Goal: Task Accomplishment & Management: Manage account settings

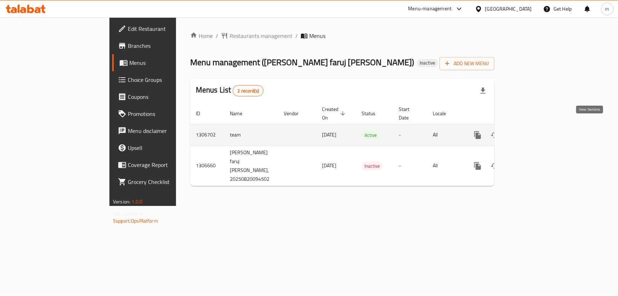
click at [533, 131] on icon "enhanced table" at bounding box center [529, 135] width 9 height 9
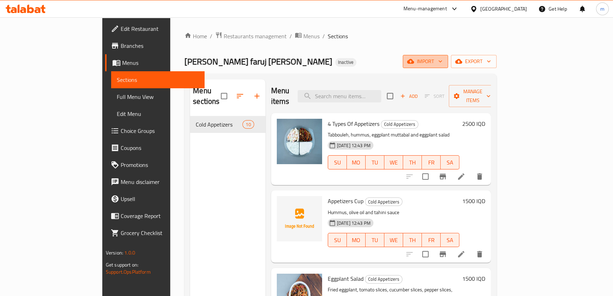
click at [444, 64] on icon "button" at bounding box center [440, 61] width 7 height 7
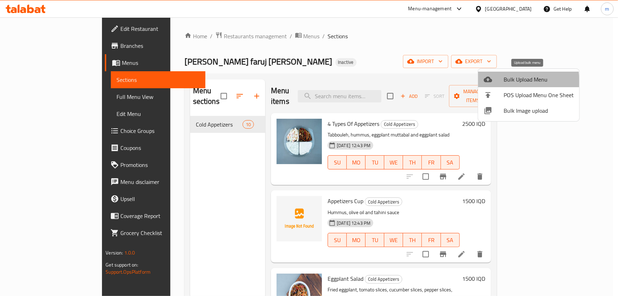
click at [499, 81] on div at bounding box center [494, 79] width 20 height 9
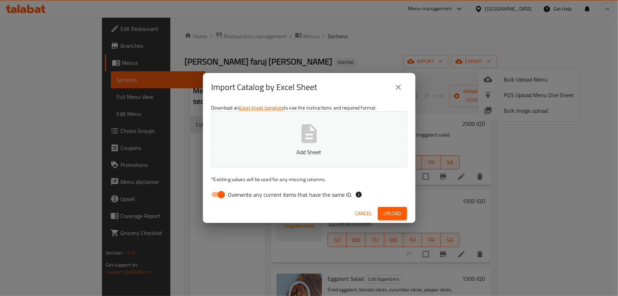
click at [244, 190] on span "Overwrite any current items that have the same ID." at bounding box center [290, 194] width 124 height 9
click at [242, 189] on input "Overwrite any current items that have the same ID." at bounding box center [221, 194] width 40 height 13
checkbox input "false"
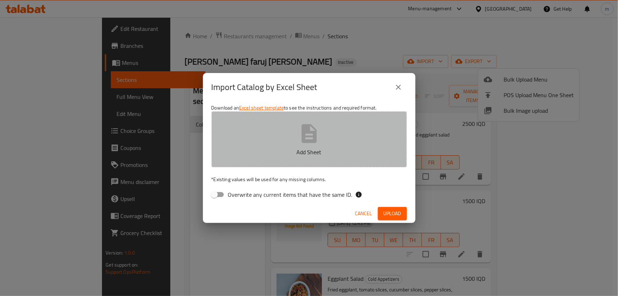
click at [324, 143] on button "Add Sheet" at bounding box center [309, 139] width 196 height 56
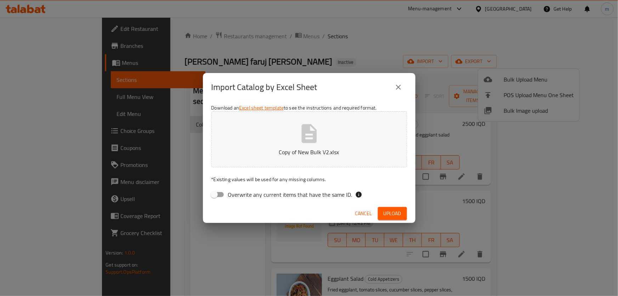
click at [390, 211] on span "Upload" at bounding box center [393, 213] width 18 height 9
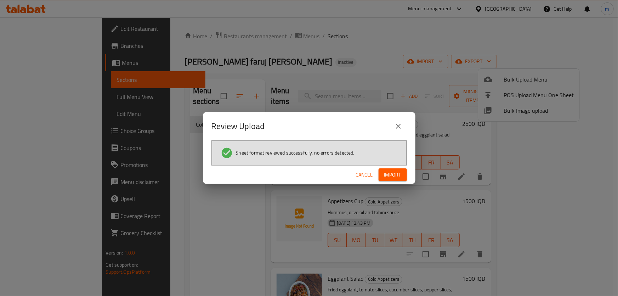
click at [397, 176] on span "Import" at bounding box center [392, 174] width 17 height 9
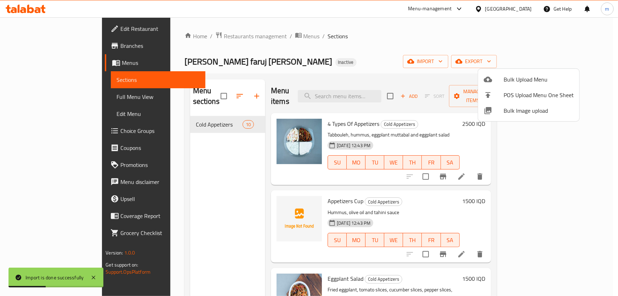
click at [351, 66] on div at bounding box center [309, 148] width 618 height 296
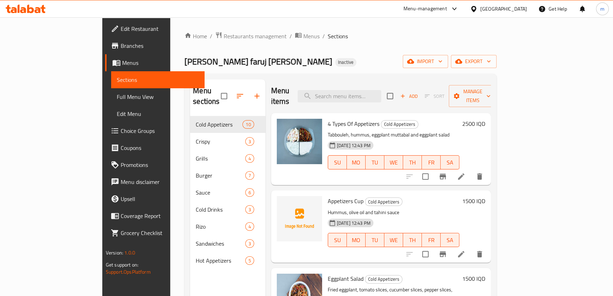
click at [117, 100] on span "Full Menu View" at bounding box center [158, 96] width 82 height 9
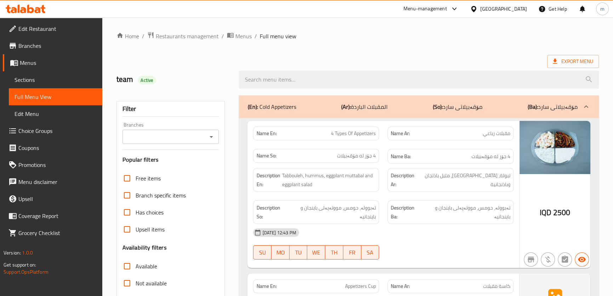
click at [50, 85] on link "Sections" at bounding box center [56, 79] width 94 height 17
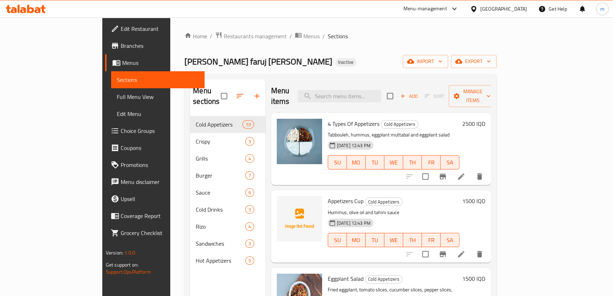
click at [111, 101] on link "Full Menu View" at bounding box center [158, 96] width 94 height 17
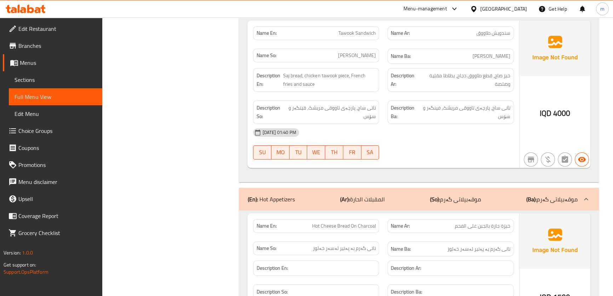
scroll to position [6303, 0]
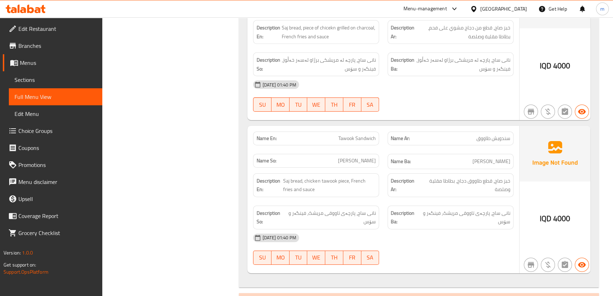
scroll to position [6212, 0]
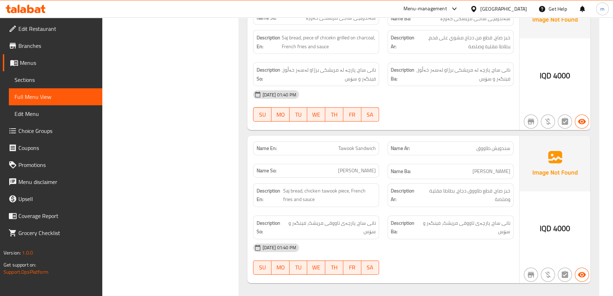
drag, startPoint x: 474, startPoint y: 274, endPoint x: 447, endPoint y: 272, distance: 27.1
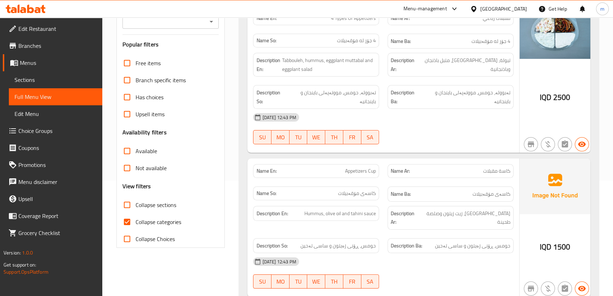
scroll to position [0, 0]
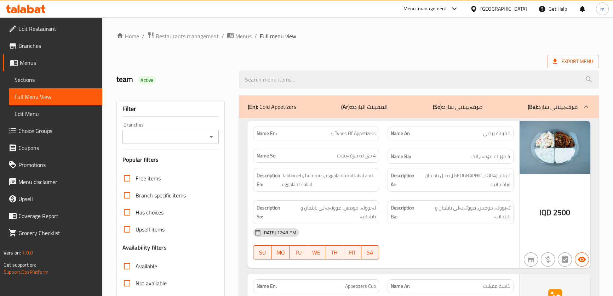
click at [33, 84] on span "Sections" at bounding box center [56, 79] width 82 height 9
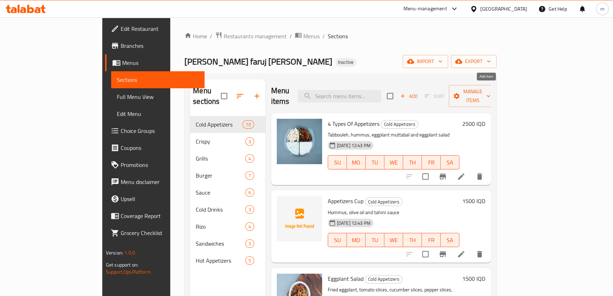
click at [419, 92] on span "Add" at bounding box center [409, 96] width 19 height 8
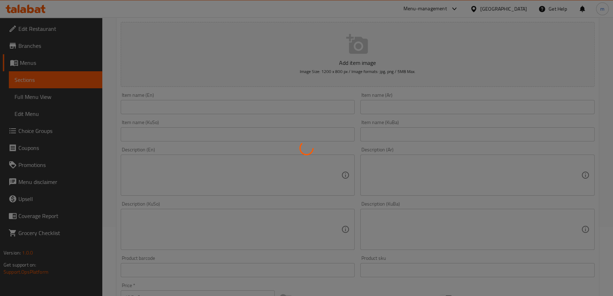
scroll to position [53, 0]
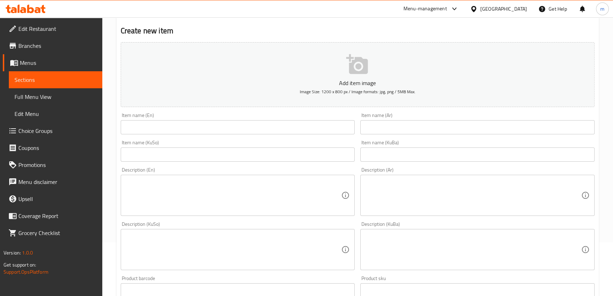
click at [188, 126] on input "text" at bounding box center [238, 127] width 234 height 14
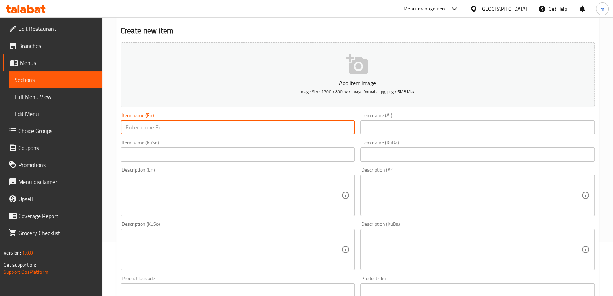
click at [387, 128] on input "text" at bounding box center [478, 127] width 234 height 14
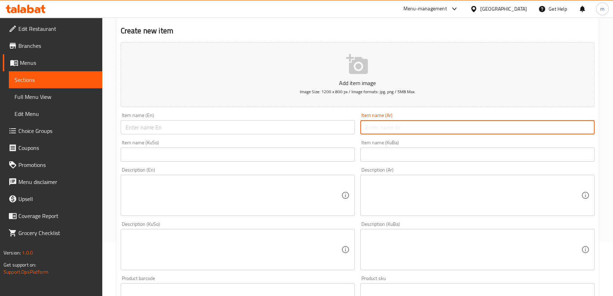
paste input "لھانة حامضة"
click at [389, 127] on input "لھانة حامضة" at bounding box center [478, 127] width 234 height 14
type input "لھانة حامضة"
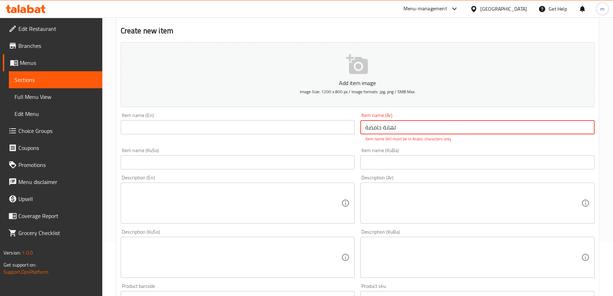
click at [397, 129] on input "لھانة حامضة" at bounding box center [478, 127] width 234 height 14
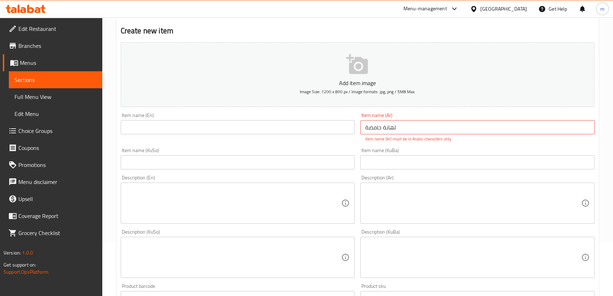
click at [394, 146] on div "Item name (KuBa) Item name (KuBa)" at bounding box center [478, 158] width 240 height 27
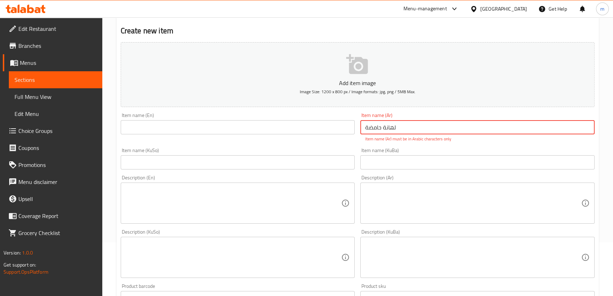
click at [414, 128] on input "لھانة حامضة" at bounding box center [478, 127] width 234 height 14
click at [410, 160] on input "text" at bounding box center [478, 162] width 234 height 14
paste input "لھانة حامضة"
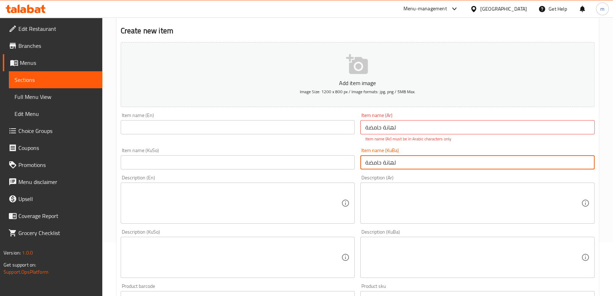
type input "لھانة حامضة"
click at [407, 127] on input "لھانة حامضة" at bounding box center [478, 127] width 234 height 14
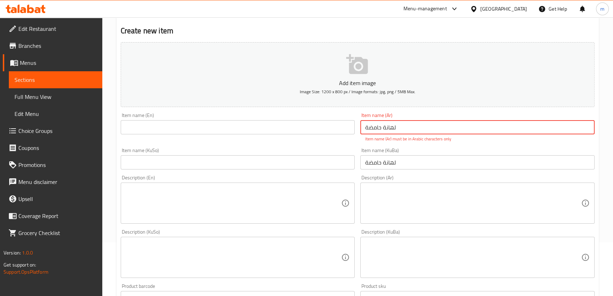
click at [407, 127] on input "لھانة حامضة" at bounding box center [478, 127] width 234 height 14
type input "لهانة حامضة"
click at [386, 163] on div "Item name (KuBa) لھانة حامضة Item name ([GEOGRAPHIC_DATA])" at bounding box center [478, 158] width 240 height 27
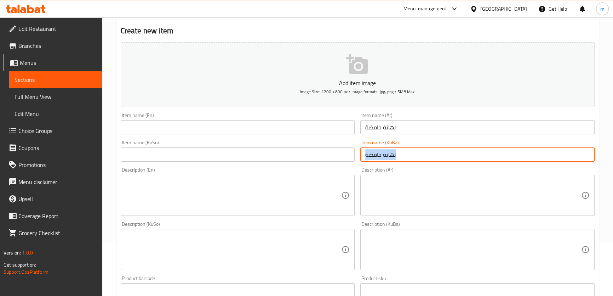
click at [386, 163] on div "Item name (KuBa) لھانة حامضة Item name ([GEOGRAPHIC_DATA])" at bounding box center [478, 150] width 240 height 27
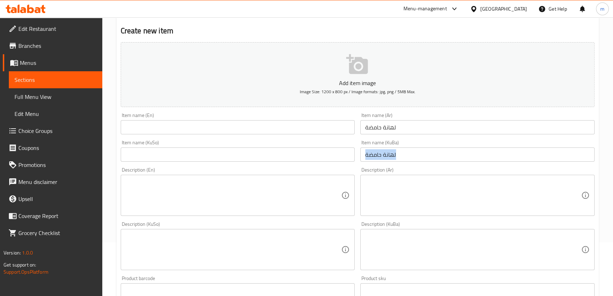
click at [392, 156] on input "لھانة حامضة" at bounding box center [478, 154] width 234 height 14
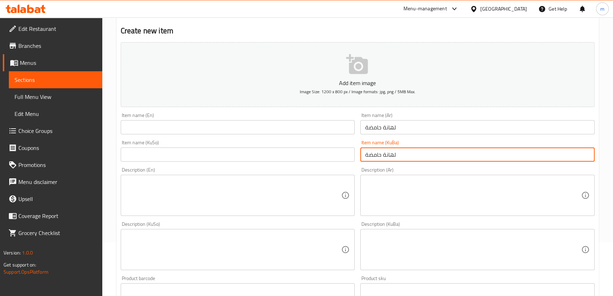
click at [392, 156] on input "لھانة حامضة" at bounding box center [478, 154] width 234 height 14
click at [407, 154] on input "لھانة حامضة" at bounding box center [478, 154] width 234 height 14
click at [393, 152] on input "لھانة حامضة" at bounding box center [478, 154] width 234 height 14
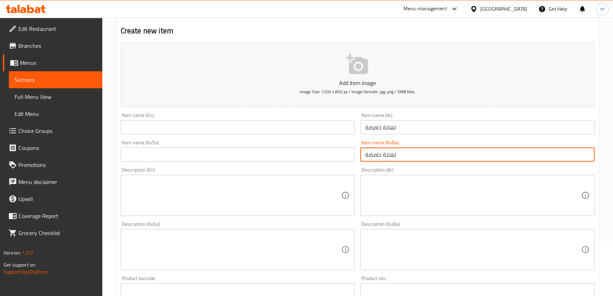
click at [394, 152] on input "لھانة حامضة" at bounding box center [478, 154] width 234 height 14
click at [266, 152] on input "text" at bounding box center [238, 154] width 234 height 14
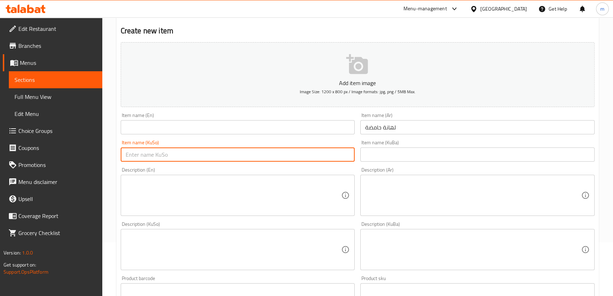
click at [216, 121] on input "text" at bounding box center [238, 127] width 234 height 14
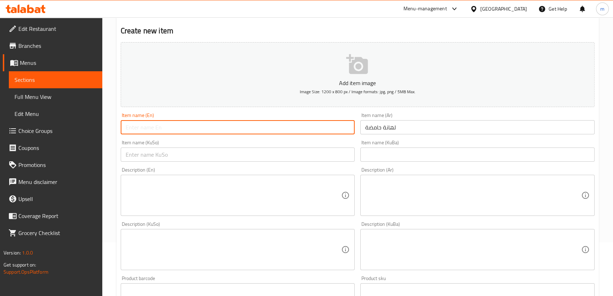
paste input "Cabbage"
click at [371, 125] on input "لهانة حامضة" at bounding box center [478, 127] width 234 height 14
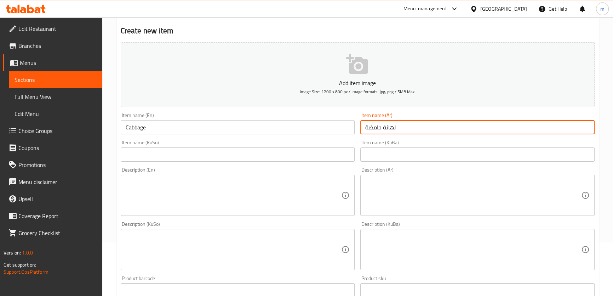
click at [371, 125] on input "لهانة حامضة" at bounding box center [478, 127] width 234 height 14
click at [125, 125] on input "Cabbage" at bounding box center [238, 127] width 234 height 14
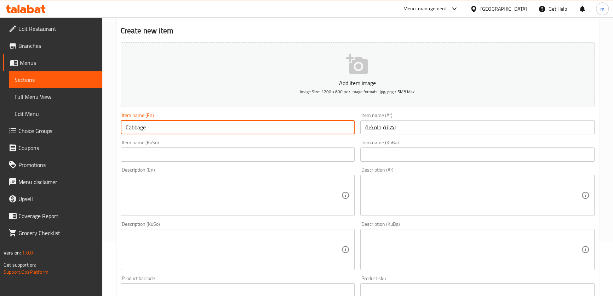
paste input "Sour"
type input "Sour Cabbage"
click at [401, 153] on input "text" at bounding box center [478, 154] width 234 height 14
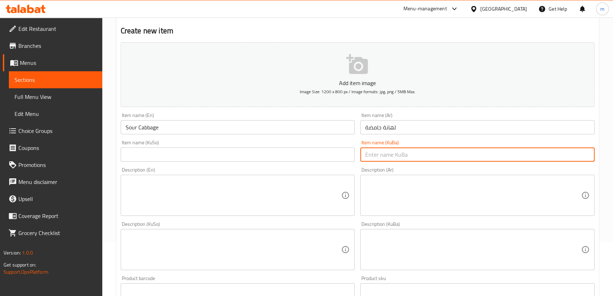
click at [414, 154] on input "text" at bounding box center [478, 154] width 234 height 14
paste input "ترش"
click at [367, 152] on input "ترش" at bounding box center [478, 154] width 234 height 14
click at [377, 155] on input "ترش" at bounding box center [478, 154] width 234 height 14
click at [446, 129] on input "لهانة حامضة" at bounding box center [478, 127] width 234 height 14
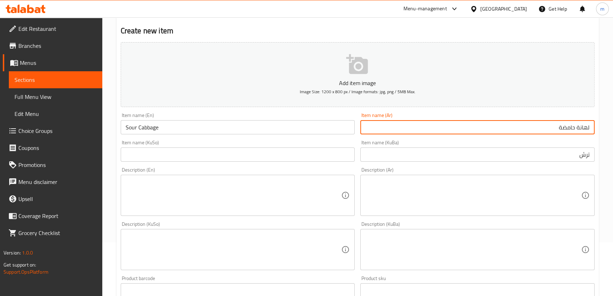
click at [591, 154] on input "ترش" at bounding box center [478, 154] width 234 height 14
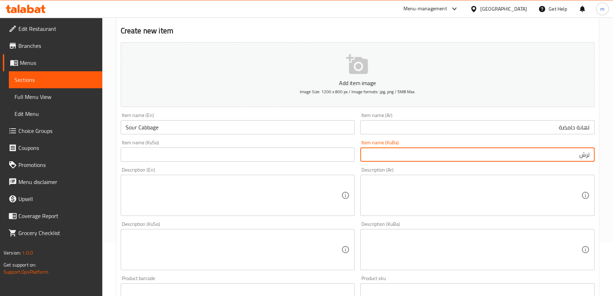
paste input "کەلەم"
type input "کەلەمی ترش"
click at [260, 157] on input "text" at bounding box center [238, 154] width 234 height 14
paste input "کەلەمی ترش"
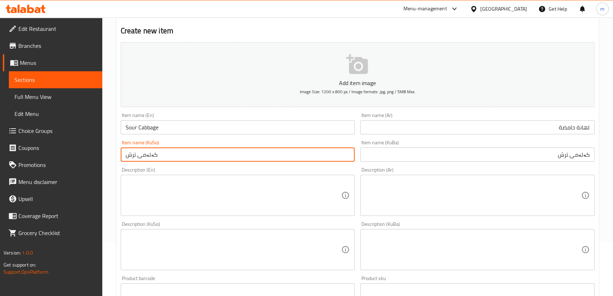
type input "کەلەمی ترش"
click at [353, 164] on div "Description (En) Description (En)" at bounding box center [238, 191] width 240 height 54
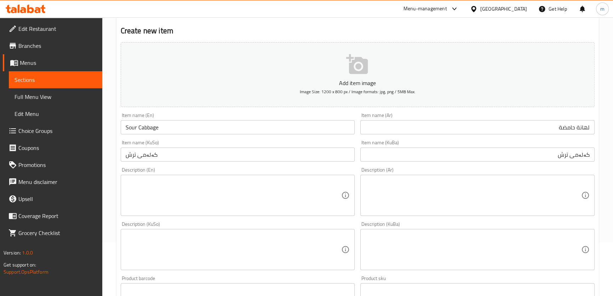
click at [218, 184] on textarea at bounding box center [234, 196] width 216 height 34
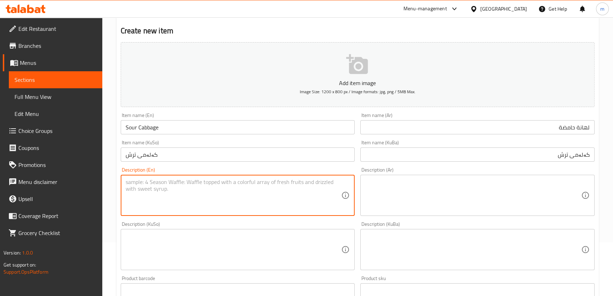
click at [395, 186] on textarea at bounding box center [474, 196] width 216 height 34
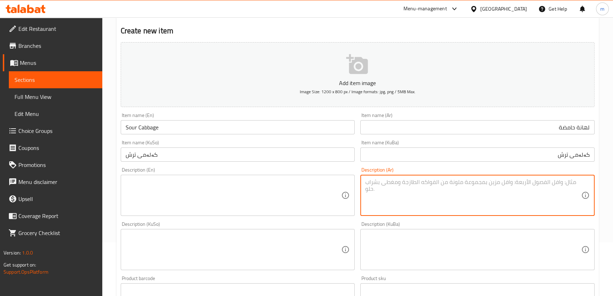
paste textarea "لھانة, ملح, خل, عصیر لیمون وتوابل"
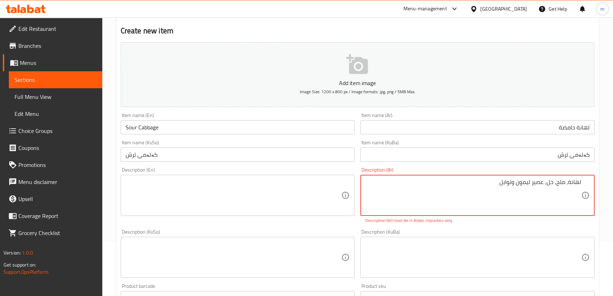
click at [561, 190] on textarea "لھانة, ملح, خل, عصیر لیمون وتوابل" at bounding box center [474, 196] width 216 height 34
click at [525, 188] on textarea "لھانة, ملح, خل, عصیر لیمون وتوابل" at bounding box center [474, 196] width 216 height 34
click at [567, 183] on textarea "لھانة, ملح, خل, عصیر لیمون وتوابل" at bounding box center [474, 196] width 216 height 34
click at [555, 183] on textarea "لھانة، ملح, خل, عصیر لیمون وتوابل" at bounding box center [474, 196] width 216 height 34
type textarea "لھانة, ملح, خل, عصیر لیمون وتوابل"
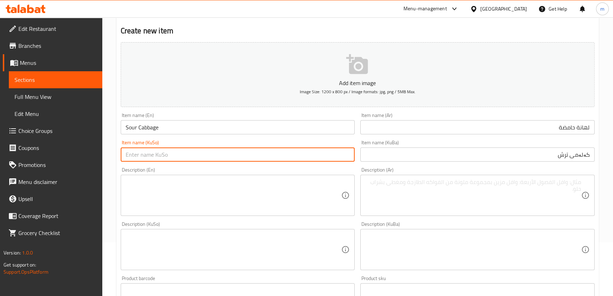
type input "کەلەمی ترش"
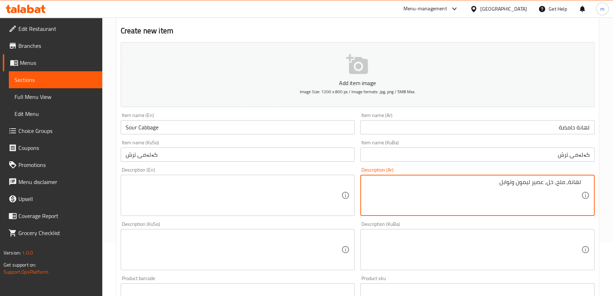
type textarea "لھانة, ملح, خل, عصیر لیمون وتوابل"
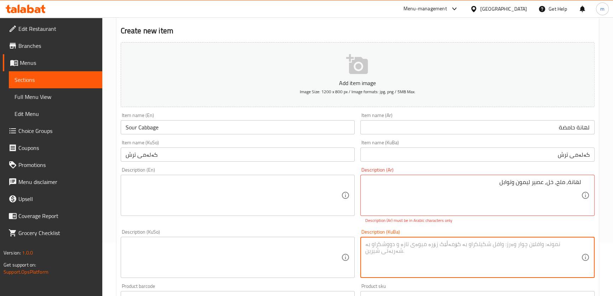
click at [519, 233] on div "Description (KuBa) Description (KuBa)" at bounding box center [478, 253] width 234 height 49
click at [530, 246] on textarea "لهانة، ملح، خل، عصير ليمون وتوابل" at bounding box center [474, 257] width 216 height 34
type textarea "لهانة، [PERSON_NAME]، خل، عصير ليمون وت"
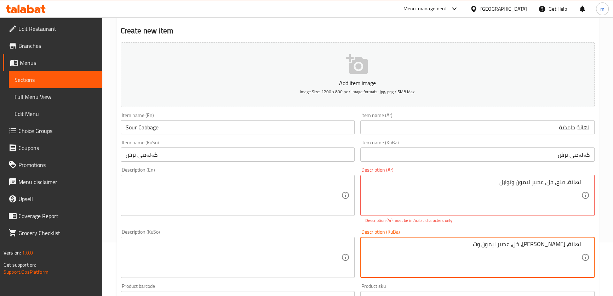
click at [538, 244] on textarea "لهانة، [PERSON_NAME]، خل، عصير ليمون وت" at bounding box center [474, 257] width 216 height 34
click at [537, 244] on textarea "لهانة، [PERSON_NAME]، خل، عصير ليمون وت" at bounding box center [474, 257] width 216 height 34
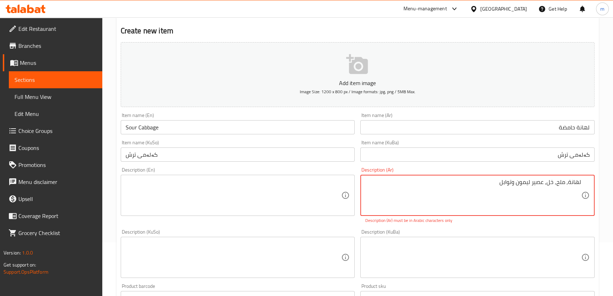
click at [536, 179] on textarea "لھانة, ملح, خل, عصیر لیمون وتوابل" at bounding box center [474, 196] width 216 height 34
paste textarea "هانة، [PERSON_NAME]، خل، عصير لي"
click at [527, 191] on textarea "لهانة، ملح، خل، عصير ليمون وتوابل" at bounding box center [474, 196] width 216 height 34
type textarea "لهانة، ملح، خل، عصير ليمون وتوابل"
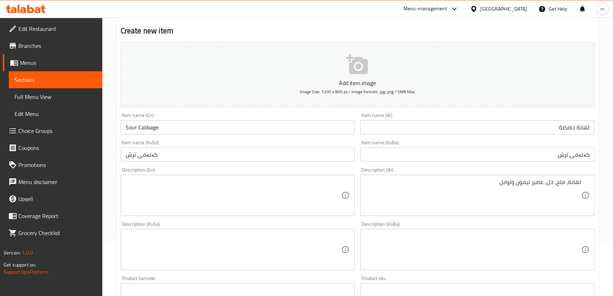
click at [531, 236] on div "Description (KuBa)" at bounding box center [478, 249] width 234 height 41
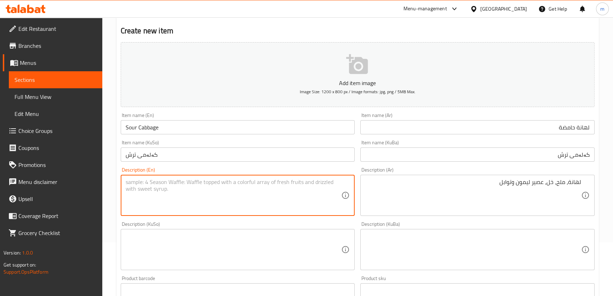
click at [289, 183] on textarea at bounding box center [234, 196] width 216 height 34
click at [146, 127] on input "Sour Cabbage" at bounding box center [238, 127] width 234 height 14
click at [179, 184] on textarea at bounding box center [234, 196] width 216 height 34
paste textarea "Cabbage"
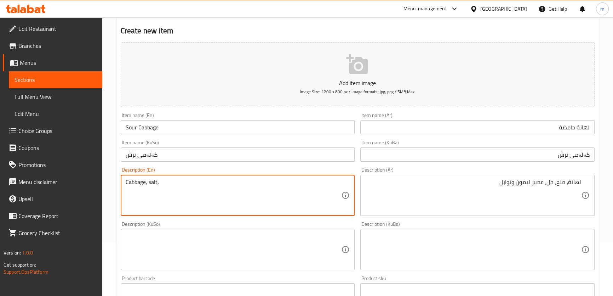
paste textarea "Vinegar"
click at [163, 180] on textarea "Cabbage, salt, Vinegar" at bounding box center [234, 196] width 216 height 34
click at [187, 176] on div "Cabbage, salt, vinegar Description (En)" at bounding box center [238, 195] width 234 height 41
click at [181, 179] on textarea "Cabbage, salt, vinegar" at bounding box center [234, 196] width 216 height 34
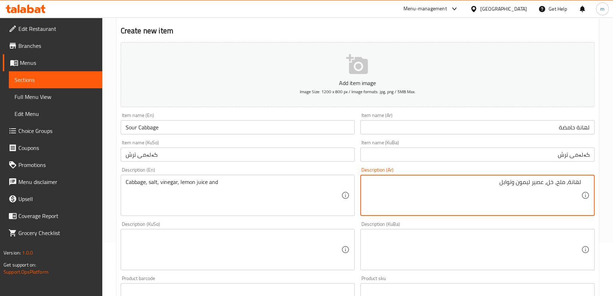
click at [506, 183] on textarea "لهانة، ملح، خل، عصير ليمون وتوابل" at bounding box center [474, 196] width 216 height 34
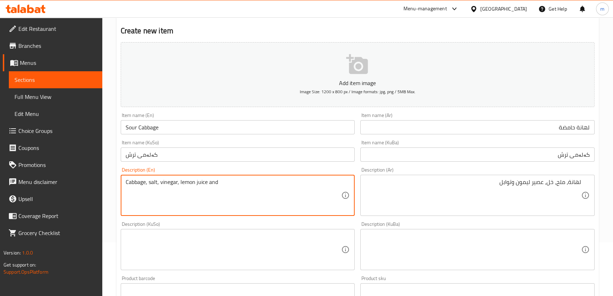
paste textarea "Herbs"
click at [221, 182] on textarea "Cabbage, salt, vinegar, lemon juice and Herbs" at bounding box center [234, 196] width 216 height 34
type textarea "Cabbage, salt, vinegar, lemon juice and herbs"
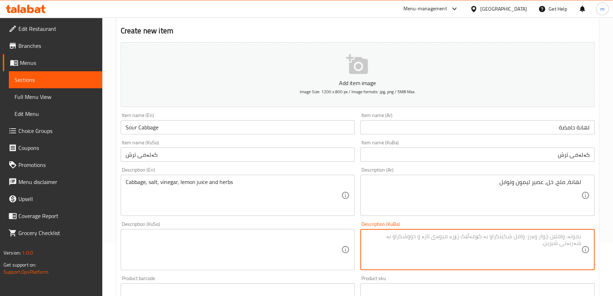
click at [476, 254] on textarea at bounding box center [474, 250] width 216 height 34
click at [496, 235] on textarea "کەلەم، خوێ، خەل، شەربەتی لیمۆ و بەهارات" at bounding box center [474, 250] width 216 height 34
type textarea "کەلەم، خوێ، خەل، شەربەتی لیمۆ و بەهارات"
click at [500, 240] on textarea "کەلەم، خوێ، خەل، شەربەتی لیمۆ و بەهارات" at bounding box center [474, 250] width 216 height 34
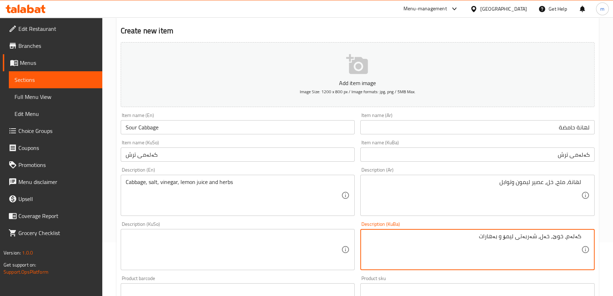
click at [305, 245] on textarea at bounding box center [234, 250] width 216 height 34
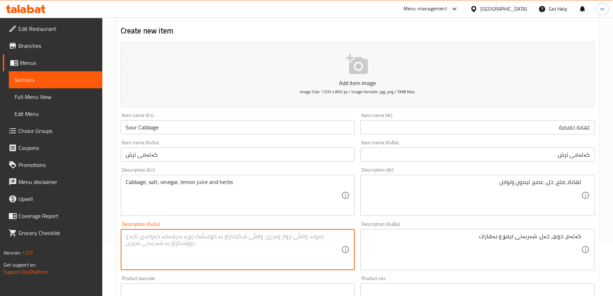
paste textarea "کەلەم، خوێ، خەل، شەربەتی لیمۆ و بەهارات"
type textarea "کەلەم، خوێ، خەل، شەربەتی لیمۆ و بەهارات"
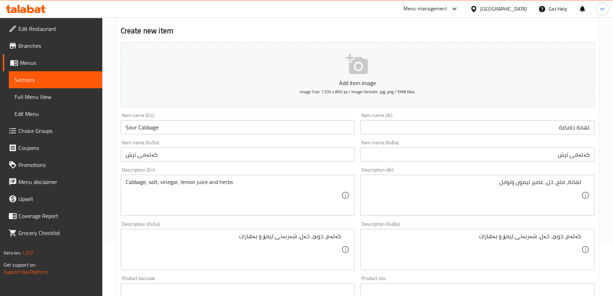
click at [356, 226] on div "Description (KuSo) کەلەم، خوێ، خەل، شەربەتی لیمۆ و بەهارات Description (KuSo)" at bounding box center [238, 246] width 240 height 54
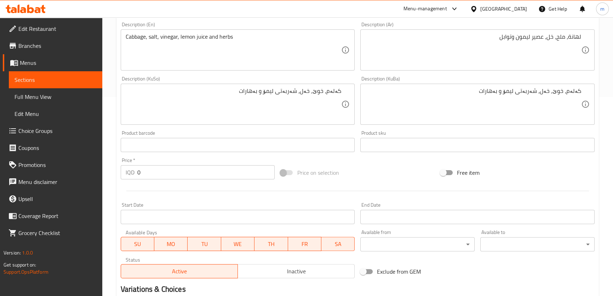
scroll to position [215, 0]
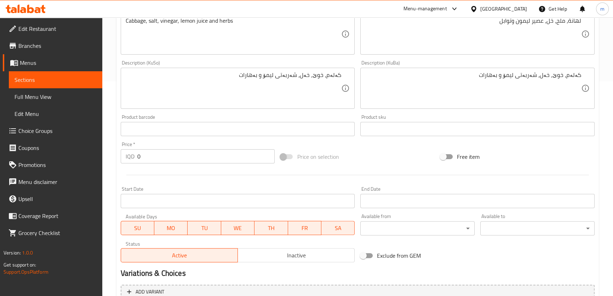
click at [184, 157] on input "0" at bounding box center [206, 156] width 138 height 14
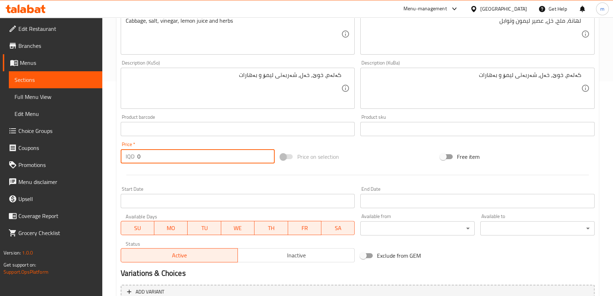
click at [186, 156] on input "0" at bounding box center [206, 156] width 138 height 14
type input "1500"
click at [359, 150] on div "Price on selection" at bounding box center [358, 156] width 160 height 19
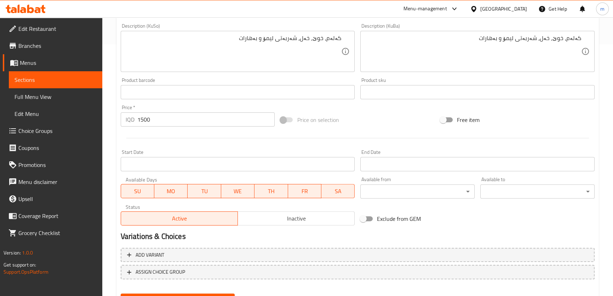
scroll to position [285, 0]
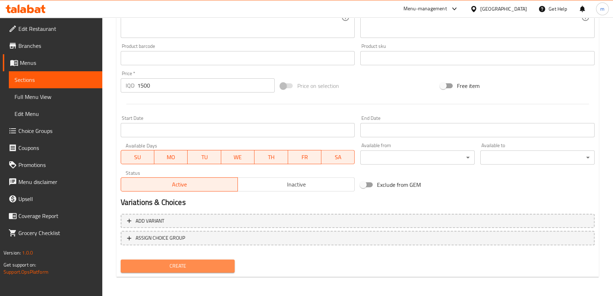
click at [186, 265] on span "Create" at bounding box center [177, 265] width 103 height 9
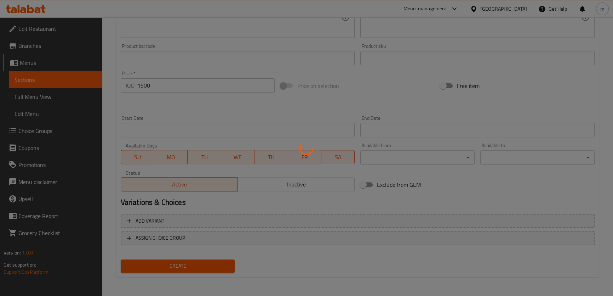
type input "0"
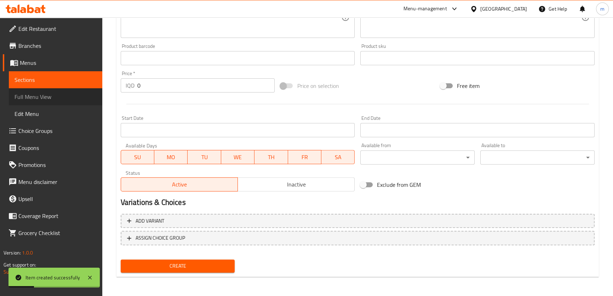
click at [50, 97] on span "Full Menu View" at bounding box center [56, 96] width 82 height 9
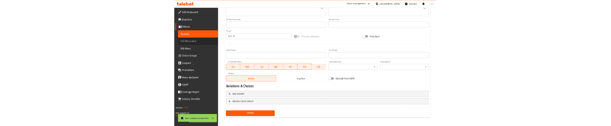
scroll to position [76, 0]
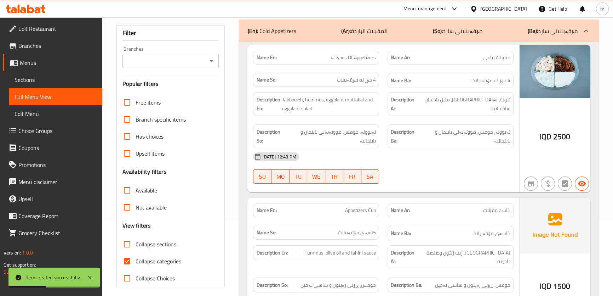
click at [152, 245] on span "Collapse sections" at bounding box center [156, 244] width 41 height 9
click at [136, 245] on input "Collapse sections" at bounding box center [127, 244] width 17 height 17
checkbox input "true"
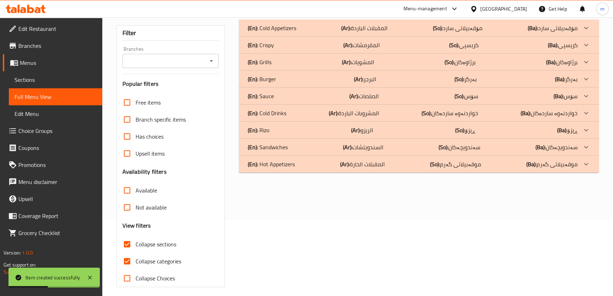
click at [155, 262] on span "Collapse categories" at bounding box center [159, 261] width 46 height 9
click at [136, 262] on input "Collapse categories" at bounding box center [127, 261] width 17 height 17
checkbox input "false"
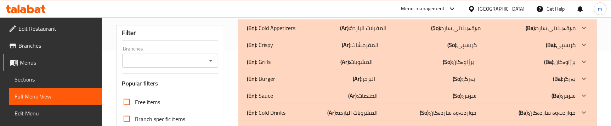
drag, startPoint x: 386, startPoint y: 47, endPoint x: 392, endPoint y: 56, distance: 11.5
click at [386, 32] on div "(En): Crispy (Ar): المقرمشات (So): کریسپی (Ba): کریسپی" at bounding box center [411, 28] width 329 height 9
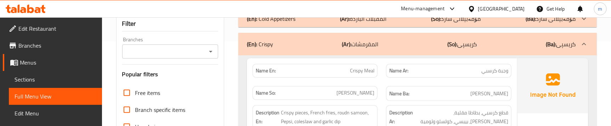
scroll to position [64, 0]
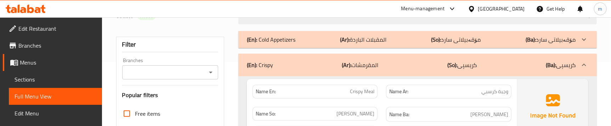
click at [392, 104] on div "Name Ba: [PERSON_NAME]" at bounding box center [449, 115] width 134 height 24
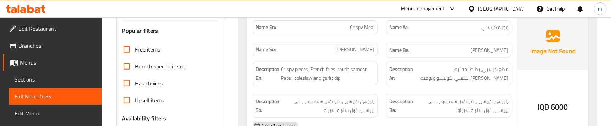
scroll to position [142, 0]
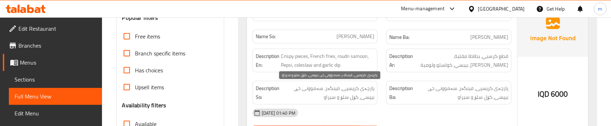
click at [355, 89] on span "پارچەی کریسپی، فینگەر، سەموونی خڕ، بیپسی، کۆل سلۆ و سیراو" at bounding box center [328, 92] width 94 height 17
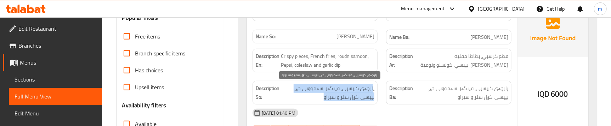
click at [355, 89] on span "پارچەی کریسپی، فینگەر، سەموونی خڕ، بیپسی، کۆل سلۆ و سیراو" at bounding box center [328, 92] width 94 height 17
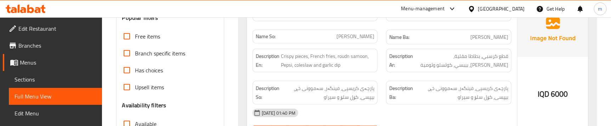
click at [429, 77] on div "Description Ba: پارچەی کریسپی، فینگەر، سەموونی خڕ، بیپسی، کۆل سلۆ و سیراو" at bounding box center [449, 93] width 134 height 32
click at [389, 107] on div "[DATE] 01:40 PM" at bounding box center [381, 113] width 267 height 17
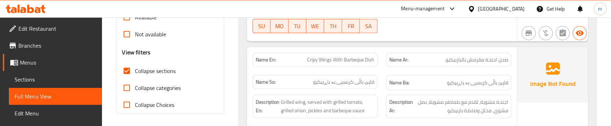
scroll to position [270, 0]
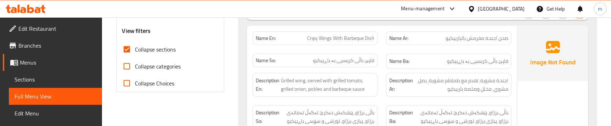
click at [357, 62] on span "قاپێ باڵی کریسپی بە باڕبیکیو" at bounding box center [343, 60] width 61 height 7
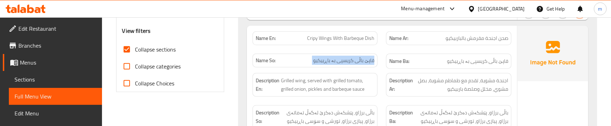
click at [357, 62] on span "قاپێ باڵی کریسپی بە باڕبیکیو" at bounding box center [343, 60] width 61 height 7
click at [383, 48] on div "Name Ar: صحن اجنحة مقرمش بالباربیكیو" at bounding box center [449, 38] width 134 height 22
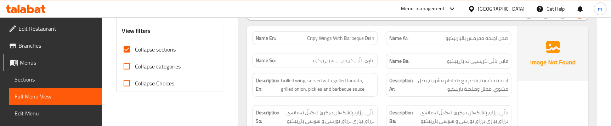
click at [489, 38] on span "صحن اجنحة مقرمش بالباربیكیو" at bounding box center [477, 38] width 63 height 7
copy span "اجنحة"
click at [314, 39] on span "Cripy Wings With Barbeque Dish" at bounding box center [340, 38] width 67 height 7
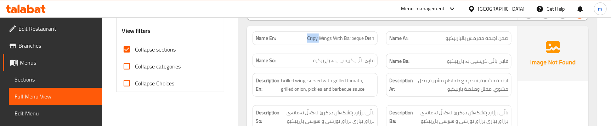
copy span "Cripy"
click at [44, 78] on span "Sections" at bounding box center [56, 79] width 82 height 9
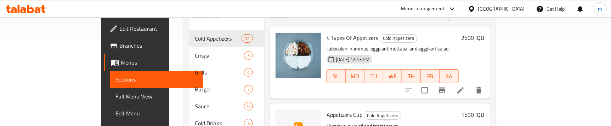
scroll to position [47, 0]
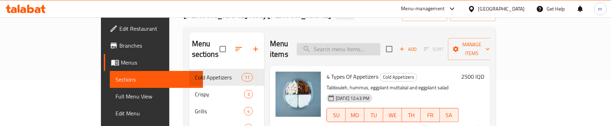
click at [367, 46] on input "search" at bounding box center [339, 49] width 84 height 12
paste input "Cripy"
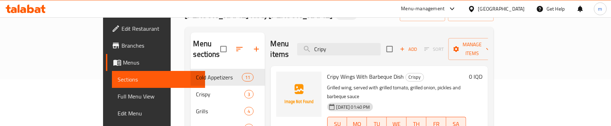
type input "Cripy"
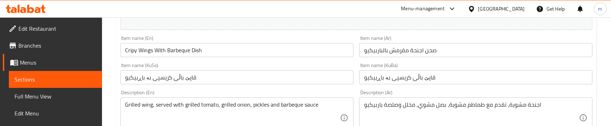
scroll to position [107, 0]
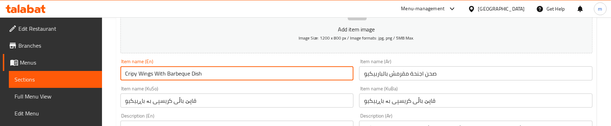
click at [131, 73] on input "Cripy Wings With Barbeque Dish" at bounding box center [236, 74] width 233 height 14
type input "Crispy Wings With Barbeque Dish"
click at [217, 62] on div "Item name (En) Crispy Wings With Barbeque Dish Item name (En)" at bounding box center [236, 70] width 233 height 22
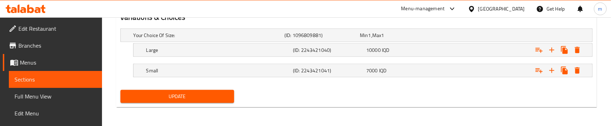
click at [221, 101] on button "Update" at bounding box center [177, 96] width 114 height 13
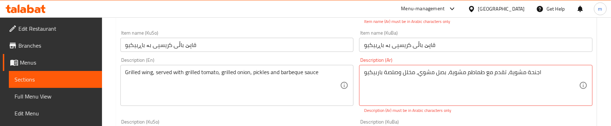
scroll to position [117, 0]
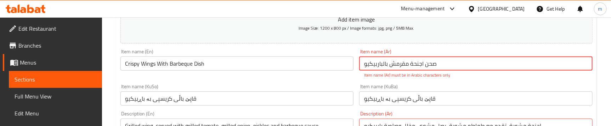
click at [422, 61] on input "صحن اجنحة مقرمش بالباربیكیو" at bounding box center [475, 64] width 233 height 14
click at [422, 67] on input "صحن اجنحة مقرمش بالباربیكیو" at bounding box center [475, 64] width 233 height 14
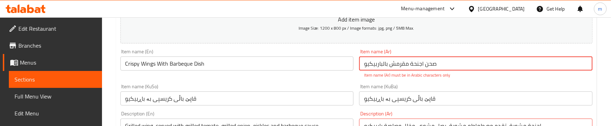
click at [422, 67] on input "صحن اجنحة مقرمش بالباربیكیو" at bounding box center [475, 64] width 233 height 14
paste input "text"
click at [498, 77] on p "Item name (Ar) must be in Arabic characters only" at bounding box center [475, 75] width 223 height 6
click at [434, 64] on input "صحن اجنحة مقرمش بالباربیكی" at bounding box center [475, 64] width 233 height 14
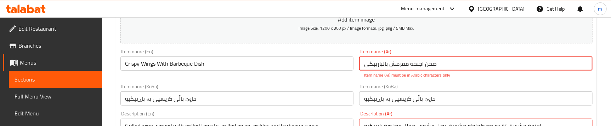
click at [434, 64] on input "صحن اجنحة مقرمش بالباربیكی" at bounding box center [475, 64] width 233 height 14
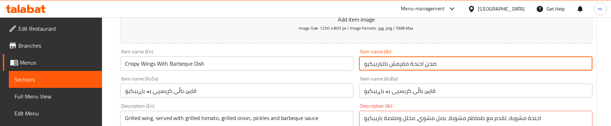
type input "صحن اجنحة مقرمش بالباربيكيو"
click at [443, 78] on div "Item name (KuBa) قاپێ باڵی کریسپی بە باڕبیکیو Item name (KuBa)" at bounding box center [475, 88] width 233 height 22
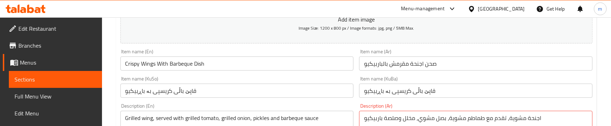
click at [408, 62] on input "صحن اجنحة مقرمش بالباربيكيو" at bounding box center [475, 64] width 233 height 14
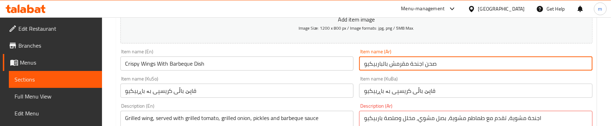
click at [408, 62] on input "صحن اجنحة مقرمش بالباربيكيو" at bounding box center [475, 64] width 233 height 14
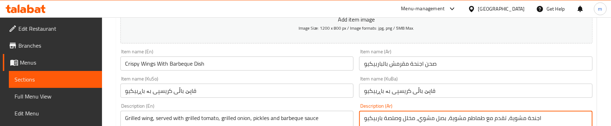
type textarea "اجنحة مشوية، تقدم مع طماطم مشوية، بصل مشوي، مخلل وصلصة باربيكيو"
click at [354, 110] on div "Description (En) Grilled wing, served with grilled tomato, grilled onion, pickl…" at bounding box center [237, 128] width 239 height 54
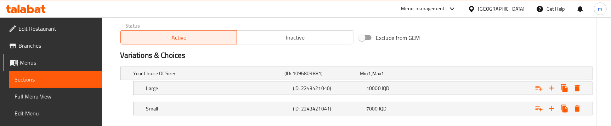
scroll to position [470, 0]
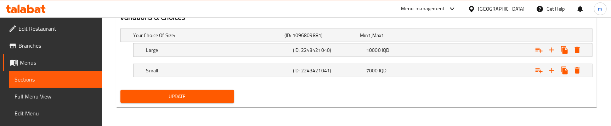
click at [200, 97] on span "Update" at bounding box center [177, 96] width 102 height 9
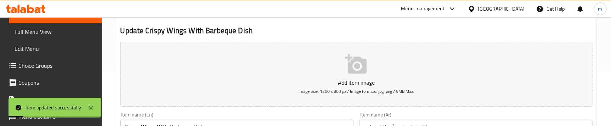
scroll to position [0, 0]
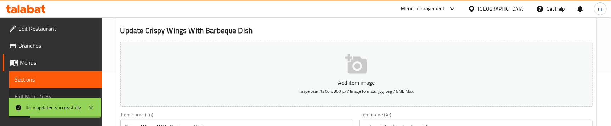
click at [47, 92] on span "Full Menu View" at bounding box center [56, 96] width 82 height 9
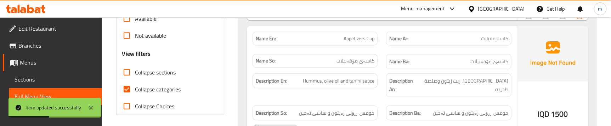
scroll to position [268, 0]
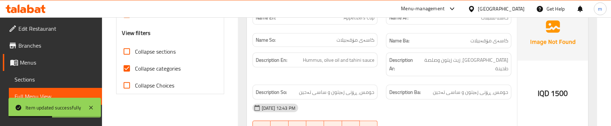
click at [155, 56] on span "Collapse sections" at bounding box center [155, 51] width 41 height 9
click at [135, 56] on input "Collapse sections" at bounding box center [126, 51] width 17 height 17
checkbox input "true"
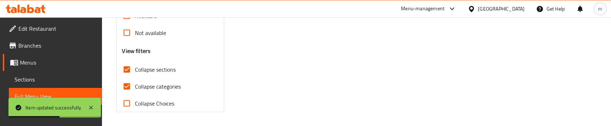
click at [143, 85] on span "Collapse categories" at bounding box center [158, 87] width 46 height 9
click at [135, 85] on input "Collapse categories" at bounding box center [126, 86] width 17 height 17
checkbox input "false"
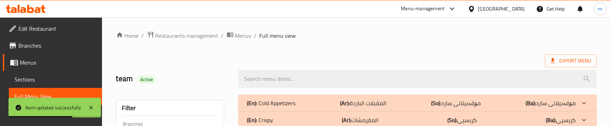
scroll to position [0, 0]
click at [354, 108] on p "(Ar): المقرمشات" at bounding box center [363, 104] width 46 height 9
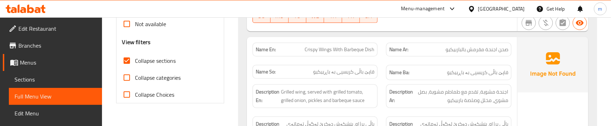
scroll to position [268, 0]
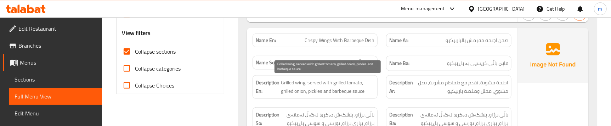
click at [283, 81] on span "Grilled wing, served with grilled tomato, grilled onion, pickles and barbeque s…" at bounding box center [328, 87] width 94 height 17
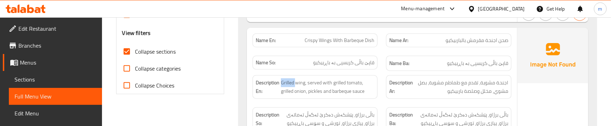
copy span "Grilled"
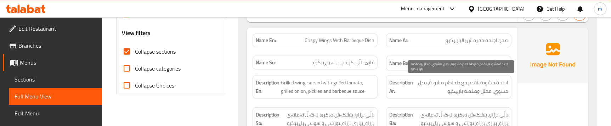
click at [466, 94] on span "اجنحة مشوية، تقدم مع طماطم مشوية، بصل مشوي، مخلل وصلصة باربيكيو" at bounding box center [461, 87] width 94 height 17
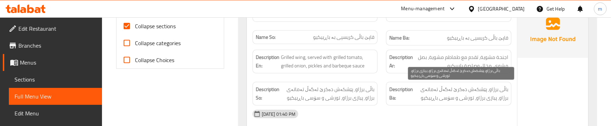
scroll to position [294, 0]
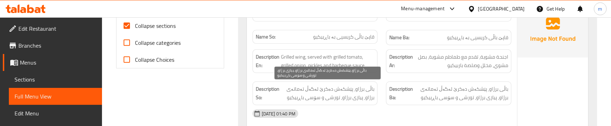
click at [366, 87] on span "باڵی برژاو، پێشکەش دەکرێ لەگەڵ تەماتەی برژاو، پیازی برژاو، تورشی و سۆسی باڕبیکیو" at bounding box center [328, 93] width 94 height 17
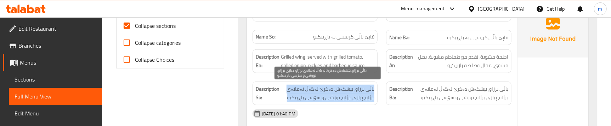
click at [366, 87] on span "باڵی برژاو، پێشکەش دەکرێ لەگەڵ تەماتەی برژاو، پیازی برژاو، تورشی و سۆسی باڕبیکیو" at bounding box center [328, 93] width 94 height 17
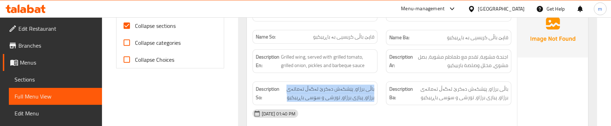
click at [385, 79] on div "Description Ba: باڵی برژاو، پێشکەش دەکرێ لەگەڵ تەماتەی برژاو، پیازی برژاو، تورش…" at bounding box center [449, 94] width 134 height 32
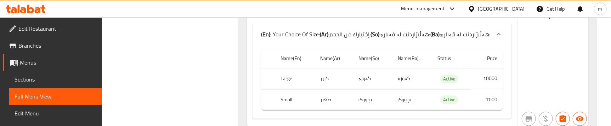
scroll to position [455, 0]
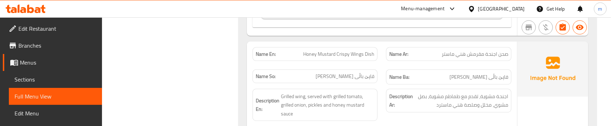
scroll to position [509, 0]
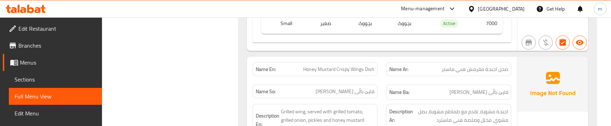
click at [383, 77] on div "Name Ar: صحن اجنحة مقرمش ھني ماستر" at bounding box center [449, 69] width 134 height 22
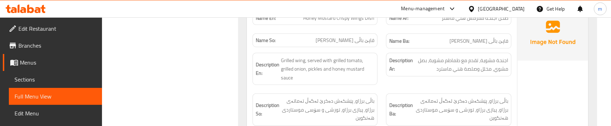
scroll to position [547, 0]
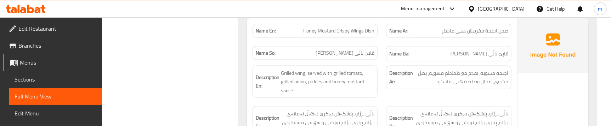
click at [361, 50] on span "قاپێ باڵی [PERSON_NAME]" at bounding box center [345, 53] width 59 height 7
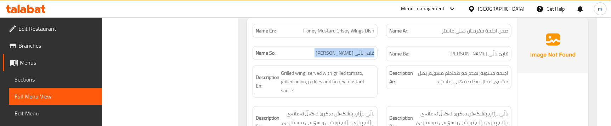
click at [361, 50] on span "قاپێ باڵی [PERSON_NAME]" at bounding box center [345, 53] width 59 height 7
click at [382, 56] on div "Name Ba: قاپێ باڵی [PERSON_NAME]" at bounding box center [449, 54] width 134 height 24
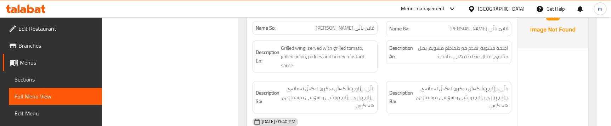
scroll to position [573, 0]
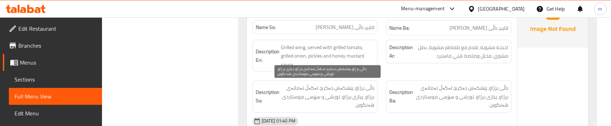
click at [347, 91] on span "باڵی برژاو، پێشکەش دەکرێ لەگەڵ تەماتەی برژاو، پیازی برژاو، تورشی و سۆسی موستارد…" at bounding box center [328, 97] width 94 height 26
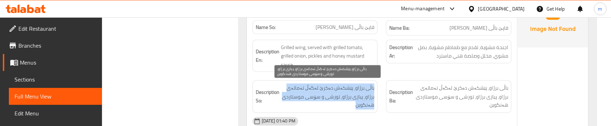
click at [347, 91] on span "باڵی برژاو، پێشکەش دەکرێ لەگەڵ تەماتەی برژاو، پیازی برژاو، تورشی و سۆسی موستارد…" at bounding box center [328, 97] width 94 height 26
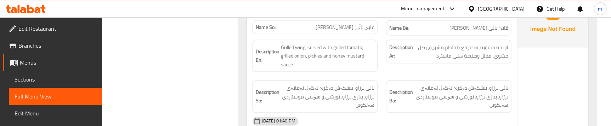
click at [379, 57] on div "Description En: Grilled wing, served with grilled tomato, grilled onion, pickle…" at bounding box center [315, 56] width 134 height 41
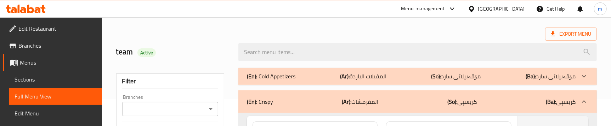
scroll to position [0, 0]
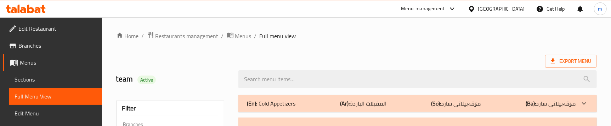
drag, startPoint x: 381, startPoint y: 123, endPoint x: 378, endPoint y: 112, distance: 11.7
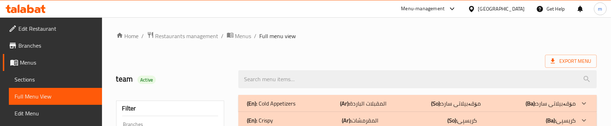
click at [378, 105] on p "(Ar): المقبلات الباردة" at bounding box center [363, 104] width 46 height 9
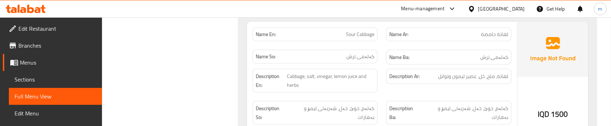
scroll to position [1556, 0]
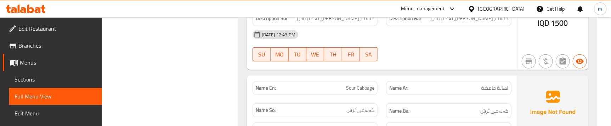
click at [351, 85] on span "Sour Cabbage" at bounding box center [360, 88] width 28 height 7
copy span "Sour"
click at [366, 85] on span "Sour Cabbage" at bounding box center [360, 88] width 28 height 7
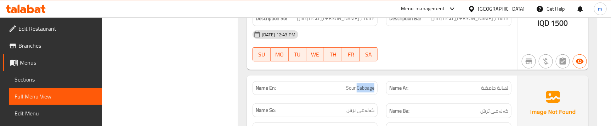
copy span "Cabbage"
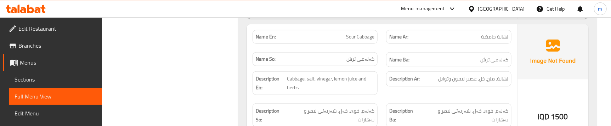
scroll to position [1608, 0]
click at [393, 74] on div "Description Ar: لهانة، ملح، خل، عصير ليمون وتوابل" at bounding box center [449, 83] width 134 height 32
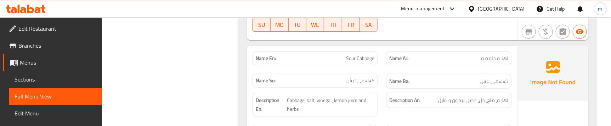
scroll to position [1582, 0]
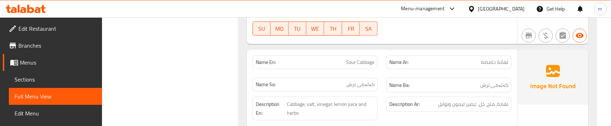
click at [396, 98] on div "Description Ar: لهانة، ملح، خل، عصير ليمون وتوابل" at bounding box center [449, 109] width 134 height 32
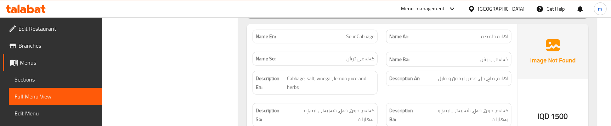
scroll to position [1620, 0]
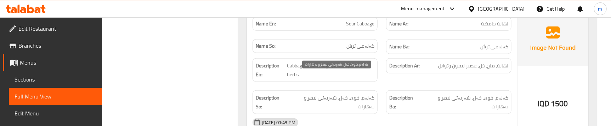
click at [365, 94] on span "کەلەم، خوێ، خەل، شەربەتی لیمۆ و بەهارات" at bounding box center [331, 102] width 87 height 17
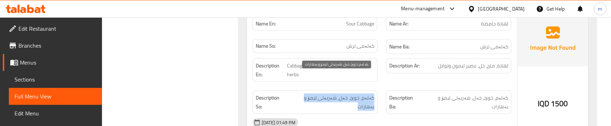
click at [365, 94] on span "کەلەم، خوێ، خەل، شەربەتی لیمۆ و بەهارات" at bounding box center [331, 102] width 87 height 17
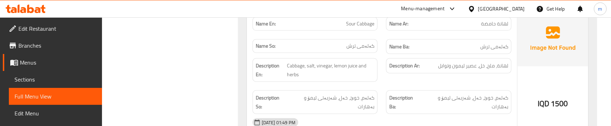
click at [389, 59] on div "Description Ar: لهانة، ملح، خل، عصير ليمون وتوابل" at bounding box center [449, 70] width 134 height 32
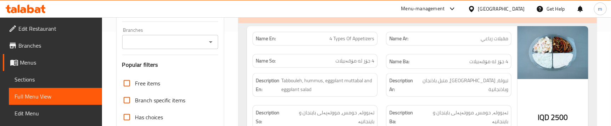
scroll to position [0, 0]
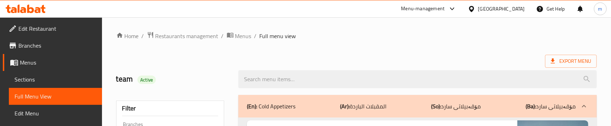
click at [386, 105] on p "(Ar): المقبلات الباردة" at bounding box center [363, 106] width 46 height 9
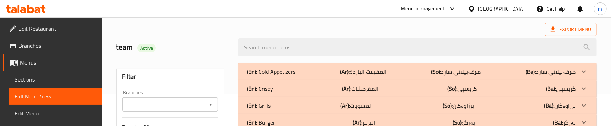
scroll to position [53, 0]
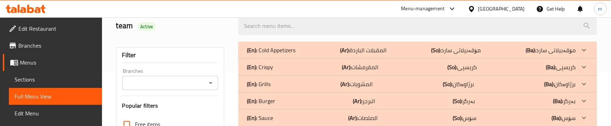
click at [362, 55] on p "(Ar): المشویات" at bounding box center [363, 50] width 46 height 9
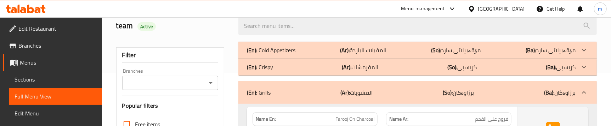
click at [379, 109] on div "Name En: Farooj On Charcoal" at bounding box center [315, 119] width 134 height 22
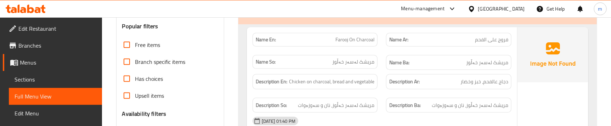
scroll to position [144, 0]
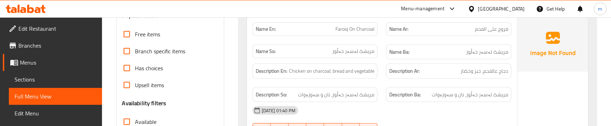
click at [378, 37] on div "Name En: Farooj On Charcoal" at bounding box center [315, 29] width 134 height 22
click at [366, 30] on span "Farooj On Charcoal" at bounding box center [354, 29] width 39 height 7
copy span "Charcoal"
click at [365, 51] on span "مریشک لەسەر خەڵوز" at bounding box center [353, 51] width 42 height 7
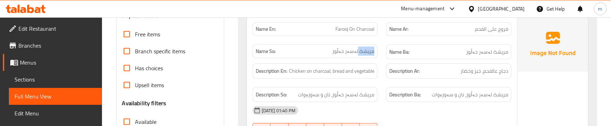
click at [365, 51] on span "مریشک لەسەر خەڵوز" at bounding box center [353, 51] width 42 height 7
click at [343, 92] on span "مریشک لەسەر خەڵوز، نان و سەوزەوات" at bounding box center [336, 95] width 77 height 9
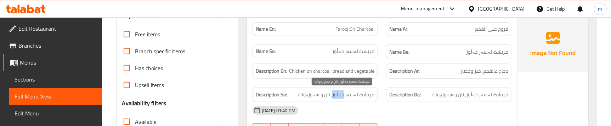
click at [343, 92] on span "مریشک لەسەر خەڵوز، نان و سەوزەوات" at bounding box center [336, 95] width 77 height 9
click at [383, 79] on div "Description Ar: دجاج عالفحم، خبز وخضار" at bounding box center [449, 72] width 134 height 24
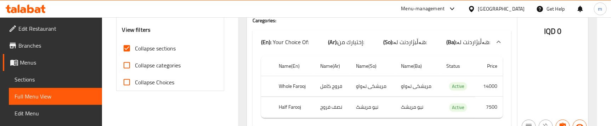
scroll to position [273, 0]
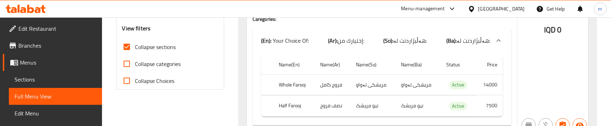
click at [506, 78] on div "Name(En) Name(Ar) Name(So) Name(Ba) Status Price Whole Farooj فروج كامل مریشکی …" at bounding box center [382, 89] width 259 height 74
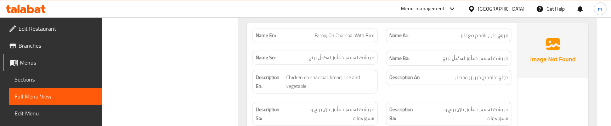
scroll to position [389, 0]
click at [346, 39] on span "Farooj On Charcoal With Rice" at bounding box center [345, 36] width 60 height 7
copy span "Charcoal"
click at [381, 67] on div "Description En: Chicken on charcoal, bread, rice and vegetable" at bounding box center [315, 83] width 134 height 32
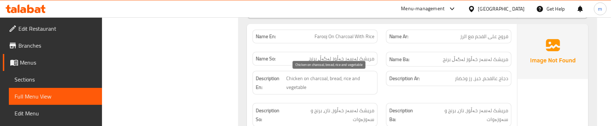
click at [347, 76] on span "Chicken on charcoal, bread, rice and vegetable" at bounding box center [331, 82] width 88 height 17
copy span "rice"
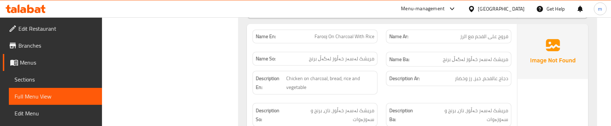
click at [375, 73] on div "Description En: Chicken on charcoal, bread, rice and vegetable" at bounding box center [315, 83] width 125 height 24
click at [386, 92] on div "Description Ar: دجاج عالفحم، خبز، رز وخضار" at bounding box center [449, 83] width 134 height 32
click at [388, 102] on div "Description Ba: مریشک لەسەر خەڵوز، نان، برنج و سەوزەوات" at bounding box center [449, 115] width 134 height 32
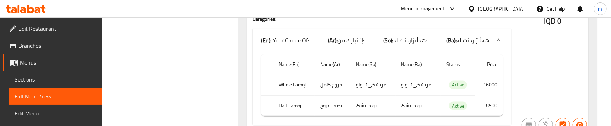
scroll to position [543, 0]
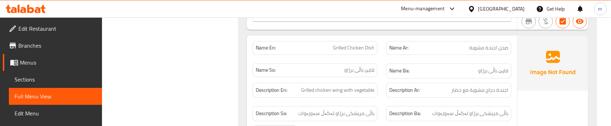
scroll to position [659, 0]
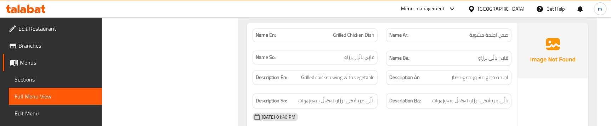
click at [350, 32] on span "Grilled Chicken Dish" at bounding box center [353, 35] width 41 height 7
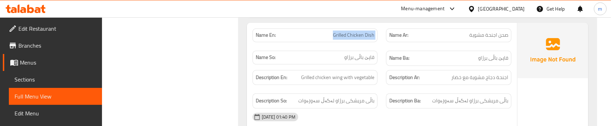
click at [49, 84] on span "Sections" at bounding box center [56, 79] width 82 height 9
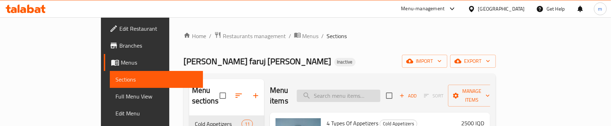
click at [366, 90] on input "search" at bounding box center [339, 96] width 84 height 12
paste input "Grilled Chicken Dish"
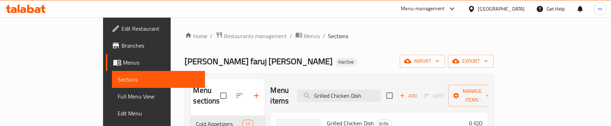
scroll to position [53, 0]
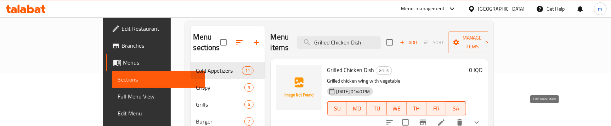
type input "Grilled Chicken Dish"
click at [446, 119] on icon at bounding box center [441, 123] width 9 height 9
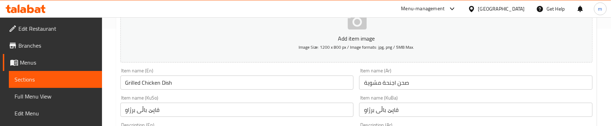
scroll to position [107, 0]
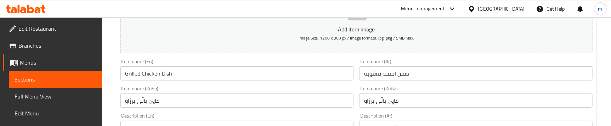
click at [153, 72] on input "Grilled Chicken Dish" at bounding box center [236, 74] width 233 height 14
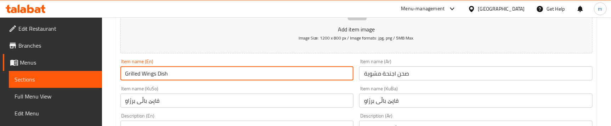
type input "Grilled Wings Dish"
click at [253, 61] on div "Item name (En) Grilled Wings Dish Item name (En)" at bounding box center [236, 70] width 233 height 22
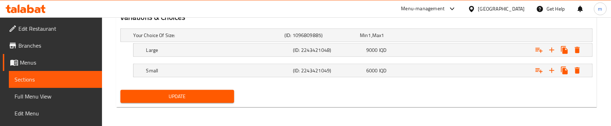
click at [173, 93] on span "Update" at bounding box center [177, 96] width 102 height 9
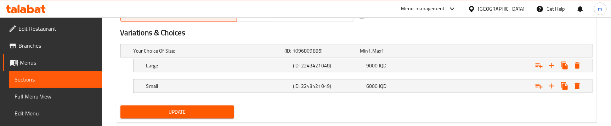
scroll to position [117, 0]
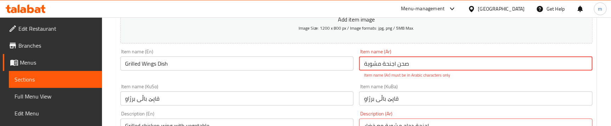
click at [368, 63] on input "صحن اجنحة مشویة" at bounding box center [475, 64] width 233 height 14
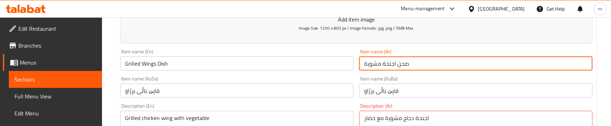
type input "صحن اجنحة مشوية"
click at [368, 72] on div "Item name (Ar) صحن اجنحة مشوية Item name (Ar)" at bounding box center [475, 59] width 239 height 27
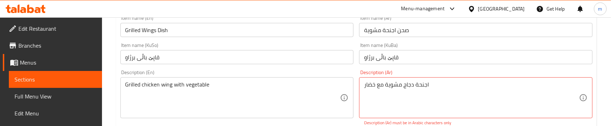
scroll to position [171, 0]
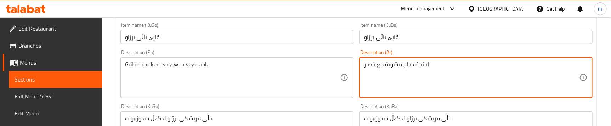
type textarea "اجنحة دجاج مشوية مع خضار"
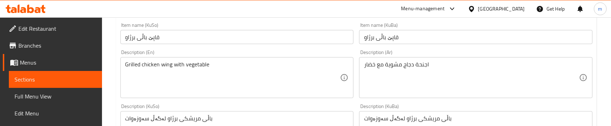
click at [346, 48] on div "Description (En) Grilled chicken wing with vegetable Description (En)" at bounding box center [237, 74] width 239 height 54
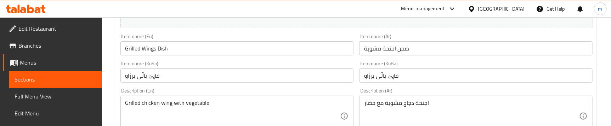
scroll to position [117, 0]
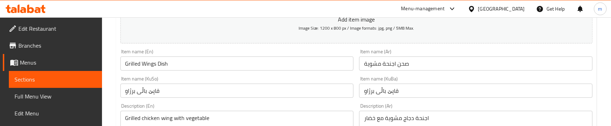
click at [343, 78] on div "Item name (KuSo) قاپێ باڵی برژاو Item name (KuSo)" at bounding box center [236, 88] width 233 height 22
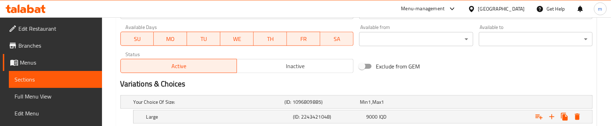
scroll to position [470, 0]
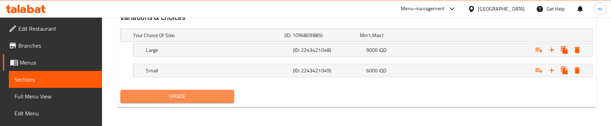
click at [175, 96] on span "Update" at bounding box center [177, 96] width 102 height 9
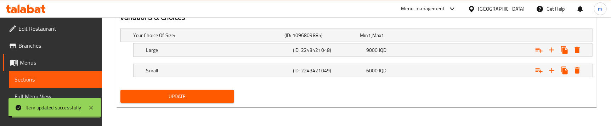
click at [47, 97] on span "Full Menu View" at bounding box center [56, 96] width 82 height 9
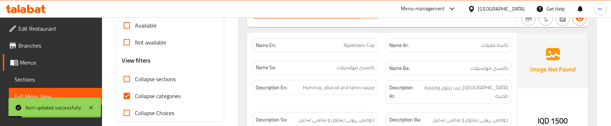
scroll to position [255, 0]
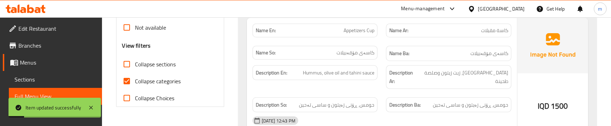
click at [160, 63] on span "Collapse sections" at bounding box center [155, 64] width 41 height 9
click at [135, 63] on input "Collapse sections" at bounding box center [126, 64] width 17 height 17
checkbox input "true"
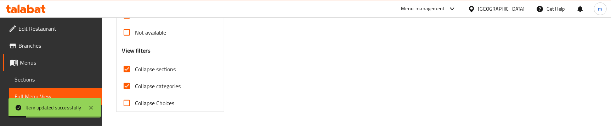
click at [160, 82] on span "Collapse categories" at bounding box center [158, 86] width 46 height 9
click at [135, 81] on input "Collapse categories" at bounding box center [126, 86] width 17 height 17
checkbox input "false"
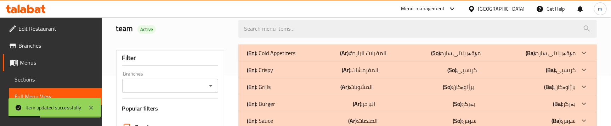
scroll to position [35, 0]
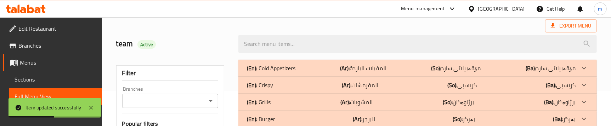
click at [391, 73] on div "(En): Grills (Ar): المشویات (So): برژاوەکان (Ba): برژاوەکان" at bounding box center [411, 68] width 329 height 9
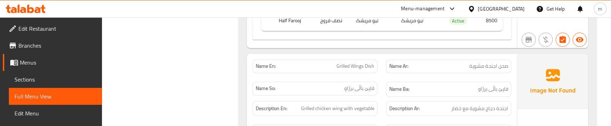
scroll to position [626, 0]
click at [380, 80] on div "Name So: قاپێ باڵی برژاو" at bounding box center [315, 92] width 134 height 24
click at [397, 69] on div "Name Ar: صحن اجنحة مشوية" at bounding box center [449, 68] width 134 height 22
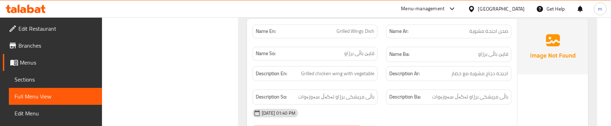
scroll to position [664, 0]
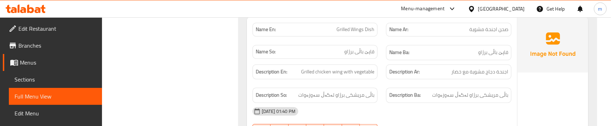
click at [387, 84] on div "Description Ba: باڵی مریشکی برژاو لەگەڵ سەوزەوات" at bounding box center [449, 96] width 134 height 24
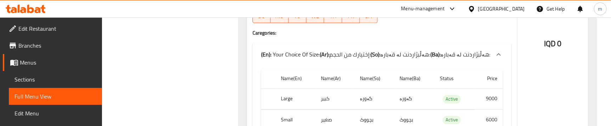
scroll to position [793, 0]
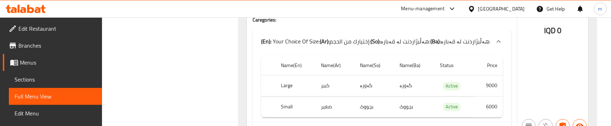
click at [514, 78] on div "Name En: Grilled Wings Dish Name Ar: صحن اجنحة مشوية Name So: قاپێ باڵی برژاو N…" at bounding box center [382, 11] width 270 height 247
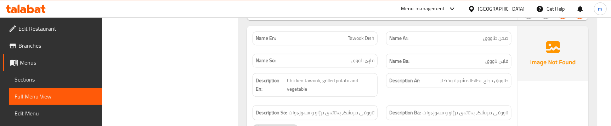
scroll to position [909, 0]
click at [382, 81] on div "Description Ar: طاووق دجاج، بطاطا مشویة وخضار" at bounding box center [449, 84] width 134 height 32
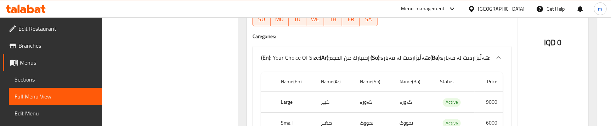
scroll to position [1051, 0]
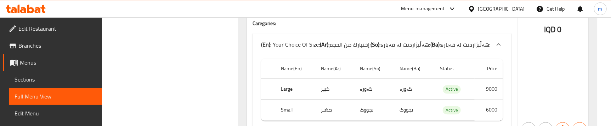
click at [251, 61] on div "Name En: Tawook Dish Name Ar: صحن طاووق Name So: قاپێ تاووق Name Ba: قاپێ تاووق…" at bounding box center [382, 10] width 270 height 255
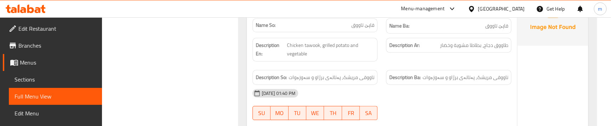
scroll to position [890, 0]
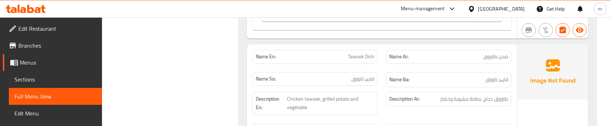
click at [249, 68] on div "Name So: قاپێ تاووق" at bounding box center [315, 80] width 134 height 24
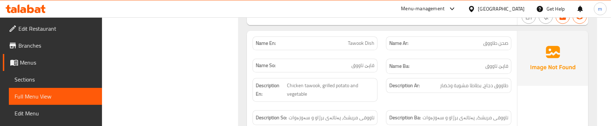
scroll to position [903, 0]
click at [380, 89] on div "Description En: Chicken tawook, grilled potato and vegetable" at bounding box center [315, 90] width 134 height 32
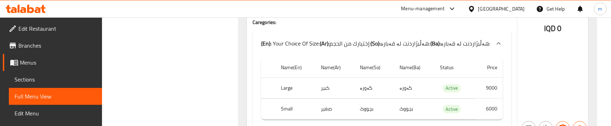
scroll to position [1057, 0]
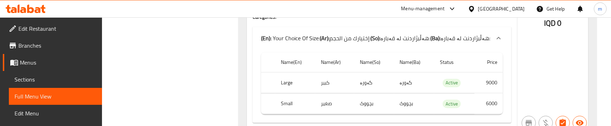
click at [538, 77] on div "IQD 0" at bounding box center [552, 4] width 71 height 255
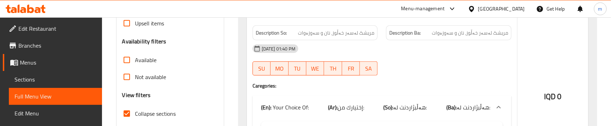
scroll to position [115, 0]
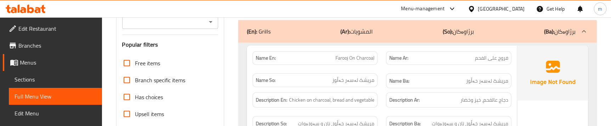
click at [353, 39] on div "(En): Grills (Ar): المشویات (So): برژاوەکان (Ba): برژاوەکان" at bounding box center [417, 31] width 358 height 23
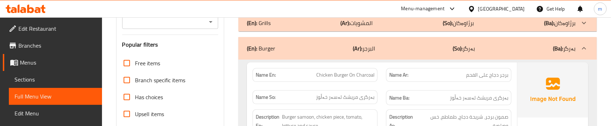
click at [383, 70] on div "Name Ar: برجر دجاج على الفحم" at bounding box center [449, 75] width 134 height 22
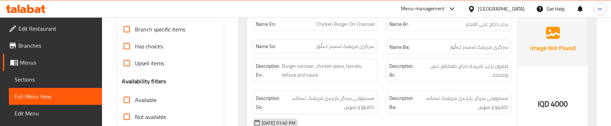
scroll to position [166, 0]
click at [503, 32] on div "Name Ar: برجر دجاج على الفحم" at bounding box center [449, 23] width 134 height 22
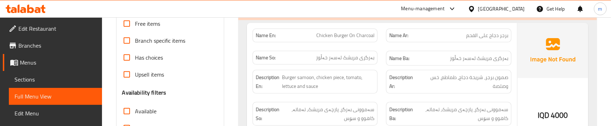
scroll to position [153, 0]
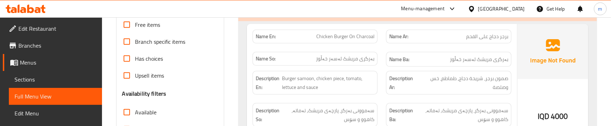
click at [383, 48] on div "Name Ba: بەرگری مریشک لەسەر خەڵوز" at bounding box center [449, 60] width 134 height 24
click at [381, 42] on div "Name En: Chicken Burger On Charcoal" at bounding box center [315, 37] width 134 height 22
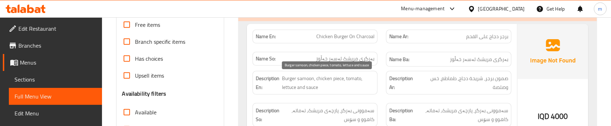
click at [294, 86] on span "Burger samoon, chicken piece, tomato, lettuce and sauce" at bounding box center [328, 82] width 92 height 17
click at [290, 87] on span "Burger samoon, chicken piece, tomato, lettuce and sauce" at bounding box center [328, 82] width 92 height 17
copy span "lettuce"
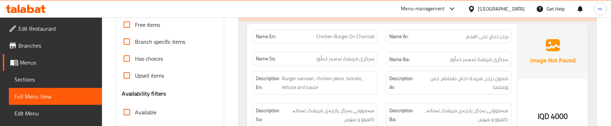
click at [385, 91] on div "Description Ar: صمون برجر، شریحة دجاج، طماطم، خس وصلصة" at bounding box center [449, 83] width 134 height 32
click at [383, 101] on div "Description Ba: سەموونی بەرگر، پارچەی مریشک، تەماتە، کاهوو و سۆس" at bounding box center [449, 115] width 134 height 32
click at [384, 85] on div "Description Ar: صمون برجر، شریحة دجاج، طماطم، خس وصلصة" at bounding box center [449, 83] width 134 height 32
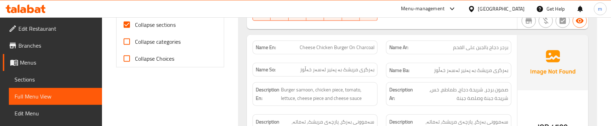
scroll to position [308, 0]
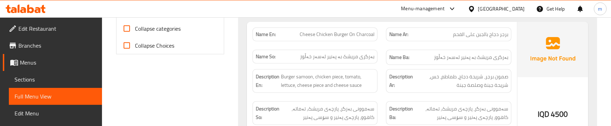
click at [347, 57] on span "بەرگری مریشک بە پەنیر لەسەر خەڵوز" at bounding box center [337, 56] width 74 height 7
click at [378, 60] on div "Name So: بەرگری مریشک بە پەنیر لەسەر خەڵوز" at bounding box center [315, 58] width 134 height 24
click at [381, 81] on div "Description En: Burger samoon, chicken piece, tomato, lettuce, cheese piece and…" at bounding box center [315, 81] width 134 height 32
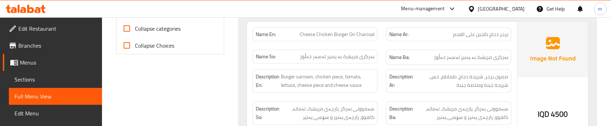
click at [360, 109] on span "سەموونی بەرگر، پارچەی مریشک، تەماتە، کاهوو، پارچەی پەنیر و سۆسی پەنیر" at bounding box center [328, 113] width 94 height 17
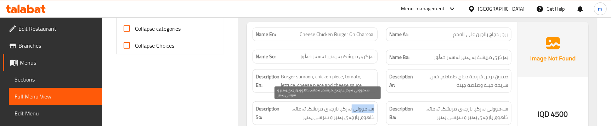
click at [360, 109] on span "سەموونی بەرگر، پارچەی مریشک، تەماتە، کاهوو، پارچەی پەنیر و سۆسی پەنیر" at bounding box center [328, 113] width 94 height 17
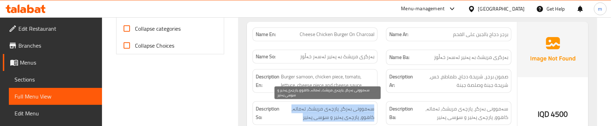
click at [360, 109] on span "سەموونی بەرگر، پارچەی مریشک، تەماتە، کاهوو، پارچەی پەنیر و سۆسی پەنیر" at bounding box center [328, 113] width 94 height 17
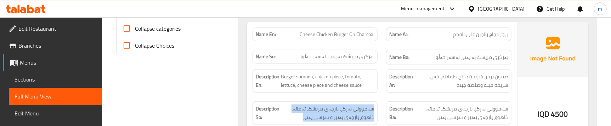
click at [383, 98] on div "Description Ba: سەموونی بەرگر، پارچەی مریشک، تەماتە، کاهوو، پارچەی پەنیر و سۆسی…" at bounding box center [449, 113] width 134 height 32
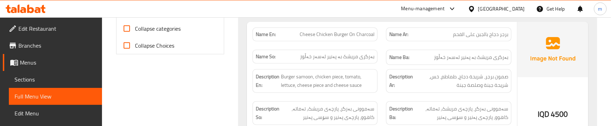
click at [385, 96] on div "Description Ar: صمون برجر، شریحة دجاج، طماطم، خس، شریحة جبنة وصلصة جبنة" at bounding box center [449, 81] width 134 height 32
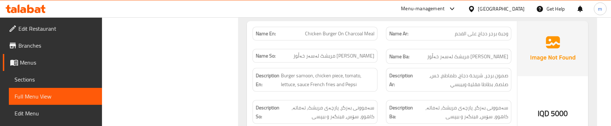
scroll to position [463, 0]
click at [364, 61] on div "Name So: [PERSON_NAME] مریشک لەسەر خەڵوز" at bounding box center [315, 56] width 125 height 14
click at [361, 55] on span "[PERSON_NAME] مریشک لەسەر خەڵوز" at bounding box center [333, 55] width 81 height 7
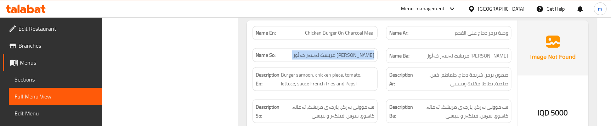
click at [361, 55] on span "[PERSON_NAME] مریشک لەسەر خەڵوز" at bounding box center [333, 55] width 81 height 7
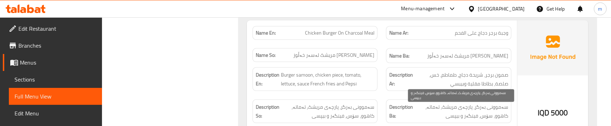
click at [475, 104] on span "سەموونی بەرگر، پارچەی مریشک، تەماتە، کاهوو، سۆس، فینگەر و بیپسی" at bounding box center [461, 111] width 94 height 17
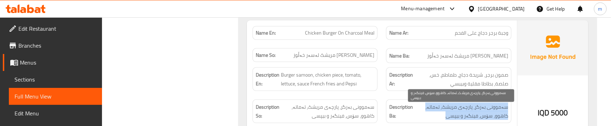
click at [475, 104] on span "سەموونی بەرگر، پارچەی مریشک، تەماتە، کاهوو، سۆس، فینگەر و بیپسی" at bounding box center [461, 111] width 94 height 17
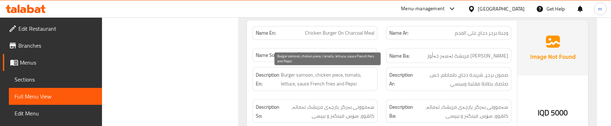
click at [309, 83] on span "Burger samoon, chicken piece, tomato, lettuce, sauce French fries and Pepsi" at bounding box center [328, 79] width 94 height 17
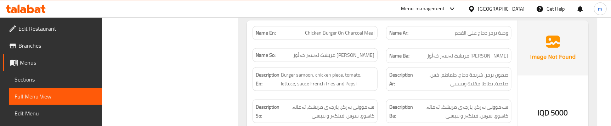
click at [346, 32] on span "Chicken Burger On Charcoal Meal" at bounding box center [339, 32] width 69 height 7
copy span "Chicken Burger On Charcoal Meal"
click at [59, 75] on span "Sections" at bounding box center [56, 79] width 82 height 9
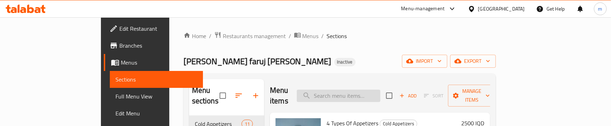
click at [375, 93] on input "search" at bounding box center [339, 96] width 84 height 12
paste input "Chicken Burger On Charcoal Meal"
type input "Chicken Burger On Charcoal Meal"
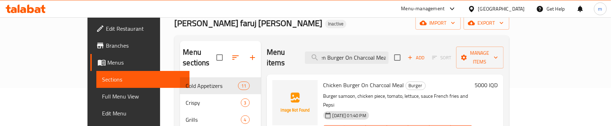
scroll to position [53, 0]
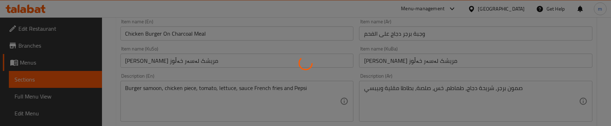
scroll to position [161, 0]
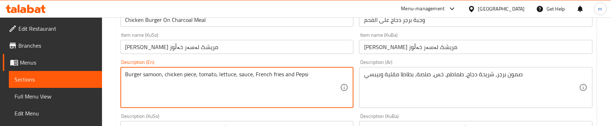
type textarea "Burger samoon, chicken piece, tomato, lettuce, sauce, French fries and Pepsi"
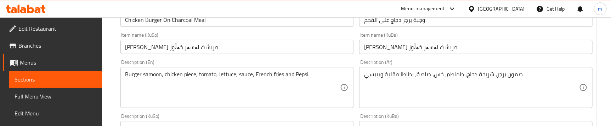
click at [341, 60] on div "Description (En) Burger samoon, chicken piece, tomato, lettuce, sauce, French f…" at bounding box center [236, 84] width 233 height 49
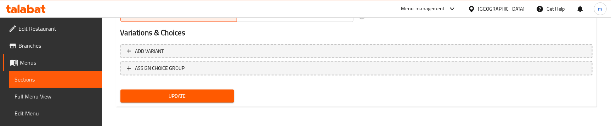
click at [185, 97] on span "Update" at bounding box center [177, 96] width 102 height 9
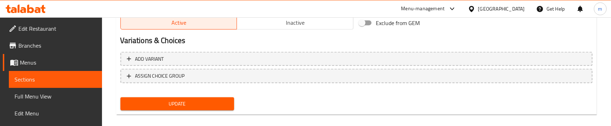
scroll to position [172, 0]
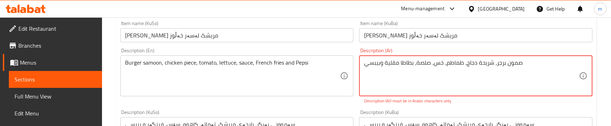
click at [483, 63] on textarea "صمون برجر، شریحة دجاج، طماطم، خس، صلصة، بطاطا مقلیة وبیبسي" at bounding box center [471, 77] width 215 height 34
click at [388, 63] on textarea "صمون برجر، شريحة دجاج، طماطم، خس، صلصة، بطاطا مقلیة وبیبسي" at bounding box center [471, 77] width 215 height 34
click at [376, 63] on textarea "صمون برجر، شريحة دجاج، طماطم، خس، صلصة، بطاطا مقلية وبیبسي" at bounding box center [471, 77] width 215 height 34
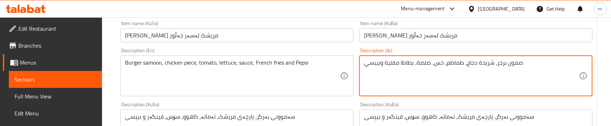
type textarea "صمون برجر، شريحة دجاج، طماطم، خس، صلصة، بطاطا مقلية وبيبسي"
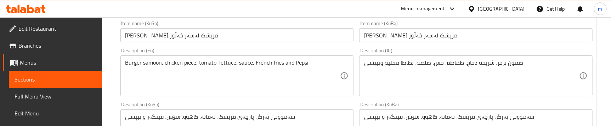
click at [340, 44] on div "Item name (KuSo) ژەمی بەرگری مریشک لەسەر خەڵوز Item name (KuSo)" at bounding box center [237, 31] width 239 height 27
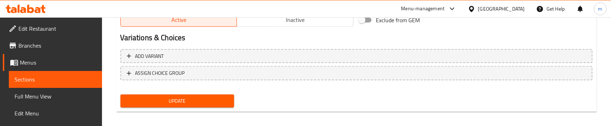
scroll to position [455, 0]
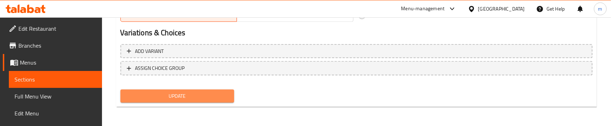
click at [159, 96] on span "Update" at bounding box center [177, 96] width 102 height 9
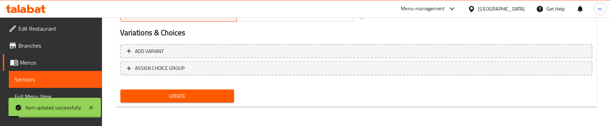
click at [51, 96] on span "Full Menu View" at bounding box center [56, 96] width 82 height 9
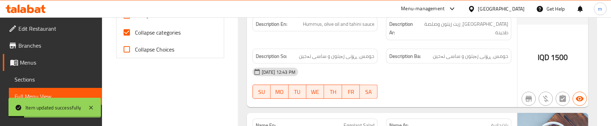
scroll to position [240, 0]
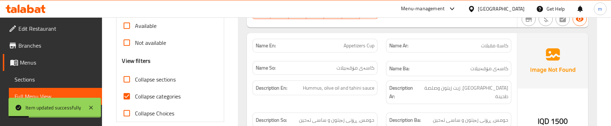
click at [145, 82] on span "Collapse sections" at bounding box center [155, 79] width 41 height 9
click at [135, 82] on input "Collapse sections" at bounding box center [126, 79] width 17 height 17
checkbox input "true"
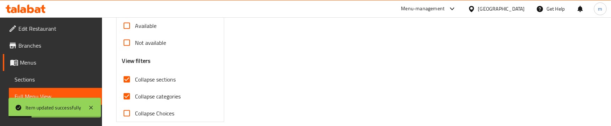
click at [146, 95] on span "Collapse categories" at bounding box center [158, 96] width 46 height 9
click at [135, 95] on input "Collapse categories" at bounding box center [126, 96] width 17 height 17
checkbox input "false"
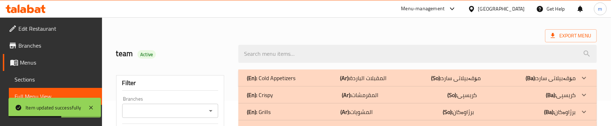
scroll to position [79, 0]
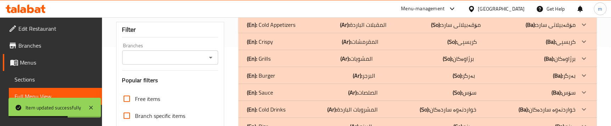
click at [291, 29] on div "(En): Burger (Ar): البرجر (So): بەرگر (Ba): بەرگر" at bounding box center [411, 25] width 329 height 9
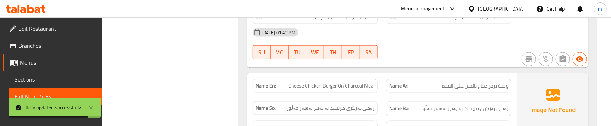
scroll to position [616, 0]
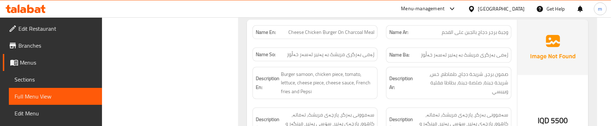
click at [379, 68] on div "Description En: Burger samoon, chicken piece, tomato, lettuce, cheese piece, ch…" at bounding box center [315, 83] width 134 height 41
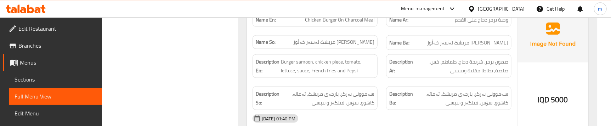
scroll to position [455, 0]
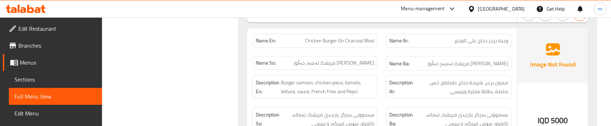
click at [378, 76] on div "Description En: Burger samoon, chicken piece, tomato, lettuce, sauce, French fr…" at bounding box center [315, 87] width 134 height 32
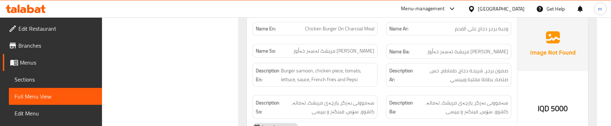
scroll to position [468, 0]
click at [379, 78] on div "Description En: Burger samoon, chicken piece, tomato, lettuce, sauce, French fr…" at bounding box center [315, 74] width 134 height 32
click at [373, 88] on div "Description En: Burger samoon, chicken piece, tomato, lettuce, sauce, French fr…" at bounding box center [315, 74] width 134 height 32
click at [379, 74] on div "Description En: Burger samoon, chicken piece, tomato, lettuce, sauce, French fr…" at bounding box center [315, 74] width 134 height 32
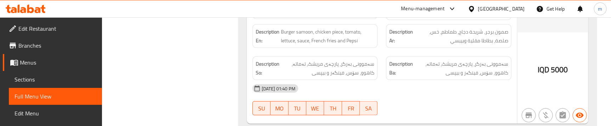
scroll to position [506, 0]
click at [380, 74] on div "Description So: سەموونی بەرگر، پارچەی مریشک، تەماتە، کاهوو، سۆس، فینگەر و بیپسی" at bounding box center [315, 68] width 134 height 32
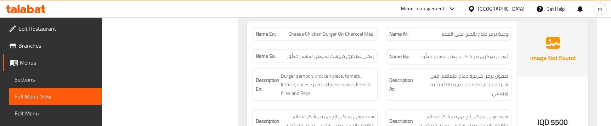
scroll to position [613, 0]
click at [383, 39] on div "Name Ar: وجبة برجر دجاج بالجبن على الفحم" at bounding box center [449, 35] width 134 height 22
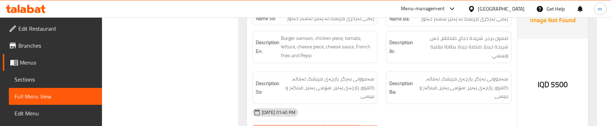
scroll to position [639, 0]
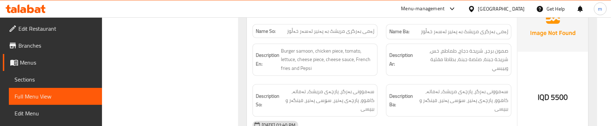
click at [413, 92] on strong "Description Ba:" at bounding box center [401, 100] width 24 height 17
click at [440, 94] on span "سەموونی بەرگر، پارچەی مریشک، تەماتە، کاهوو، پارچەی پەنیر، سۆسی پەنیر، فینگەر و …" at bounding box center [461, 101] width 94 height 26
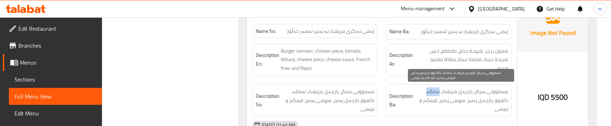
click at [440, 94] on span "سەموونی بەرگر، پارچەی مریشک، تەماتە، کاهوو، پارچەی پەنیر، سۆسی پەنیر، فینگەر و …" at bounding box center [461, 101] width 94 height 26
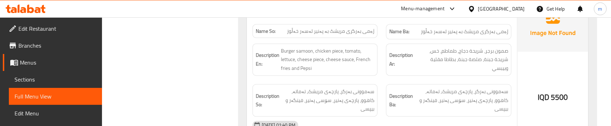
click at [492, 70] on div "Description Ar: صمون برجر، شریحة دجاج، طماطم، خس، شریحة جبنة، صلصة جبنة، بطاطا …" at bounding box center [449, 60] width 134 height 41
click at [388, 67] on div "Description Ar: صمون برجر، شریحة دجاج، طماطم، خس، شریحة جبنة، صلصة جبنة، بطاطا …" at bounding box center [449, 60] width 134 height 41
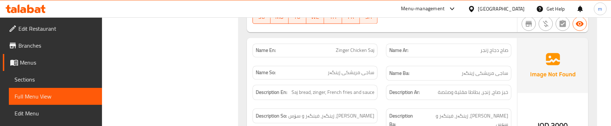
scroll to position [781, 0]
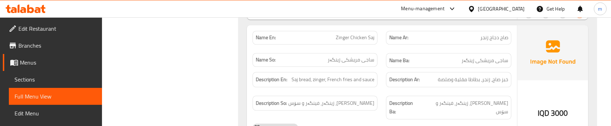
click at [378, 37] on div "Name En: Zinger Chicken Saj" at bounding box center [315, 38] width 134 height 22
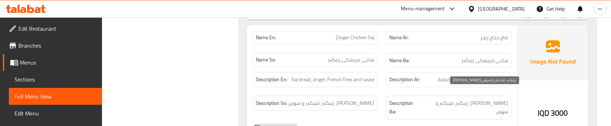
click at [471, 99] on span "[PERSON_NAME]، زینگەر، فینگەر و سۆس" at bounding box center [465, 107] width 86 height 17
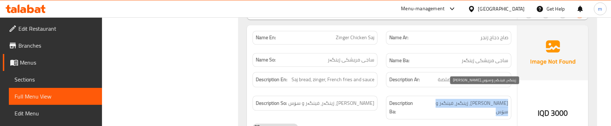
click at [471, 99] on span "[PERSON_NAME]، زینگەر، فینگەر و سۆس" at bounding box center [465, 107] width 86 height 17
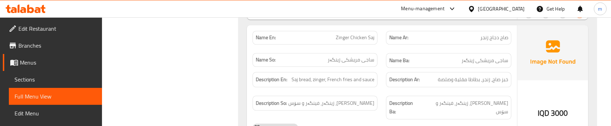
click at [407, 92] on div "Description Ba: [PERSON_NAME]، زینگەر، فینگەر و سۆس" at bounding box center [449, 108] width 134 height 32
click at [390, 92] on div "Description Ba: [PERSON_NAME]، زینگەر، فینگەر و سۆس" at bounding box center [449, 108] width 134 height 32
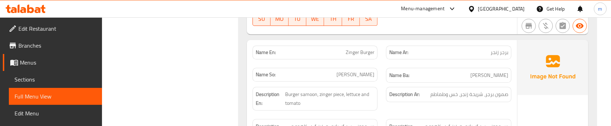
scroll to position [910, 0]
click at [375, 64] on div "Name So: [PERSON_NAME]" at bounding box center [315, 76] width 134 height 24
click at [383, 64] on div "Name Ba: [PERSON_NAME]" at bounding box center [449, 76] width 134 height 24
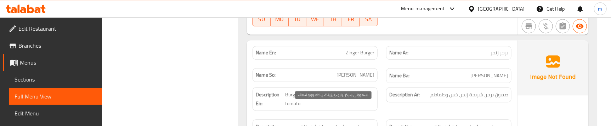
click at [385, 85] on div "Description Ar: صمون برجر، شریحة زنجر، خس وطماطم" at bounding box center [449, 99] width 134 height 32
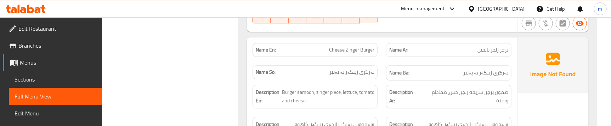
scroll to position [1064, 0]
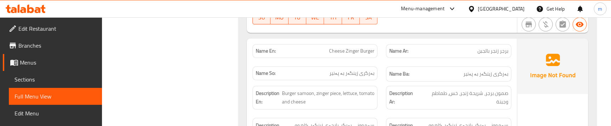
click at [380, 40] on div "Name En: Cheese Zinger Burger" at bounding box center [315, 51] width 134 height 22
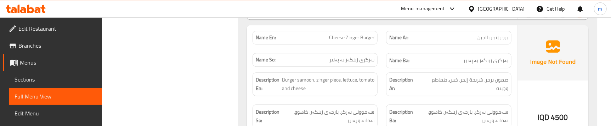
scroll to position [1077, 0]
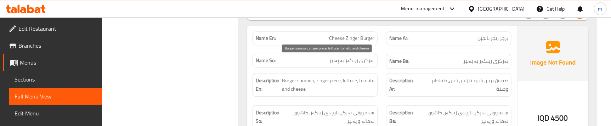
click at [293, 77] on span "Burger samoon, zinger piece, lettuce, tomato and cheese" at bounding box center [328, 85] width 92 height 17
click at [292, 77] on span "Burger samoon, zinger piece, lettuce, tomato and cheese" at bounding box center [328, 85] width 92 height 17
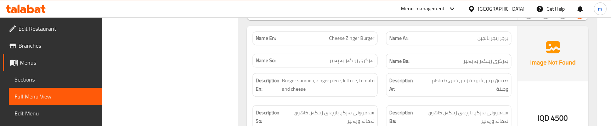
click at [318, 109] on span "سەموونی بەرگر، پارچەی زینگەر، کاهوو، تەماتە و پەنیر" at bounding box center [328, 117] width 91 height 17
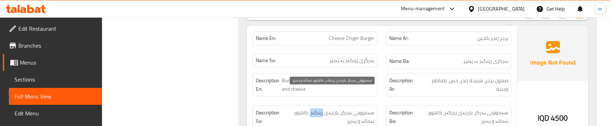
click at [318, 109] on span "سەموونی بەرگر، پارچەی زینگەر، کاهوو، تەماتە و پەنیر" at bounding box center [328, 117] width 91 height 17
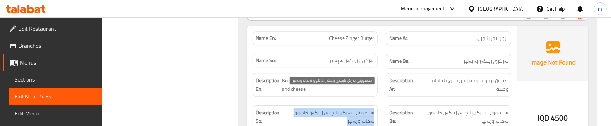
click at [318, 109] on span "سەموونی بەرگر، پارچەی زینگەر، کاهوو، تەماتە و پەنیر" at bounding box center [328, 117] width 91 height 17
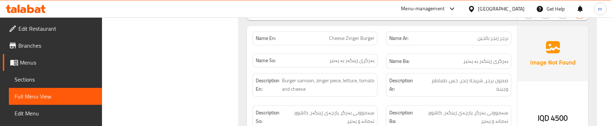
click at [372, 78] on div "Description En: Burger samoon, zinger piece, lettuce, tomato and cheese" at bounding box center [315, 85] width 134 height 32
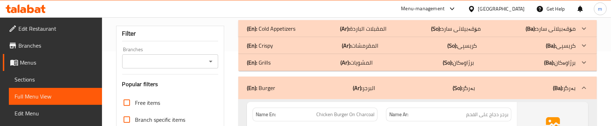
scroll to position [107, 0]
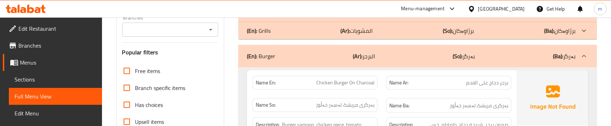
click at [378, 60] on div "(En): Burger (Ar): البرجر (So): بەرگر (Ba): بەرگر" at bounding box center [411, 56] width 329 height 9
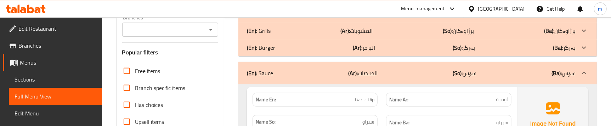
scroll to position [161, 0]
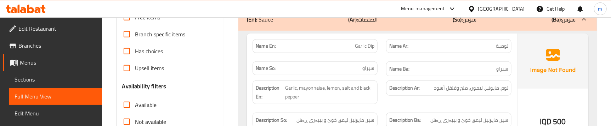
click at [382, 69] on div "Name Ba: سیراو" at bounding box center [449, 69] width 134 height 24
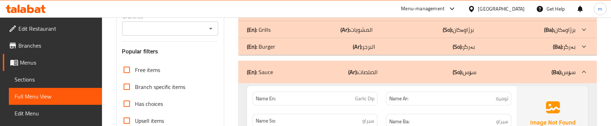
scroll to position [107, 0]
click at [376, 92] on div "Name En: Garlic Dip" at bounding box center [315, 100] width 134 height 22
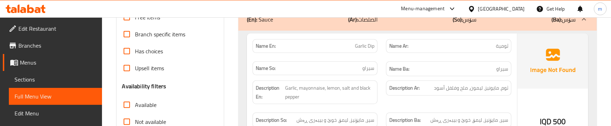
click at [378, 104] on div "Description En: Garlic, mayonnaise, lemon, salt and black pepper" at bounding box center [315, 93] width 134 height 32
click at [379, 98] on div "Description En: Garlic, mayonnaise, lemon, salt and black pepper" at bounding box center [315, 93] width 134 height 32
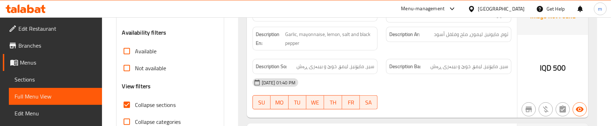
scroll to position [202, 0]
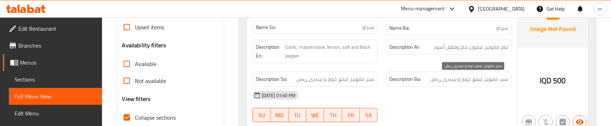
click at [488, 77] on span "سیر، مایۆنیز، لیمۆ، خوێ و بیبەری ڕەش" at bounding box center [469, 79] width 78 height 9
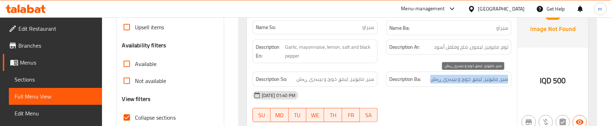
click at [488, 77] on span "سیر، مایۆنیز، لیمۆ، خوێ و بیبەری ڕەش" at bounding box center [469, 79] width 78 height 9
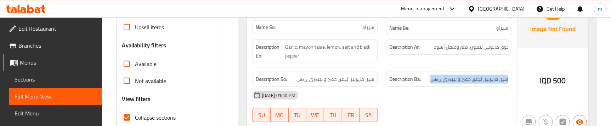
click at [390, 92] on div "[DATE] 01:40 PM" at bounding box center [381, 95] width 267 height 17
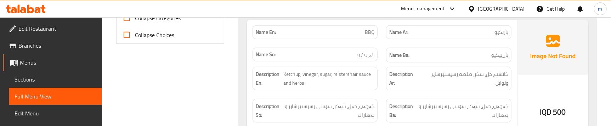
scroll to position [318, 0]
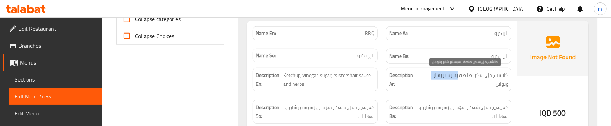
drag, startPoint x: 458, startPoint y: 75, endPoint x: 433, endPoint y: 76, distance: 24.8
click at [433, 76] on span "كاتشب، خل، سكر، صلصة رسیستیرشایر وتوابل" at bounding box center [464, 79] width 88 height 17
click at [477, 85] on span "كاتشب، خل، سكر، صلصة رسیستیرشایر وتوابل" at bounding box center [464, 79] width 88 height 17
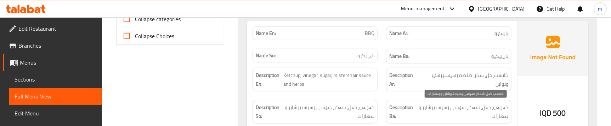
click at [499, 107] on span "کەچەپ، خەل، شەکر، سۆسی رسیستیرشایر و بەهارات" at bounding box center [463, 111] width 91 height 17
click at [489, 106] on span "کەچەپ، خەل، شەکر، سۆسی رسیستیرشایر و بەهارات" at bounding box center [463, 111] width 91 height 17
click at [363, 103] on div "Description So: کەچەپ، خەل، شەکر، سۆسی رسیستیرشایر و بەهارات" at bounding box center [315, 112] width 125 height 24
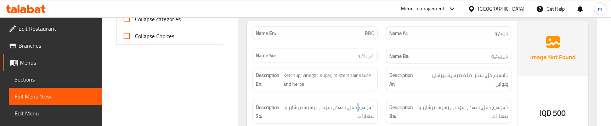
click at [363, 103] on div "Description So: کەچەپ، خەل، شەکر، سۆسی رسیستیرشایر و بەهارات" at bounding box center [315, 112] width 125 height 24
click at [361, 106] on span "کەچەپ، خەل، شەکر، سۆسی رسیستیرشایر و بەهارات" at bounding box center [328, 111] width 91 height 17
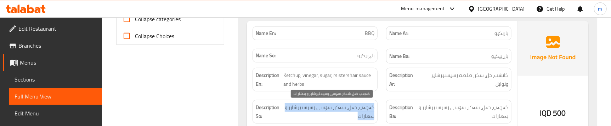
click at [361, 106] on span "کەچەپ، خەل، شەکر، سۆسی رسیستیرشایر و بەهارات" at bounding box center [328, 111] width 91 height 17
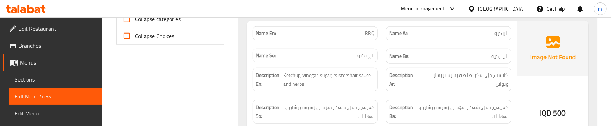
click at [384, 92] on div "Description Ar: كاتشب، خل، سكر، صلصة رسیستیرشایر وتوابل" at bounding box center [449, 80] width 134 height 32
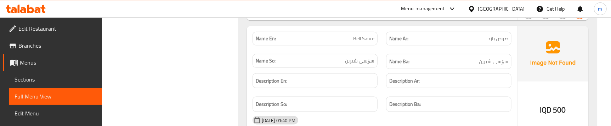
scroll to position [478, 0]
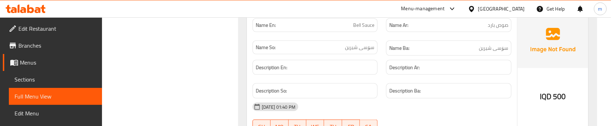
click at [387, 57] on div "Description Ar:" at bounding box center [449, 68] width 134 height 24
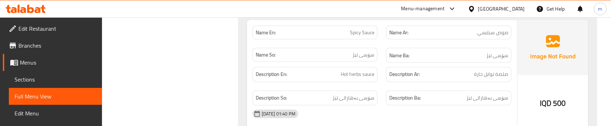
scroll to position [607, 0]
click at [380, 46] on div "Name So: سۆسی تیژ" at bounding box center [315, 55] width 134 height 24
click at [364, 94] on span "سۆسی بەهاراتی تیژ" at bounding box center [354, 98] width 42 height 9
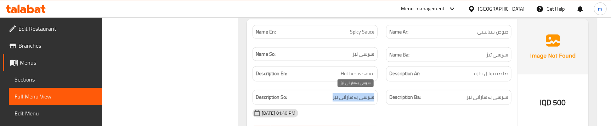
click at [364, 94] on span "سۆسی بەهاراتی تیژ" at bounding box center [354, 98] width 42 height 9
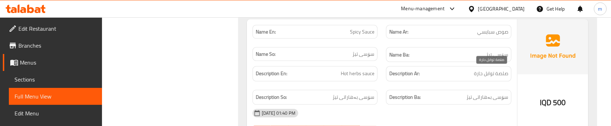
click at [478, 73] on span "صلصة توابل حارة" at bounding box center [491, 74] width 34 height 9
click at [383, 86] on div "Description Ba: سۆسی بەهاراتی تیژ" at bounding box center [449, 98] width 134 height 24
click at [387, 68] on div "Description Ar: صلصة توابل حارة" at bounding box center [448, 74] width 125 height 15
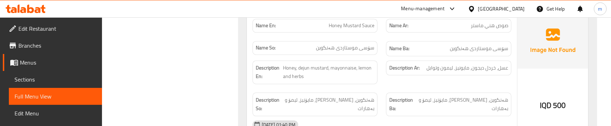
scroll to position [736, 0]
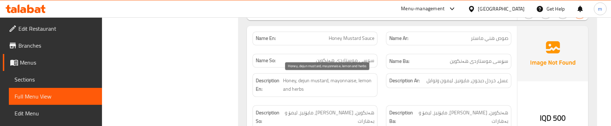
click at [320, 79] on span "Honey, dejun mustard, mayonnaise, lemon and herbs" at bounding box center [328, 85] width 91 height 17
click at [329, 85] on span "Honey, dejun mustard, mayonnaise, lemon and herbs" at bounding box center [328, 85] width 91 height 17
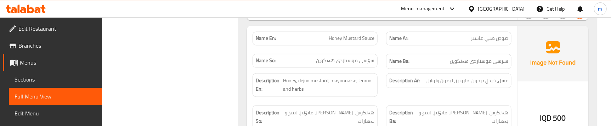
click at [377, 90] on div "Description En: Honey, dejun mustard, mayonnaise, lemon and herbs" at bounding box center [315, 85] width 125 height 24
click at [380, 90] on div "Description En: Honey, dejun mustard, mayonnaise, lemon and herbs" at bounding box center [315, 85] width 134 height 32
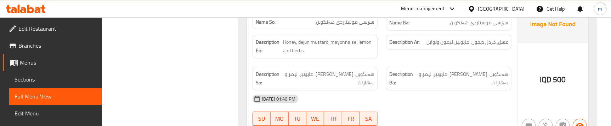
scroll to position [721, 0]
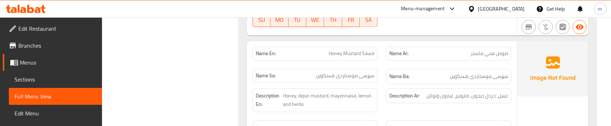
click at [382, 104] on div "Description Ar: عسل، خردل دیجون، مایونیز، لیمون وتوابل" at bounding box center [449, 100] width 134 height 32
click at [386, 95] on div "Description Ar: عسل، خردل دیجون، مایونیز، لیمون وتوابل" at bounding box center [449, 100] width 134 height 32
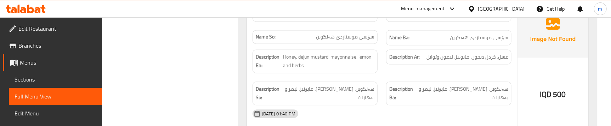
scroll to position [775, 0]
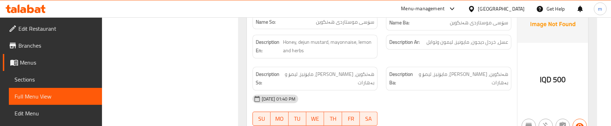
click at [378, 53] on div "Description En: Honey, dejun mustard, mayonnaise, lemon and herbs" at bounding box center [315, 46] width 134 height 32
click at [381, 82] on div "Description So: هەنگوین، خەردەلی دیجون، مایۆنیز، لیمۆ و بەهارات" at bounding box center [315, 79] width 134 height 32
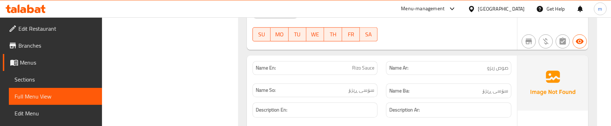
scroll to position [882, 0]
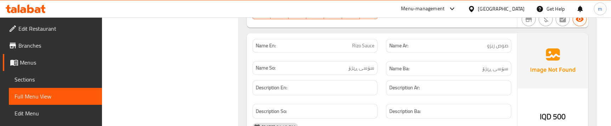
click at [383, 55] on div "Name Ar: صوص ریزو" at bounding box center [449, 46] width 134 height 22
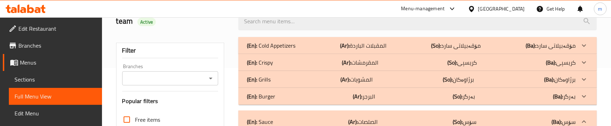
scroll to position [107, 0]
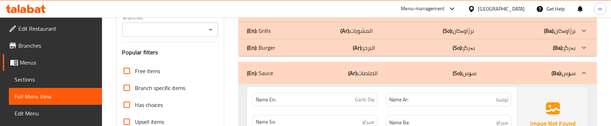
click at [394, 74] on div "(En): Sauce (Ar): الصلصات (So): سۆس (Ba): سۆس" at bounding box center [411, 73] width 329 height 9
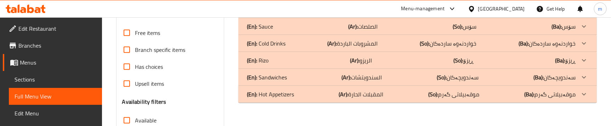
scroll to position [161, 0]
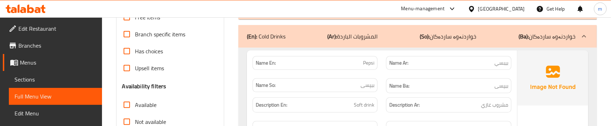
click at [379, 60] on div "Name En: Pepsi" at bounding box center [315, 63] width 134 height 22
click at [380, 95] on div "Description En: Soft drink" at bounding box center [315, 106] width 134 height 24
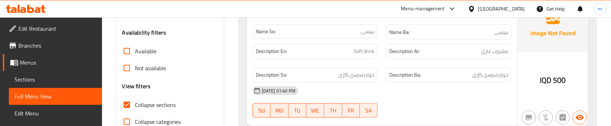
click at [383, 64] on div "Description Ba: خواردنەوەی گازی" at bounding box center [449, 75] width 134 height 24
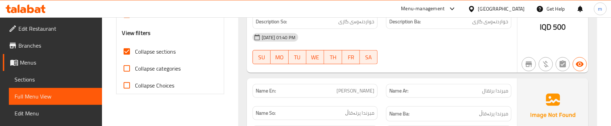
scroll to position [322, 0]
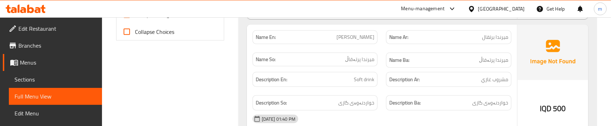
click at [383, 94] on div "Description Ba: خواردنەوەی گازی" at bounding box center [449, 103] width 134 height 24
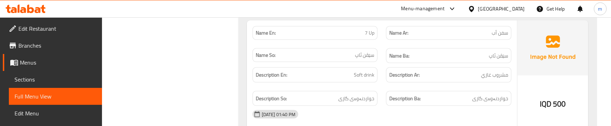
scroll to position [464, 0]
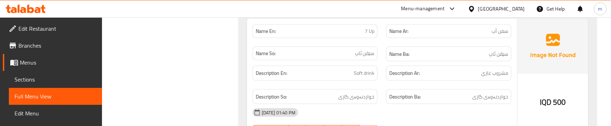
click at [383, 38] on div "Name Ar: سفن أب" at bounding box center [449, 31] width 134 height 22
click at [378, 86] on div "Description So: خواردنەوەی گازی" at bounding box center [315, 97] width 134 height 24
click at [378, 71] on div "Description En: Soft drink" at bounding box center [315, 74] width 134 height 24
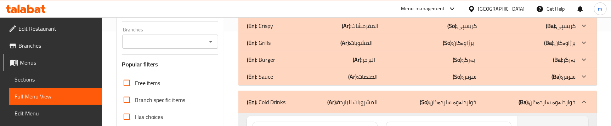
scroll to position [87, 0]
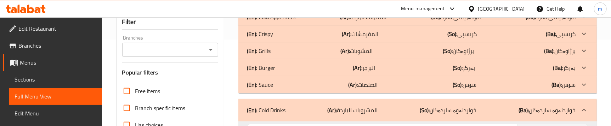
click at [387, 108] on div "(En): Cold Drinks (Ar): المشروبات الباردة (So): خواردنەوە ساردەکان (Ba): خواردن…" at bounding box center [411, 110] width 329 height 9
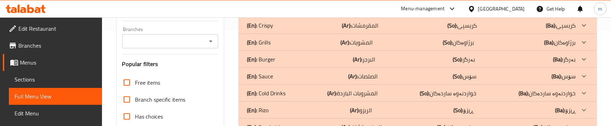
scroll to position [141, 0]
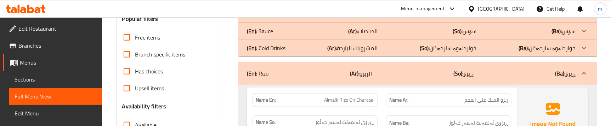
click at [388, 91] on div "Name Ar: ریزو الملك على الفحم" at bounding box center [449, 100] width 134 height 22
click at [381, 92] on div "Name En: [PERSON_NAME] On Charcoal" at bounding box center [315, 100] width 134 height 22
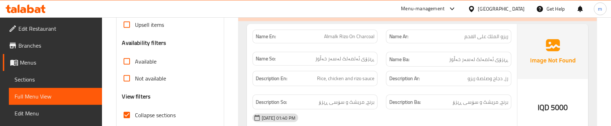
scroll to position [205, 0]
click at [383, 81] on div "Description Ar: رز، دجاج وصلصة ریزو" at bounding box center [449, 78] width 134 height 24
click at [392, 67] on div "Description Ar: رز، دجاج وصلصة ریزو" at bounding box center [449, 78] width 134 height 24
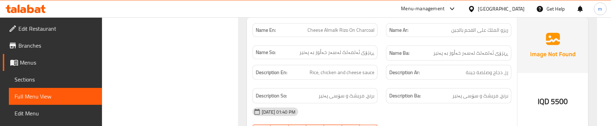
scroll to position [347, 0]
click at [383, 79] on div "Description Ar: رز، دجاج وصلصة جبنة" at bounding box center [449, 72] width 134 height 24
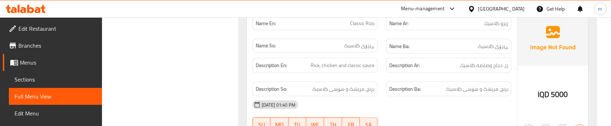
scroll to position [475, 0]
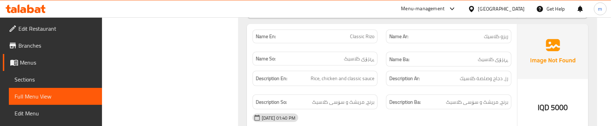
click at [378, 70] on div "Description En: Rice, chicken and classic sauce" at bounding box center [315, 79] width 134 height 24
click at [461, 99] on span "برنج، مریشک و سۆسی کلاسیک" at bounding box center [477, 102] width 62 height 9
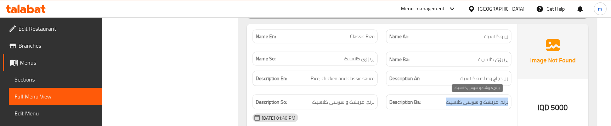
click at [461, 99] on span "برنج، مریشک و سۆسی کلاسیک" at bounding box center [477, 102] width 62 height 9
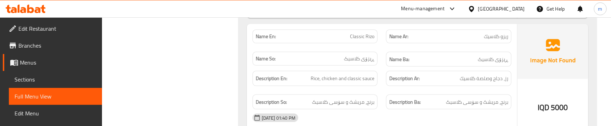
click at [384, 80] on div "Description Ar: رز، دجاج وصلصة كلاسیك" at bounding box center [449, 79] width 134 height 24
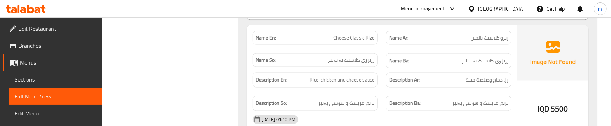
scroll to position [611, 0]
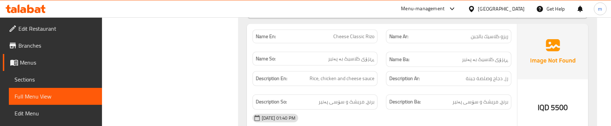
click at [379, 49] on div "Name So: ڕیزۆی کلاسیک بە پەنیر" at bounding box center [315, 60] width 134 height 24
click at [382, 77] on div "Description Ar: رز، دجاج وصلصة جبنة" at bounding box center [449, 79] width 134 height 24
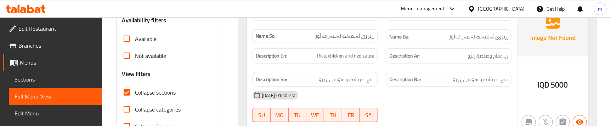
scroll to position [168, 0]
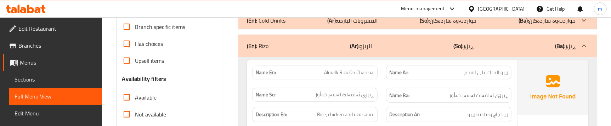
click at [377, 49] on div "(En): [PERSON_NAME] (Ar): الريزو (So): ڕیزۆ (Ba): ڕیزۆ" at bounding box center [411, 46] width 329 height 9
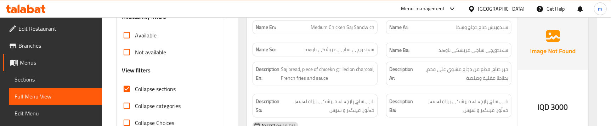
scroll to position [222, 0]
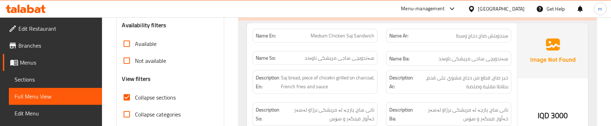
click at [378, 65] on div "Name So: [PERSON_NAME]" at bounding box center [315, 59] width 134 height 24
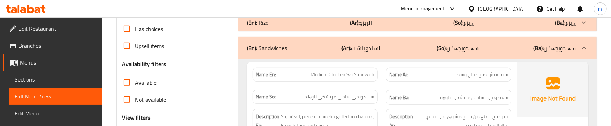
scroll to position [168, 0]
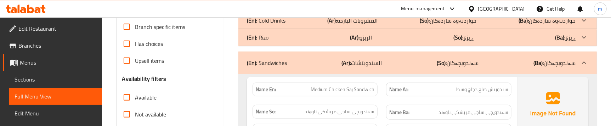
click at [378, 84] on div "Name En: Medium Chicken Saj Sandwich" at bounding box center [315, 90] width 134 height 22
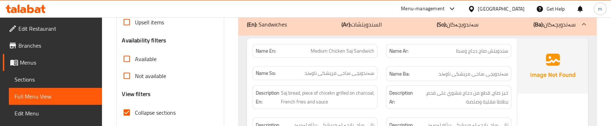
scroll to position [220, 0]
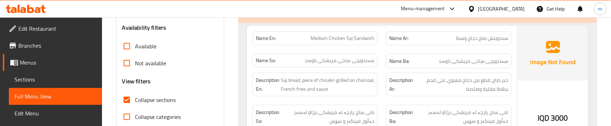
click at [338, 61] on span "سەندویچی ساجی مریشکی ناوەند" at bounding box center [340, 60] width 70 height 7
click at [369, 54] on div "Name So: [PERSON_NAME]" at bounding box center [315, 61] width 125 height 14
click at [382, 55] on div "Name Ba: [PERSON_NAME]" at bounding box center [449, 62] width 134 height 24
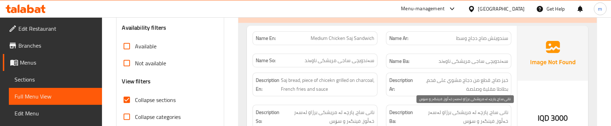
click at [428, 112] on span "نانی ساج، پارچە لە مریشکی برژاو لەسەر خەڵوز، فینگەر و سۆس" at bounding box center [461, 116] width 94 height 17
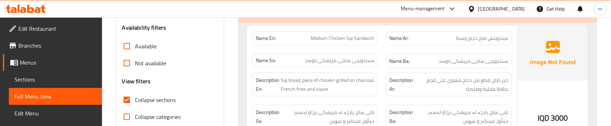
click at [444, 96] on div "Description Ar: خبز صاج، قطع من دجاج مشوي على فحم، بطاطا مقلیة وصلصة" at bounding box center [448, 85] width 125 height 24
click at [381, 92] on div "Description En: Saj bread, piece of chicekn grilled on charcoal, French fries a…" at bounding box center [315, 85] width 134 height 32
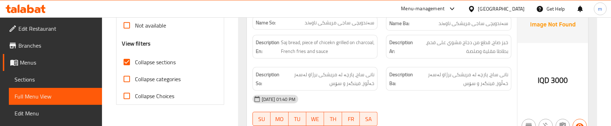
scroll to position [259, 0]
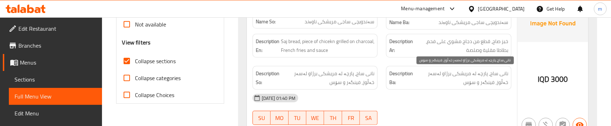
click at [432, 75] on span "نانی ساج، پارچە لە مریشکی برژاو لەسەر خەڵوز، فینگەر و سۆس" at bounding box center [461, 77] width 94 height 17
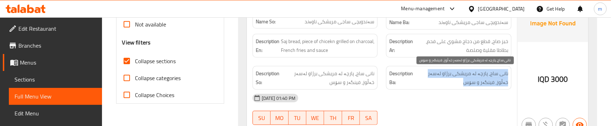
click at [432, 75] on span "نانی ساج، پارچە لە مریشکی برژاو لەسەر خەڵوز، فینگەر و سۆس" at bounding box center [461, 77] width 94 height 17
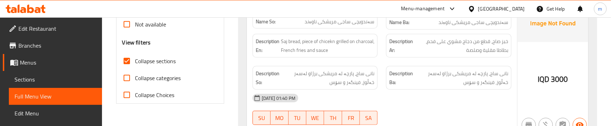
click at [379, 84] on div "Description So: نانی ساج، پارچە لە مریشکی برژاو لەسەر خەڵوز، فینگەر و سۆس" at bounding box center [315, 78] width 134 height 32
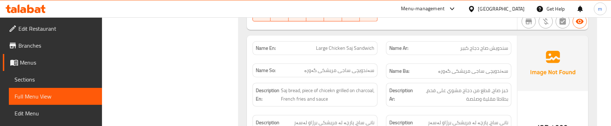
scroll to position [374, 0]
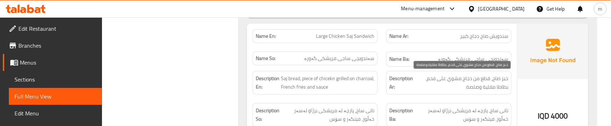
click at [501, 79] on span "خبز صاج، قطع من دجاج مشوي على فحم، بطاطا مقلیة وصلصة" at bounding box center [461, 82] width 94 height 17
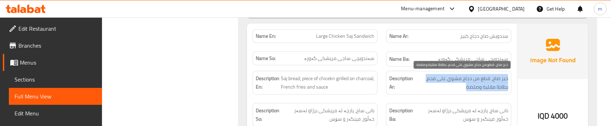
click at [501, 79] on span "خبز صاج، قطع من دجاج مشوي على فحم، بطاطا مقلیة وصلصة" at bounding box center [461, 82] width 94 height 17
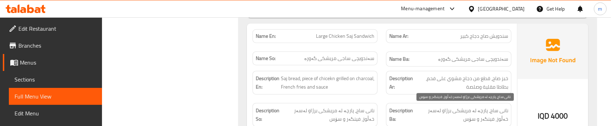
click at [474, 108] on span "نانی ساج، پارچە لە مریشکی برژاو لەسەر خەڵوز، فینگەر و سۆس" at bounding box center [461, 115] width 94 height 17
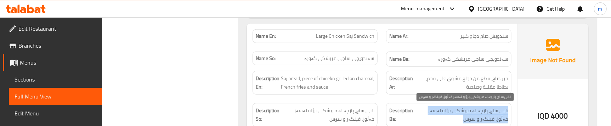
click at [474, 108] on span "نانی ساج، پارچە لە مریشکی برژاو لەسەر خەڵوز، فینگەر و سۆس" at bounding box center [461, 115] width 94 height 17
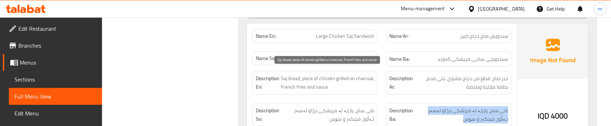
click at [297, 81] on span "Saj bread, piece of chicekn grilled on charcoal, French fries and sauce" at bounding box center [328, 82] width 94 height 17
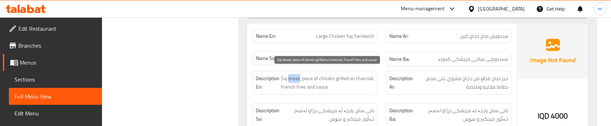
click at [297, 81] on span "Saj bread, piece of chicekn grilled on charcoal, French fries and sauce" at bounding box center [328, 82] width 94 height 17
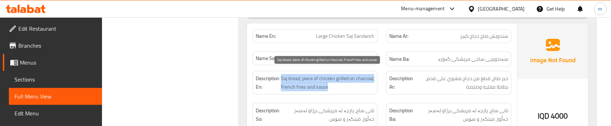
click at [297, 81] on span "Saj bread, piece of chicekn grilled on charcoal, French fries and sauce" at bounding box center [328, 82] width 94 height 17
click at [381, 71] on div "Description En: Saj bread, piece of chicekn grilled on charcoal, French fries a…" at bounding box center [315, 83] width 134 height 32
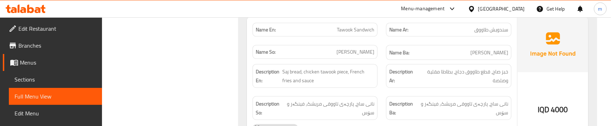
scroll to position [535, 0]
click at [386, 83] on div "Description Ar: خبز صاج، قطع طاووق دجاج، بطاطا مقلیة وصلصة" at bounding box center [449, 75] width 134 height 32
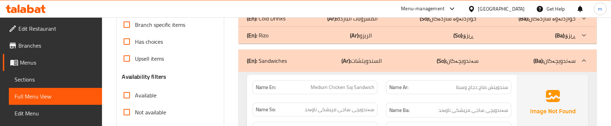
scroll to position [193, 0]
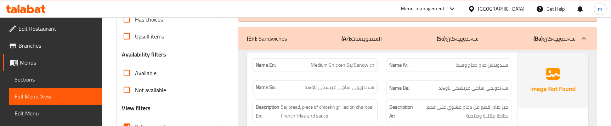
click at [380, 43] on p "(Ar): السندويتشات" at bounding box center [362, 38] width 40 height 9
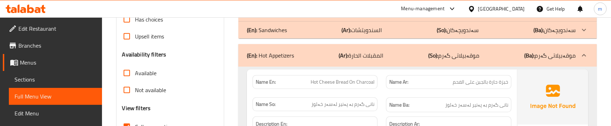
click at [379, 77] on div "Name En: Hot Cheese Bread On Charcoal" at bounding box center [315, 82] width 134 height 22
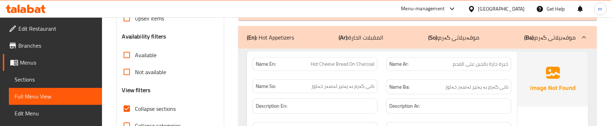
scroll to position [205, 0]
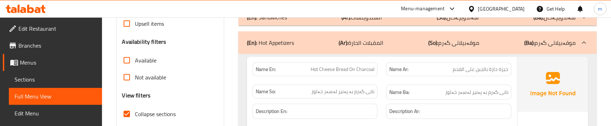
click at [379, 77] on div "Name En: Hot Cheese Bread On Charcoal" at bounding box center [315, 69] width 134 height 22
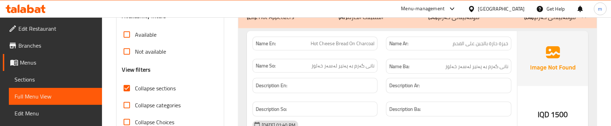
scroll to position [244, 0]
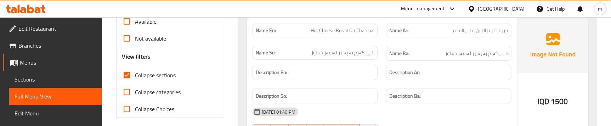
click at [455, 52] on span "نانی گەرم بە پەنیر لەسەر خەلوز" at bounding box center [476, 53] width 63 height 9
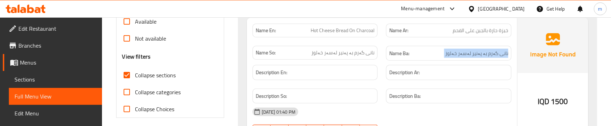
click at [455, 53] on span "نانی گەرم بە پەنیر لەسەر خەلوز" at bounding box center [476, 53] width 63 height 9
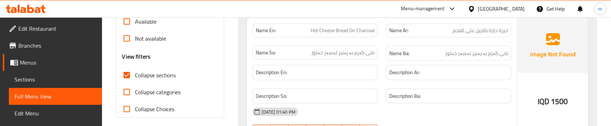
click at [380, 32] on div "Name En: Hot Cheese Bread On Charcoal" at bounding box center [315, 30] width 134 height 22
click at [361, 32] on span "Hot Cheese Bread On Charcoal" at bounding box center [343, 30] width 64 height 7
click at [48, 78] on span "Sections" at bounding box center [56, 79] width 82 height 9
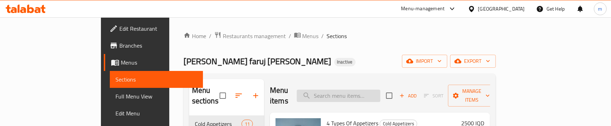
click at [367, 90] on input "search" at bounding box center [339, 96] width 84 height 12
paste input "Hot Cheese Bread On Charcoal"
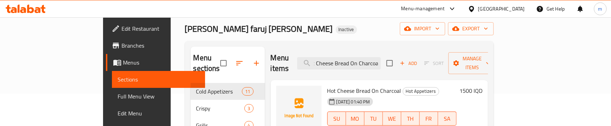
scroll to position [53, 0]
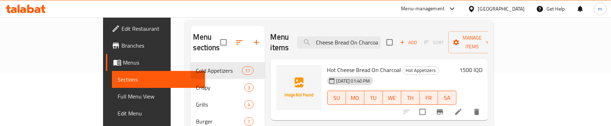
type input "Hot Cheese Bread On Charcoal"
click at [468, 106] on li at bounding box center [458, 112] width 20 height 13
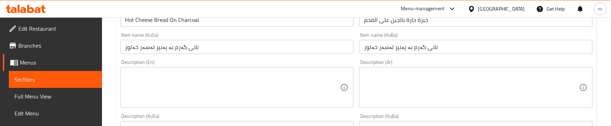
scroll to position [107, 0]
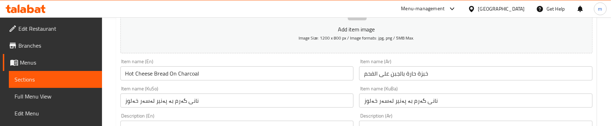
click at [130, 101] on input "نانی گەرم بە پەنیر لەسەر خەلوز" at bounding box center [236, 101] width 233 height 14
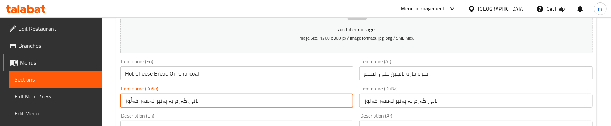
type input "نانی گەرم بە پەنیر لەسەر خەڵوز"
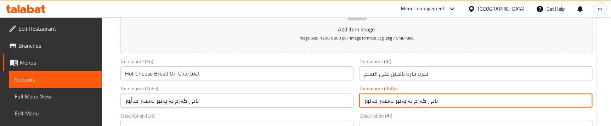
click at [383, 97] on input "نانی گەرم بە پەنیر لەسەر خەلوز" at bounding box center [475, 101] width 233 height 14
paste input "ڵ"
type input "نانی گەرم بە پەنیر لەسەر خەڵوز"
click at [351, 91] on div "Item name (KuSo) نانی گەرم بە پەنیر لەسەر خەڵوز Item name (KuSo)" at bounding box center [236, 97] width 233 height 22
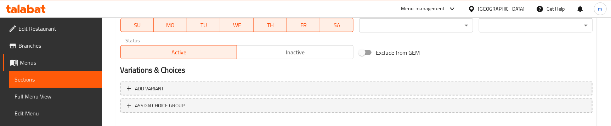
scroll to position [455, 0]
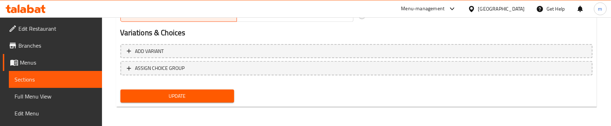
click at [173, 97] on span "Update" at bounding box center [177, 96] width 102 height 9
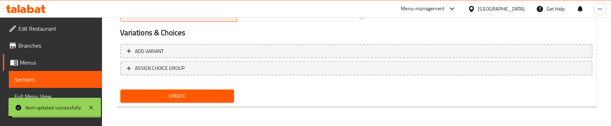
click at [48, 95] on span "Full Menu View" at bounding box center [56, 96] width 82 height 9
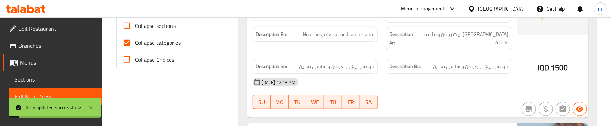
scroll to position [240, 0]
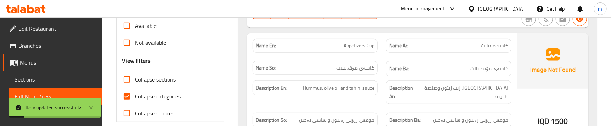
click at [155, 81] on span "Collapse sections" at bounding box center [155, 79] width 41 height 9
click at [135, 81] on input "Collapse sections" at bounding box center [126, 79] width 17 height 17
checkbox input "true"
click at [152, 97] on span "Collapse categories" at bounding box center [158, 96] width 46 height 9
click at [135, 97] on input "Collapse categories" at bounding box center [126, 96] width 17 height 17
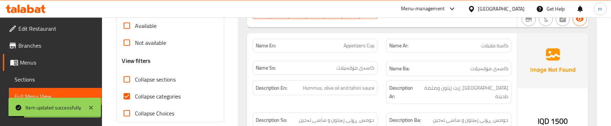
checkbox input "false"
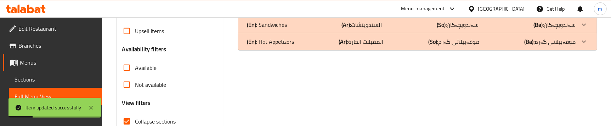
scroll to position [133, 0]
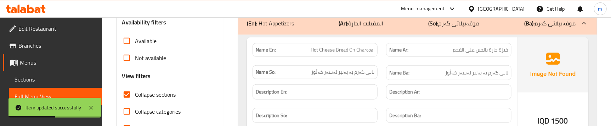
scroll to position [240, 0]
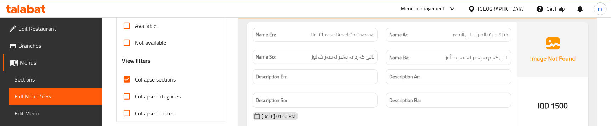
click at [361, 57] on span "نانی گەرم بە پەنیر لەسەر خەڵوز" at bounding box center [342, 56] width 63 height 7
click at [376, 42] on div "Name En: Hot Cheese Bread On Charcoal" at bounding box center [315, 35] width 134 height 22
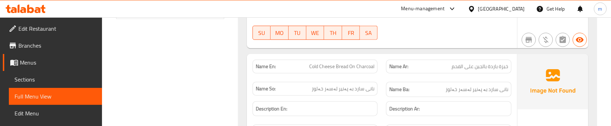
scroll to position [347, 0]
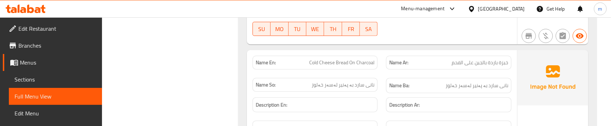
click at [324, 64] on span "Cold Cheese Bread On Charcoal" at bounding box center [341, 62] width 65 height 7
click at [50, 76] on span "Sections" at bounding box center [56, 79] width 82 height 9
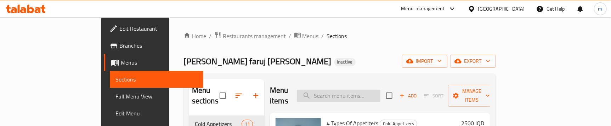
click at [361, 90] on input "search" at bounding box center [339, 96] width 84 height 12
paste input "Cold Cheese Bread On Charcoal"
type input "Cold Cheese Bread On Charcoal"
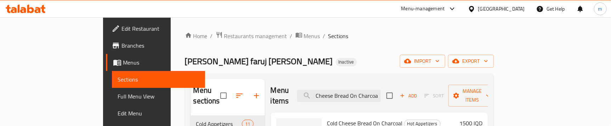
scroll to position [53, 0]
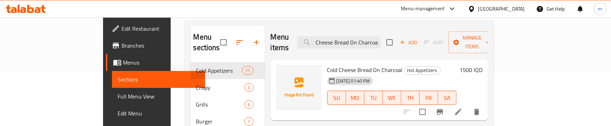
click at [463, 108] on icon at bounding box center [458, 112] width 9 height 9
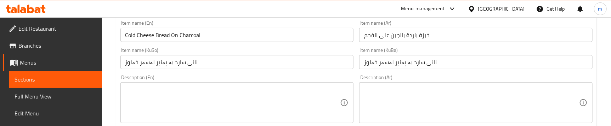
scroll to position [161, 0]
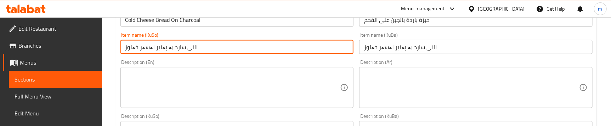
click at [130, 46] on input "نانی سارد بە پەنیر لەسەر خەلوز" at bounding box center [236, 47] width 233 height 14
type input "نانی سارد بە پەنیر لەسەر خەڵوز"
click at [391, 40] on input "نانی سارد بە پەنیر لەسەر خەلوز" at bounding box center [475, 47] width 233 height 14
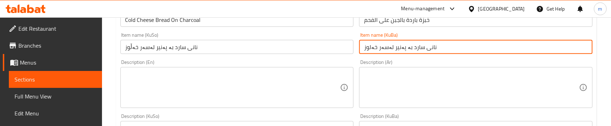
paste input "ڵ"
type input "نانی سارد بە پەنیر لەسەر خەڵوز"
click at [352, 62] on div "Description (En) Description (En)" at bounding box center [236, 84] width 233 height 49
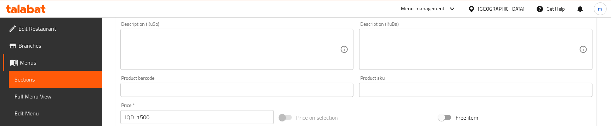
scroll to position [429, 0]
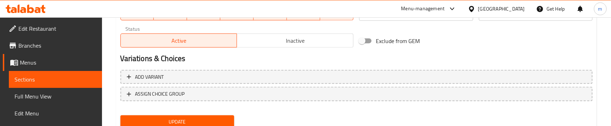
click at [187, 119] on span "Update" at bounding box center [177, 122] width 102 height 9
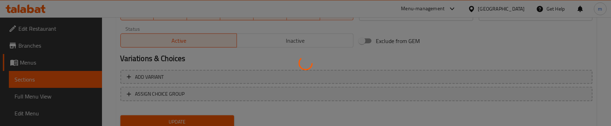
click at [46, 95] on div at bounding box center [305, 63] width 611 height 126
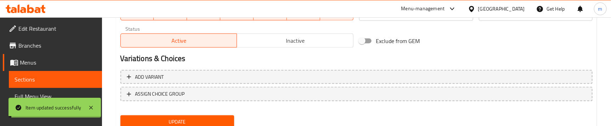
click at [46, 95] on span "Full Menu View" at bounding box center [56, 96] width 82 height 9
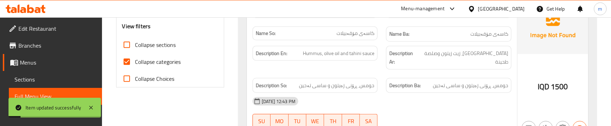
scroll to position [268, 0]
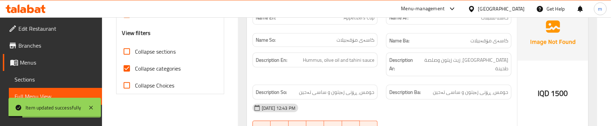
click at [159, 71] on span "Collapse categories" at bounding box center [158, 68] width 46 height 9
click at [135, 71] on input "Collapse categories" at bounding box center [126, 68] width 17 height 17
checkbox input "false"
click at [168, 50] on span "Collapse sections" at bounding box center [155, 51] width 41 height 9
click at [135, 50] on input "Collapse sections" at bounding box center [126, 51] width 17 height 17
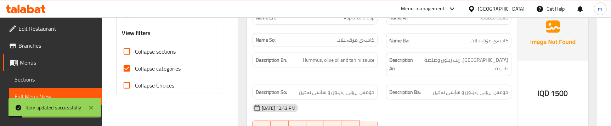
checkbox input "true"
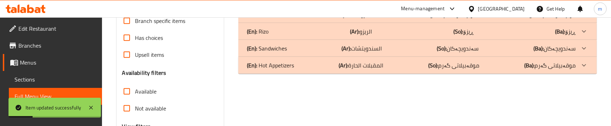
scroll to position [143, 0]
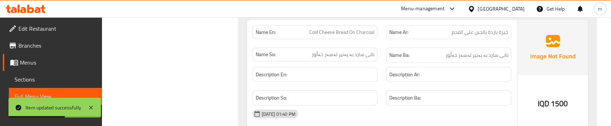
scroll to position [357, 0]
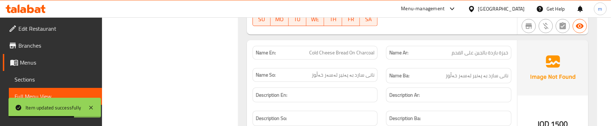
click at [361, 77] on span "نانی سارد بە پەنیر لەسەر خەڵوز" at bounding box center [343, 75] width 63 height 7
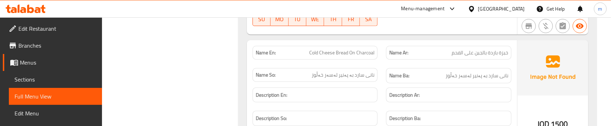
click at [395, 67] on div "Name Ba: [PERSON_NAME] لەسەر خەڵوز" at bounding box center [449, 76] width 134 height 24
click at [384, 65] on div "Name Ba: [PERSON_NAME] لەسەر خەڵوز" at bounding box center [449, 76] width 134 height 24
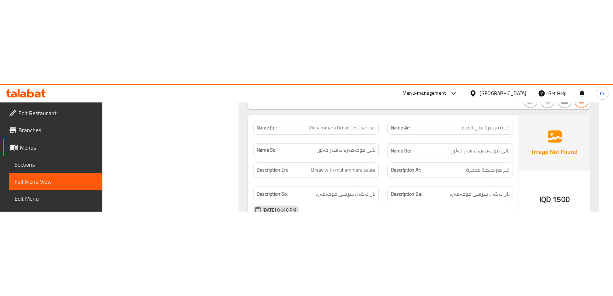
scroll to position [518, 0]
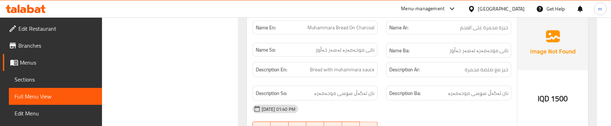
click at [382, 77] on div "Description Ar: خبز مع صلصة محمرة" at bounding box center [449, 70] width 134 height 24
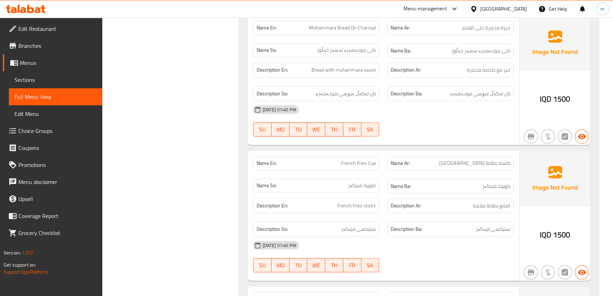
scroll to position [465, 0]
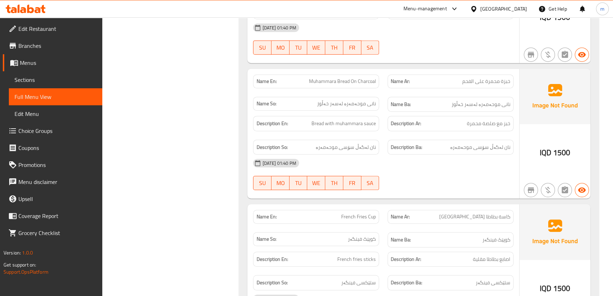
click at [333, 84] on span "Muhammara Bread On Charcoal" at bounding box center [342, 81] width 67 height 7
click at [57, 78] on span "Sections" at bounding box center [56, 79] width 82 height 9
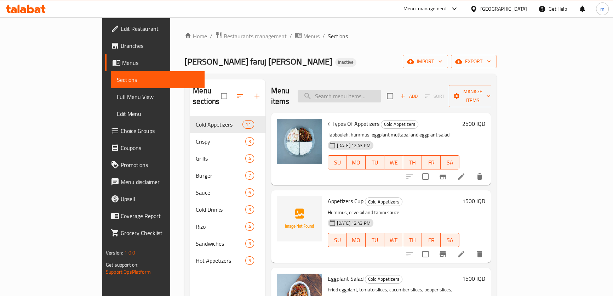
click at [359, 93] on input "search" at bounding box center [340, 96] width 84 height 12
paste input "Muhammara Bread On Charcoal"
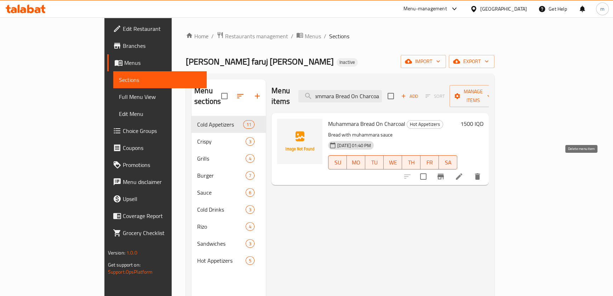
type input "Muhammara Bread On Charcoal"
click at [480, 173] on icon "delete" at bounding box center [477, 176] width 5 height 6
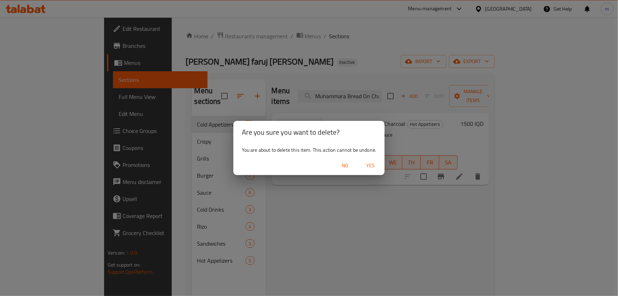
click at [373, 168] on span "Yes" at bounding box center [370, 165] width 17 height 9
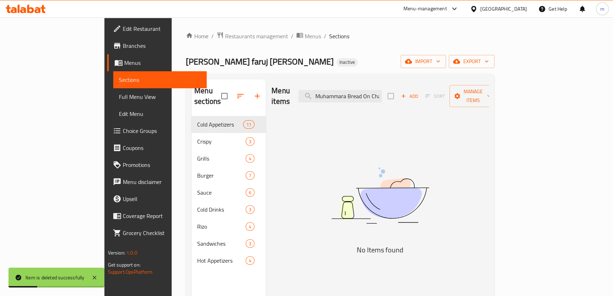
click at [119, 101] on span "Full Menu View" at bounding box center [160, 96] width 82 height 9
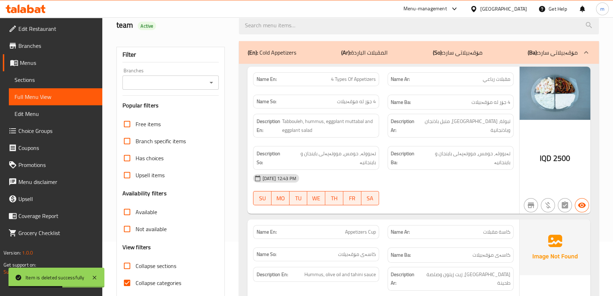
scroll to position [107, 0]
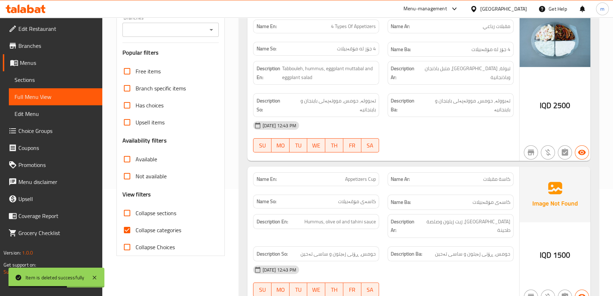
click at [156, 213] on span "Collapse sections" at bounding box center [156, 213] width 41 height 9
click at [136, 213] on input "Collapse sections" at bounding box center [127, 212] width 17 height 17
checkbox input "true"
click at [155, 229] on span "Collapse categories" at bounding box center [159, 230] width 46 height 9
click at [136, 229] on input "Collapse categories" at bounding box center [127, 229] width 17 height 17
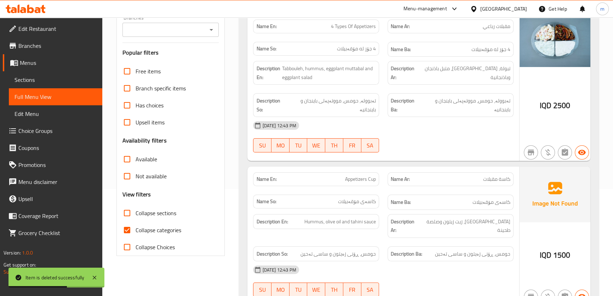
checkbox input "false"
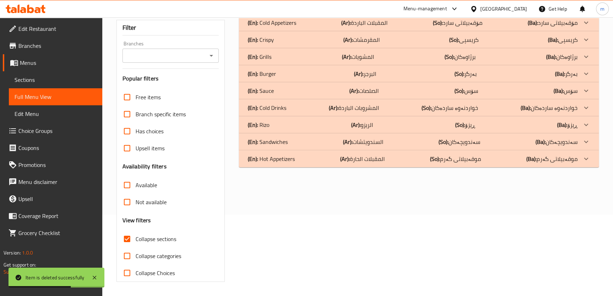
scroll to position [81, 0]
click at [329, 27] on div "(En): Hot Appetizers (Ar): المقبلات الحارة (So): موقەبیلاتی گەرم (Ba): موقەبیلا…" at bounding box center [413, 23] width 330 height 9
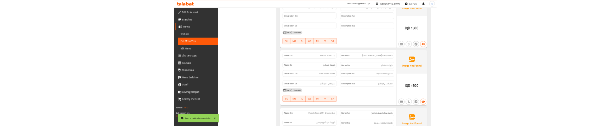
scroll to position [457, 0]
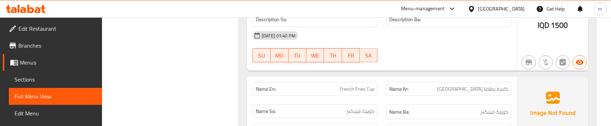
click at [386, 75] on div "Name En: Hot Cheese Bread On Charcoal Name Ar: خبزة حارة بالجبن على الفحم Name …" at bounding box center [417, 79] width 358 height 553
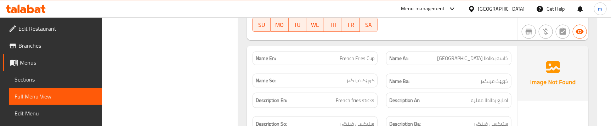
scroll to position [510, 0]
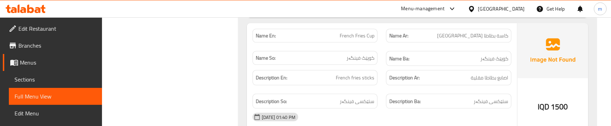
click at [376, 46] on div "Name En: French Fries Cup" at bounding box center [315, 36] width 134 height 22
click at [383, 64] on div "Name Ba: کوپێک فینگەر" at bounding box center [449, 59] width 134 height 24
click at [384, 84] on div "Description Ar: اصابع بطاطا مقلیة" at bounding box center [449, 78] width 134 height 24
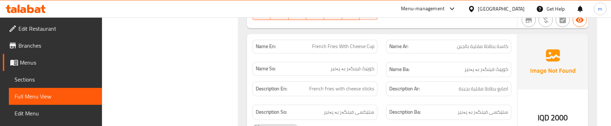
scroll to position [643, 0]
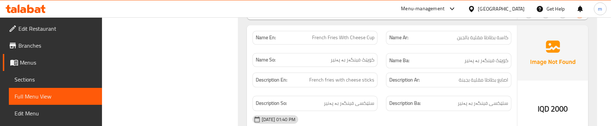
click at [379, 51] on div "Name So: کوپێک فینگەر بە پەنیر" at bounding box center [315, 61] width 134 height 24
click at [383, 88] on div "Description Ar: اصابع بطاطا مقلیة ب[GEOGRAPHIC_DATA]" at bounding box center [449, 81] width 134 height 24
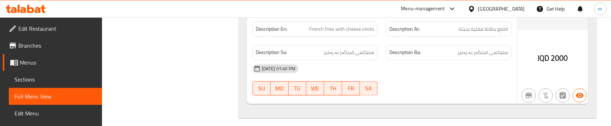
scroll to position [699, 0]
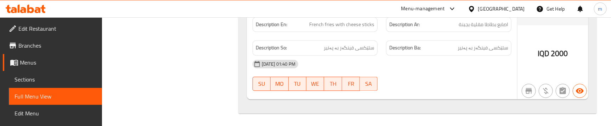
click at [397, 61] on div "[DATE] 01:40 PM" at bounding box center [381, 64] width 267 height 17
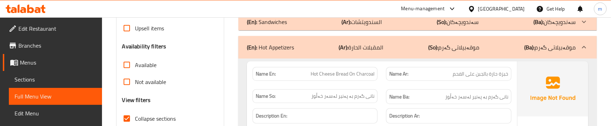
scroll to position [216, 0]
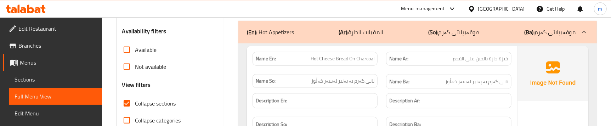
click at [277, 33] on p "(En): Hot Appetizers" at bounding box center [270, 32] width 47 height 9
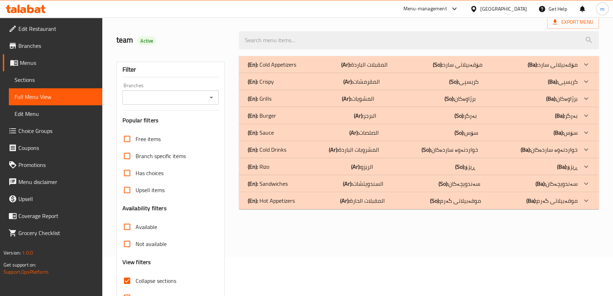
scroll to position [27, 0]
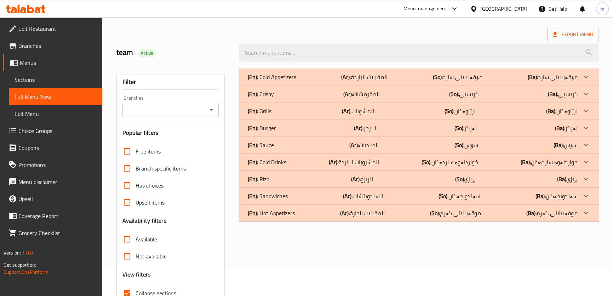
click at [54, 81] on span "Sections" at bounding box center [56, 79] width 82 height 9
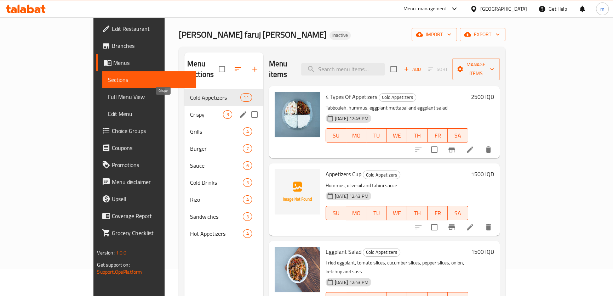
click at [190, 110] on span "Crispy" at bounding box center [206, 114] width 33 height 9
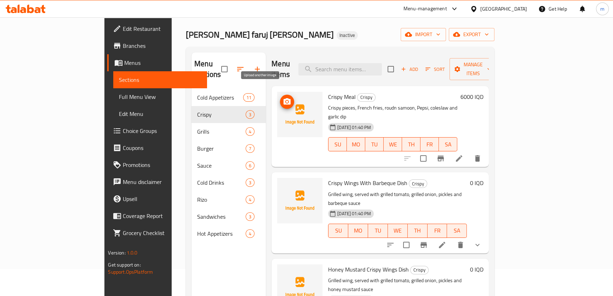
click at [284, 98] on icon "upload picture" at bounding box center [287, 101] width 7 height 6
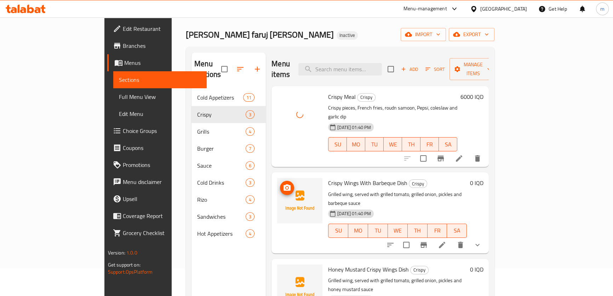
click at [283, 183] on icon "upload picture" at bounding box center [287, 187] width 9 height 9
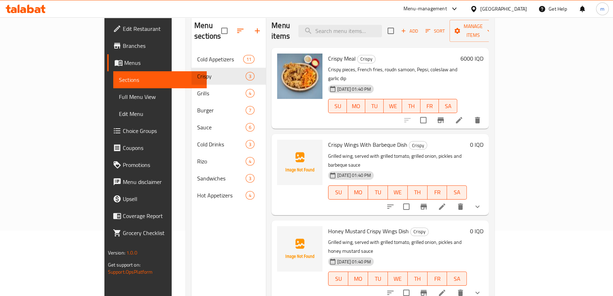
scroll to position [81, 0]
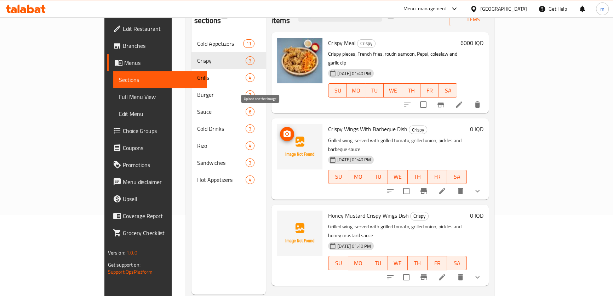
click at [284, 130] on icon "upload picture" at bounding box center [287, 133] width 7 height 6
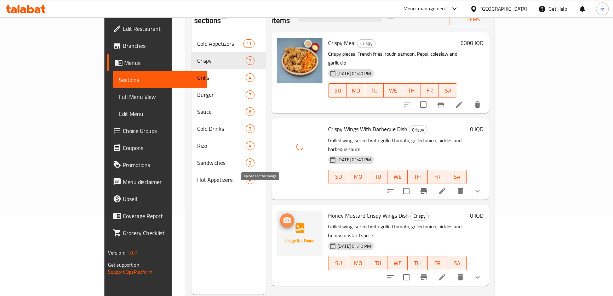
click at [286, 219] on circle "upload picture" at bounding box center [287, 220] width 2 height 2
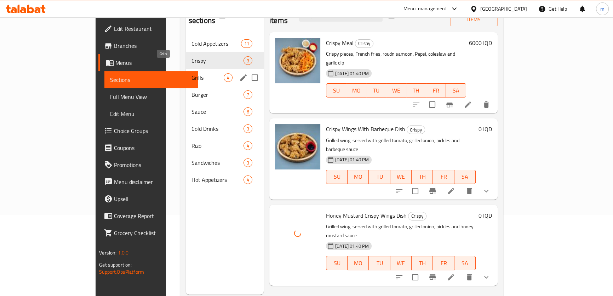
click at [192, 73] on span "Grills" at bounding box center [208, 77] width 32 height 9
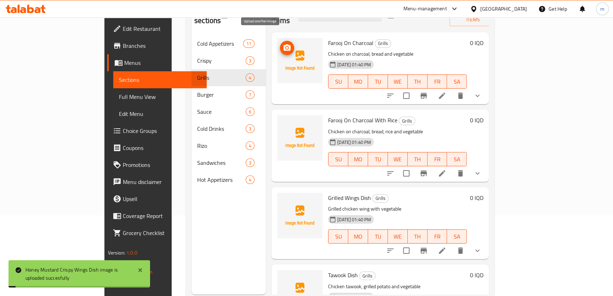
click at [286, 47] on circle "upload picture" at bounding box center [287, 48] width 2 height 2
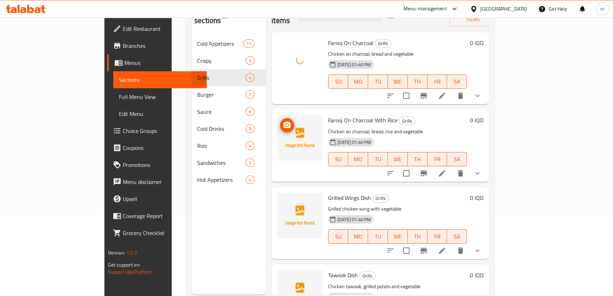
click at [280, 121] on span "upload picture" at bounding box center [287, 125] width 14 height 9
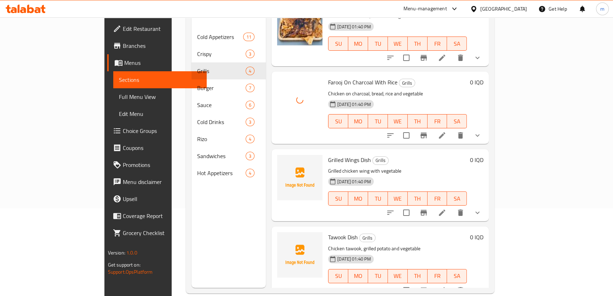
scroll to position [99, 0]
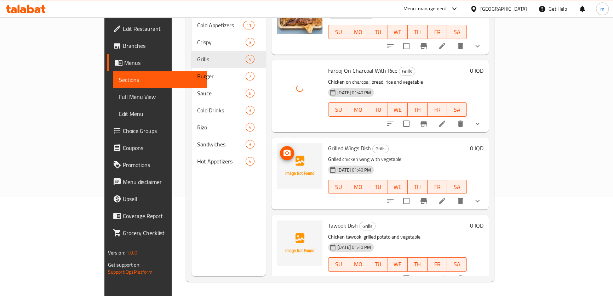
click at [284, 149] on icon "upload picture" at bounding box center [287, 152] width 7 height 6
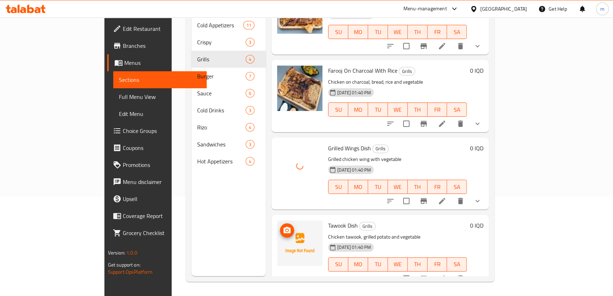
click at [280, 226] on span "upload picture" at bounding box center [287, 230] width 14 height 9
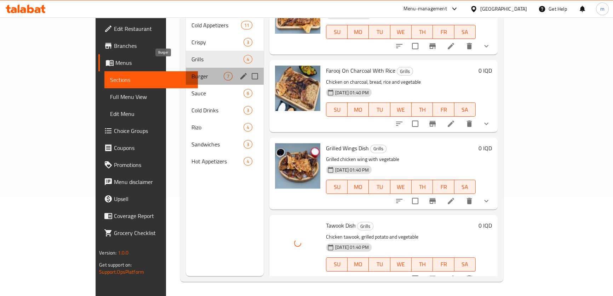
click at [192, 72] on span "Burger" at bounding box center [208, 76] width 32 height 9
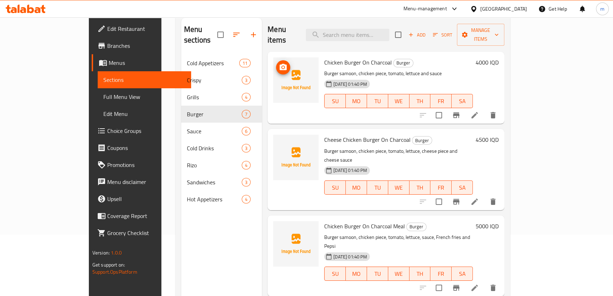
scroll to position [46, 0]
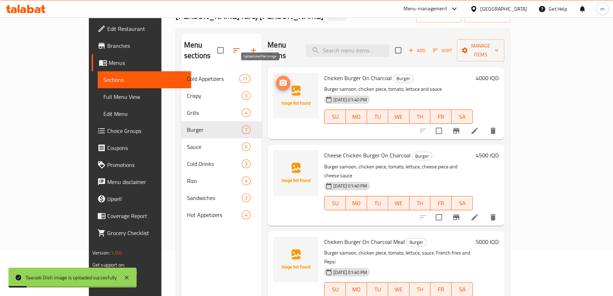
click at [276, 79] on span "upload picture" at bounding box center [283, 83] width 14 height 9
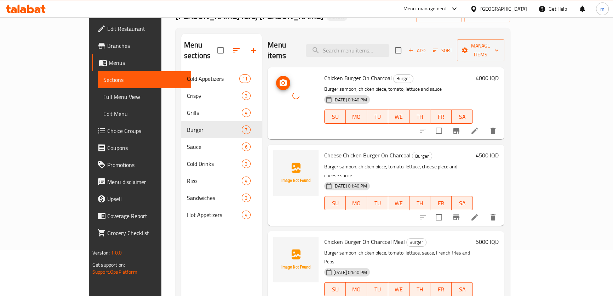
scroll to position [53, 0]
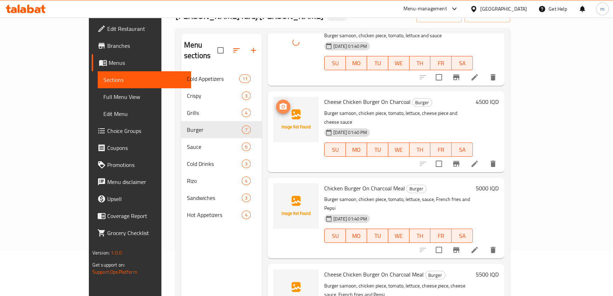
click at [282, 106] on circle "upload picture" at bounding box center [283, 107] width 2 height 2
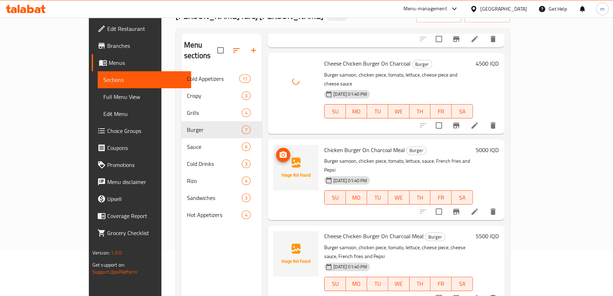
scroll to position [107, 0]
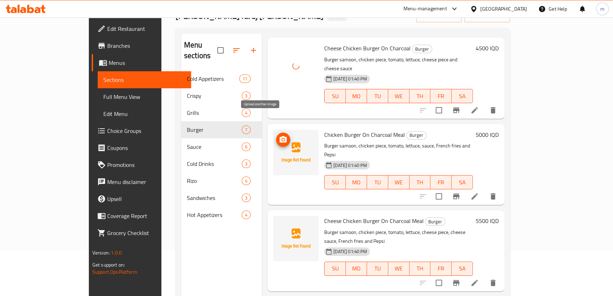
click at [280, 136] on icon "upload picture" at bounding box center [283, 139] width 7 height 6
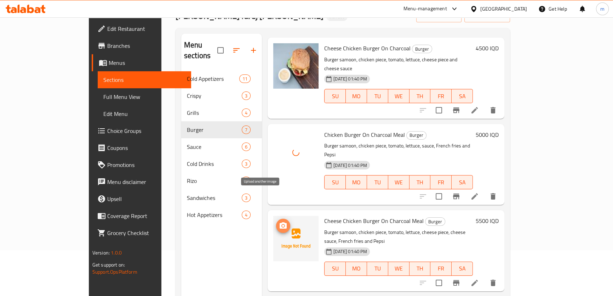
click at [279, 221] on icon "upload picture" at bounding box center [283, 225] width 9 height 9
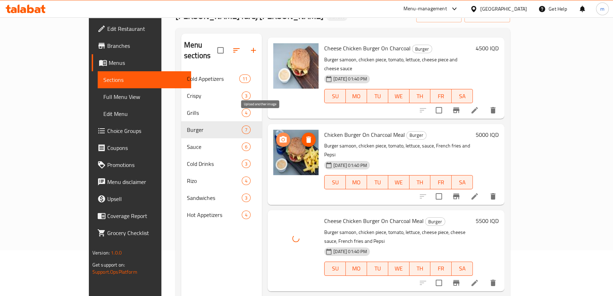
click at [279, 135] on icon "upload picture" at bounding box center [283, 139] width 9 height 9
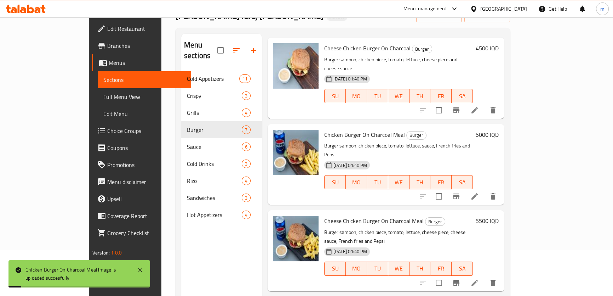
click at [298, 103] on div "Menu items Add Sort Manage items Chicken Burger On Charcoal Burger Burger samoo…" at bounding box center [383, 182] width 243 height 296
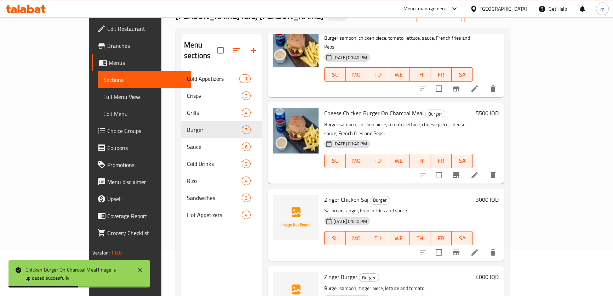
scroll to position [263, 0]
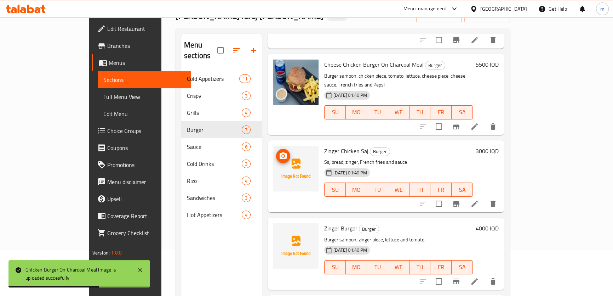
click at [280, 152] on icon "upload picture" at bounding box center [283, 155] width 7 height 6
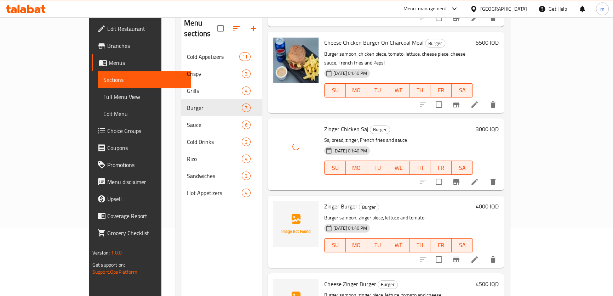
scroll to position [99, 0]
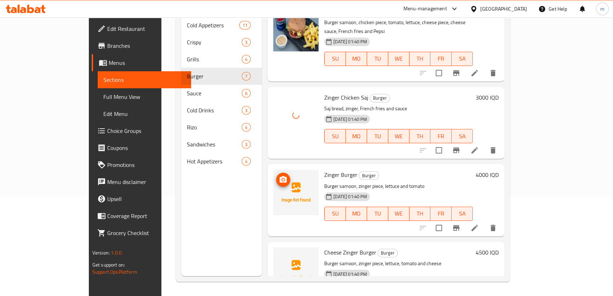
click at [280, 176] on icon "upload picture" at bounding box center [283, 179] width 7 height 6
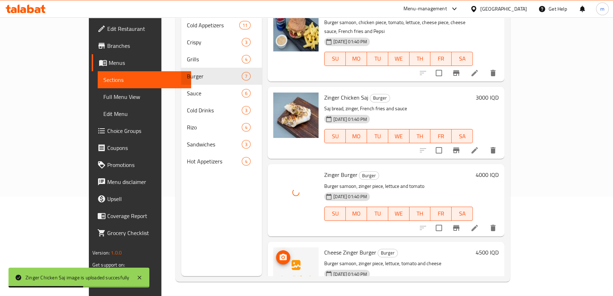
click at [279, 253] on icon "upload picture" at bounding box center [283, 257] width 9 height 9
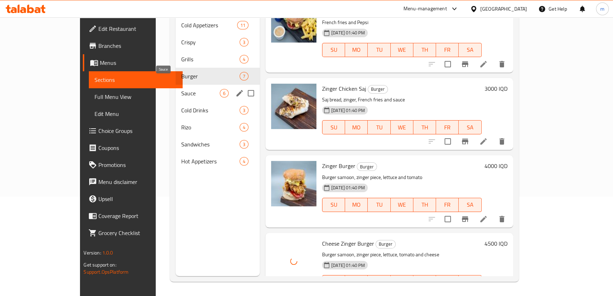
click at [181, 89] on span "Sauce" at bounding box center [200, 93] width 39 height 9
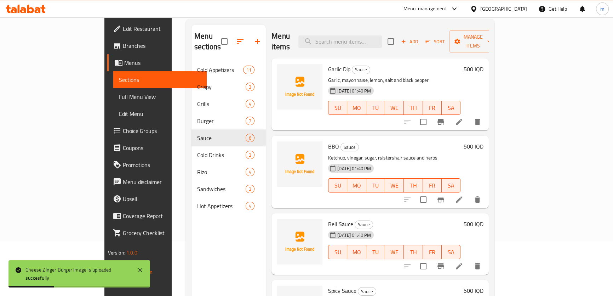
scroll to position [46, 0]
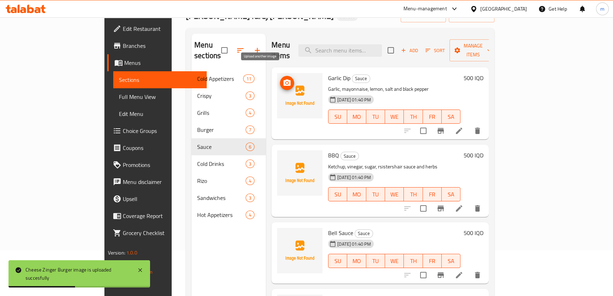
click at [286, 82] on circle "upload picture" at bounding box center [287, 83] width 2 height 2
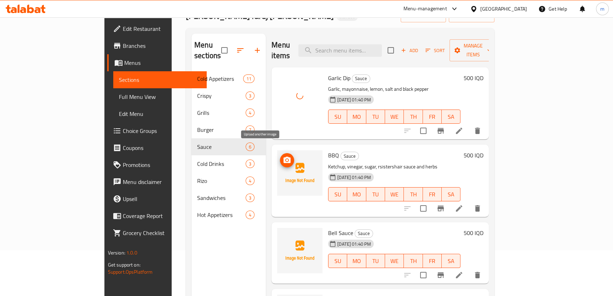
click at [284, 157] on icon "upload picture" at bounding box center [287, 160] width 7 height 6
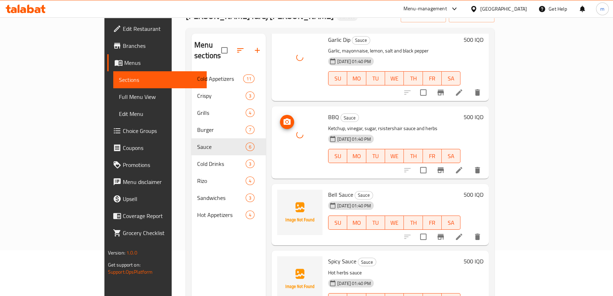
scroll to position [53, 0]
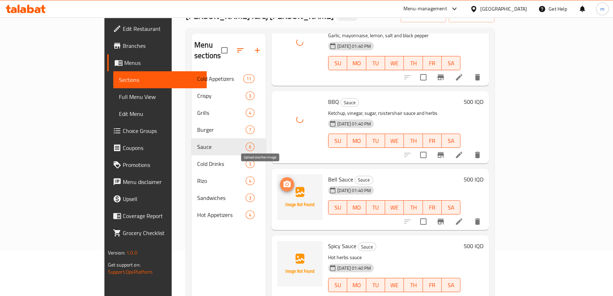
click at [283, 180] on icon "upload picture" at bounding box center [287, 184] width 9 height 9
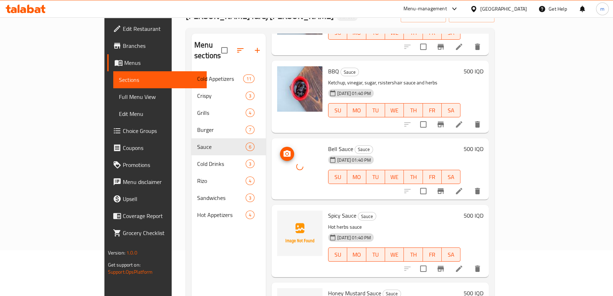
scroll to position [107, 0]
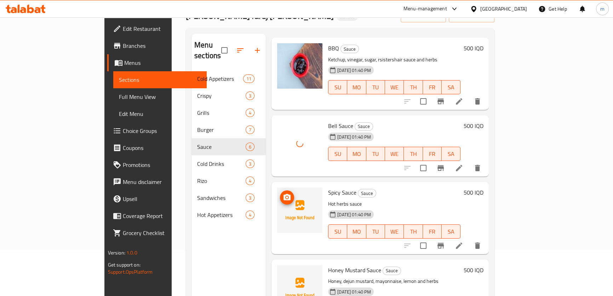
click at [283, 193] on icon "upload picture" at bounding box center [287, 197] width 9 height 9
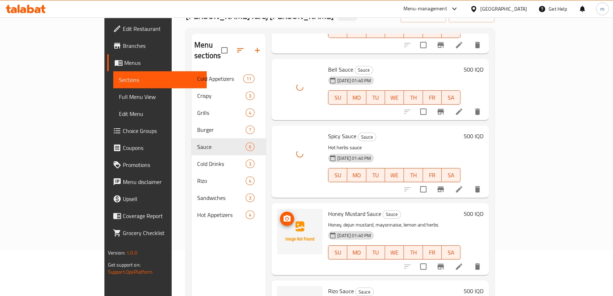
scroll to position [165, 0]
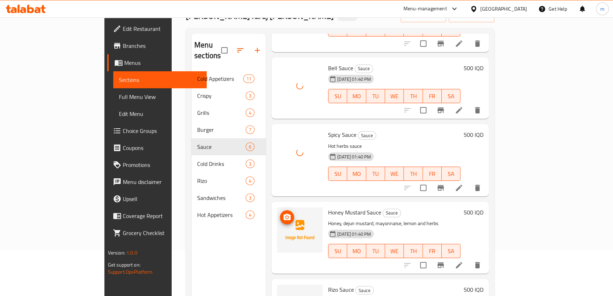
click at [284, 214] on icon "upload picture" at bounding box center [287, 217] width 7 height 6
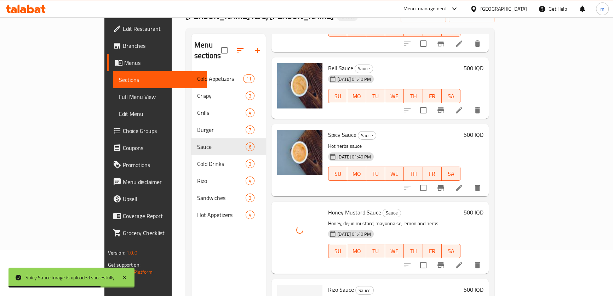
scroll to position [99, 0]
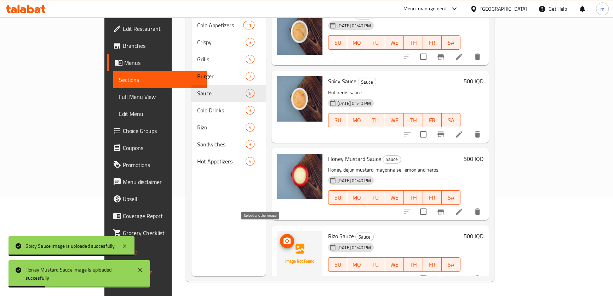
click at [280, 237] on span "upload picture" at bounding box center [287, 241] width 14 height 9
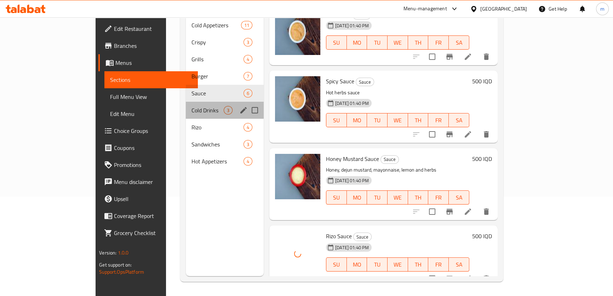
click at [192, 106] on span "Cold Drinks" at bounding box center [208, 110] width 32 height 9
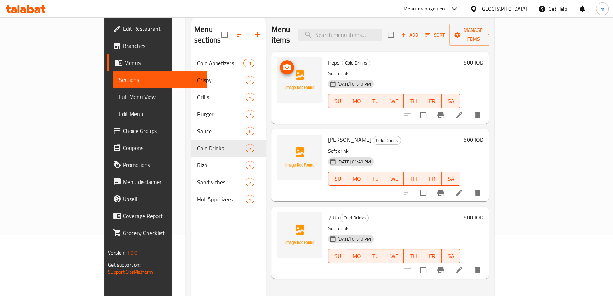
scroll to position [46, 0]
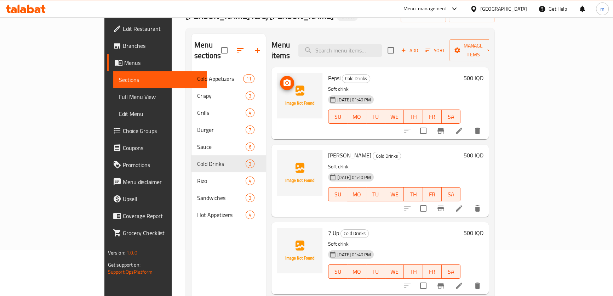
click at [283, 79] on icon "upload picture" at bounding box center [287, 83] width 9 height 9
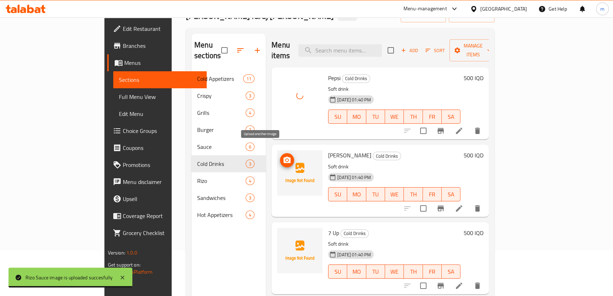
click at [280, 153] on button "upload picture" at bounding box center [287, 160] width 14 height 14
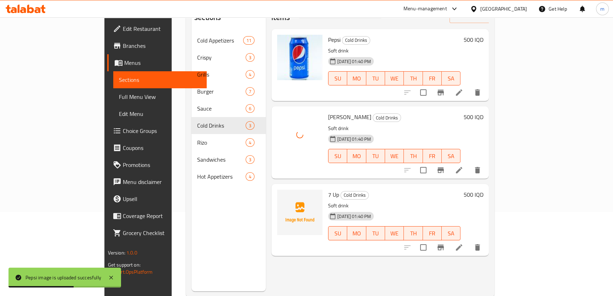
scroll to position [99, 0]
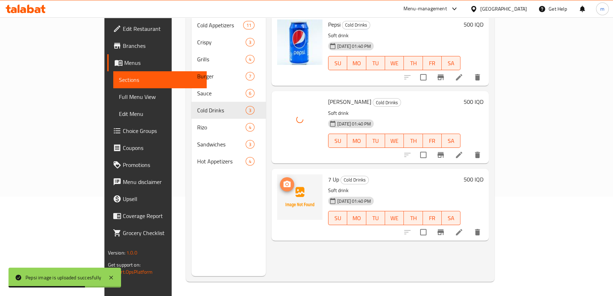
click at [283, 180] on icon "upload picture" at bounding box center [287, 184] width 9 height 9
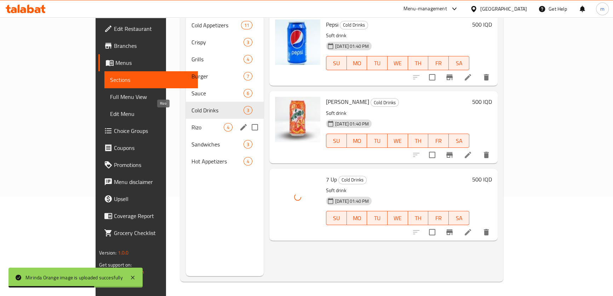
click at [192, 123] on span "Rizo" at bounding box center [208, 127] width 32 height 9
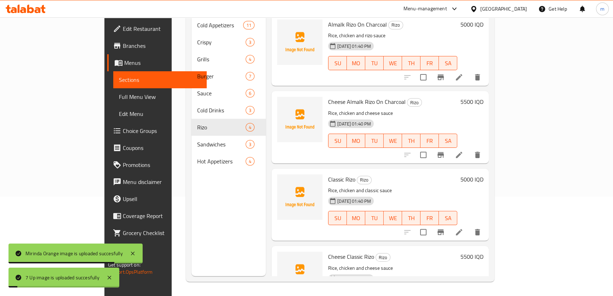
scroll to position [46, 0]
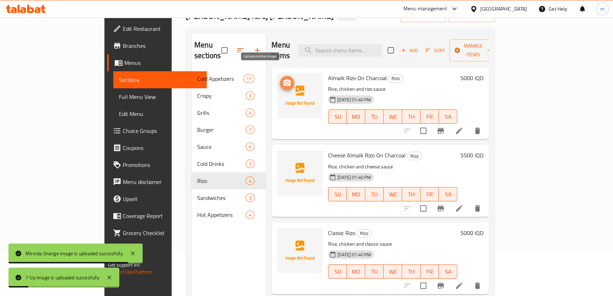
click at [283, 79] on icon "upload picture" at bounding box center [287, 83] width 9 height 9
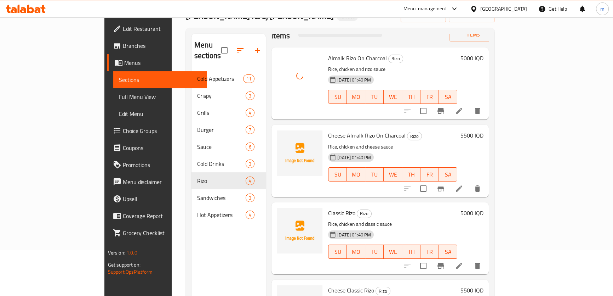
scroll to position [31, 0]
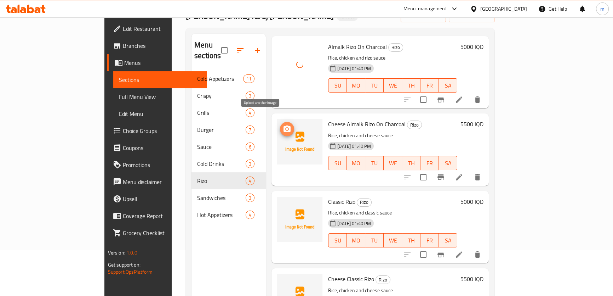
click at [284, 125] on icon "upload picture" at bounding box center [287, 128] width 7 height 6
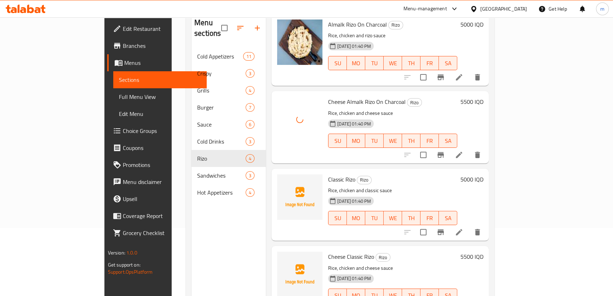
scroll to position [99, 0]
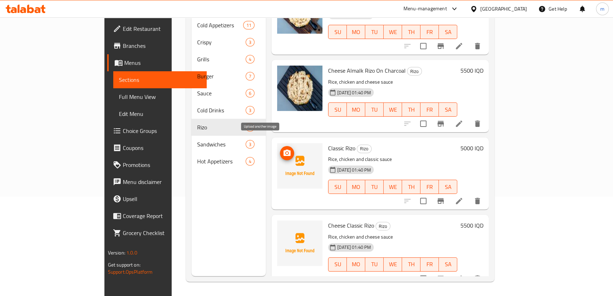
click at [283, 149] on icon "upload picture" at bounding box center [287, 153] width 9 height 9
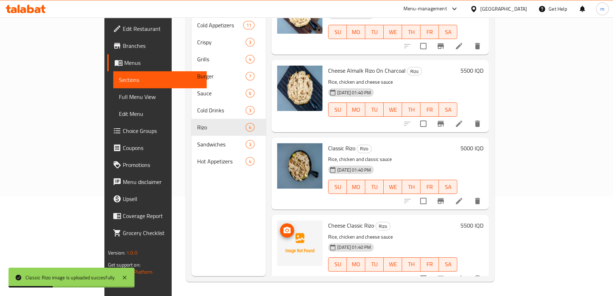
click at [283, 226] on icon "upload picture" at bounding box center [287, 230] width 9 height 9
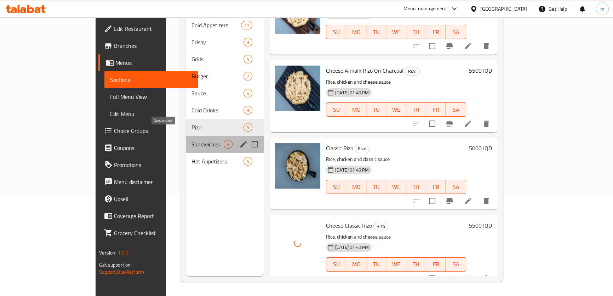
click at [192, 140] on span "Sandwiches" at bounding box center [208, 144] width 32 height 9
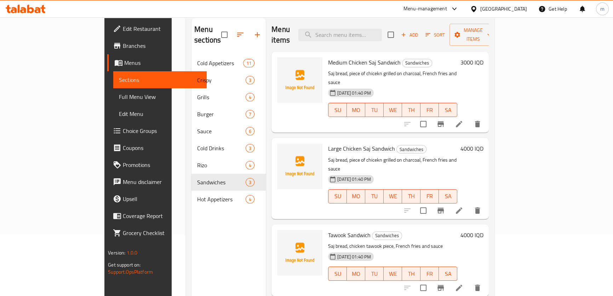
scroll to position [46, 0]
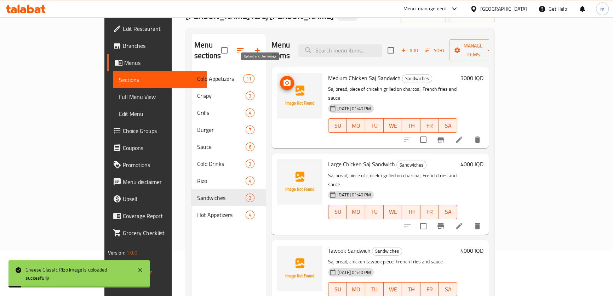
click at [284, 79] on icon "upload picture" at bounding box center [287, 82] width 7 height 6
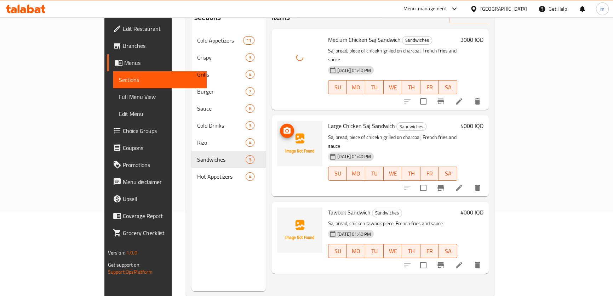
scroll to position [99, 0]
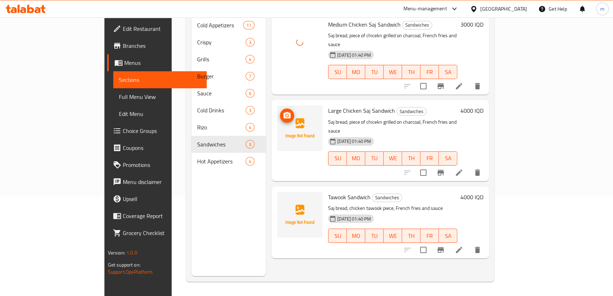
click at [280, 111] on span "upload picture" at bounding box center [287, 115] width 14 height 9
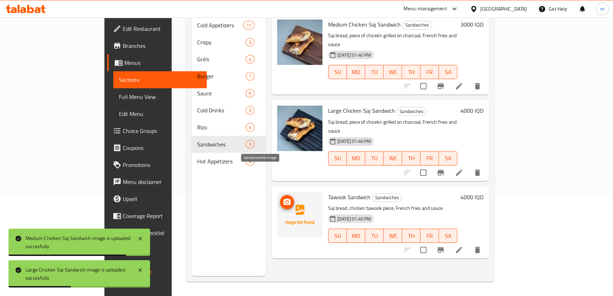
click at [283, 198] on icon "upload picture" at bounding box center [287, 202] width 9 height 9
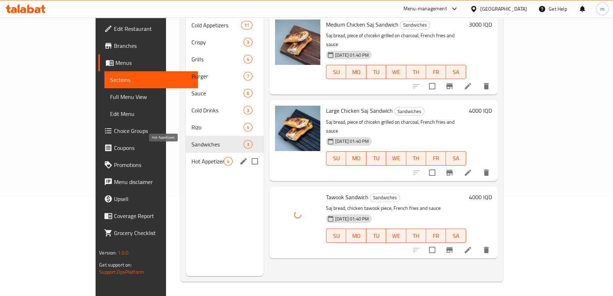
click at [192, 157] on span "Hot Appetizers" at bounding box center [208, 161] width 32 height 9
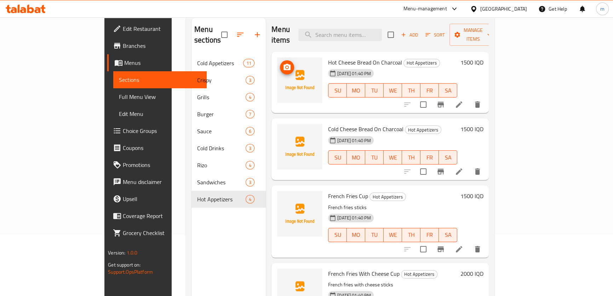
scroll to position [46, 0]
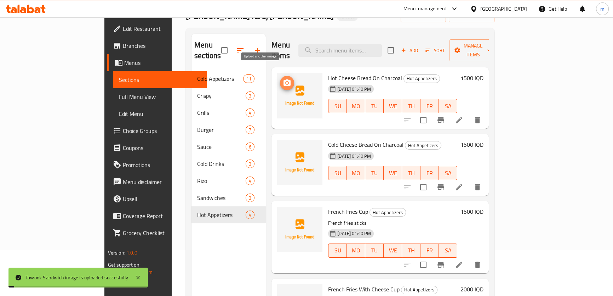
click at [280, 79] on span "upload picture" at bounding box center [287, 83] width 14 height 9
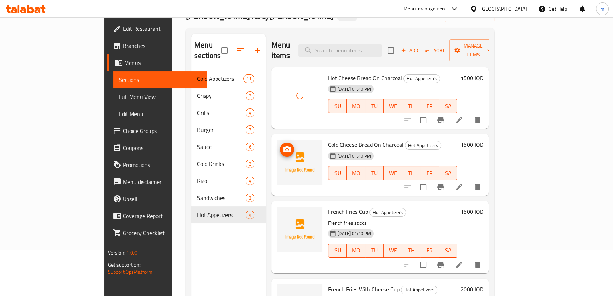
click at [283, 145] on icon "upload picture" at bounding box center [287, 149] width 9 height 9
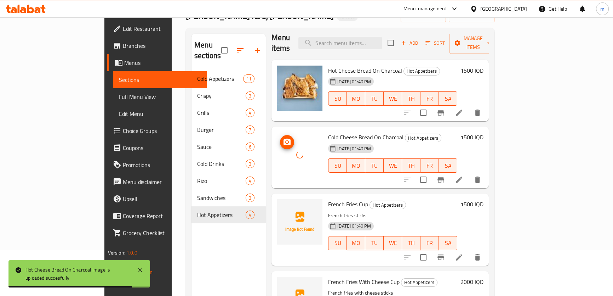
scroll to position [10, 0]
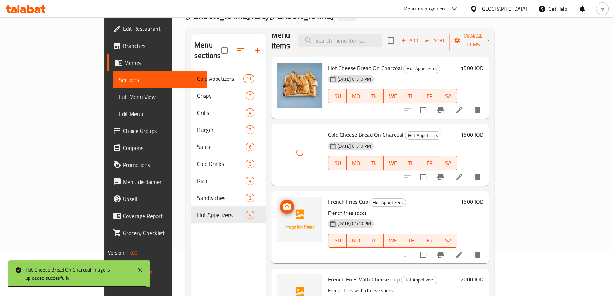
click at [284, 203] on icon "upload picture" at bounding box center [287, 206] width 7 height 6
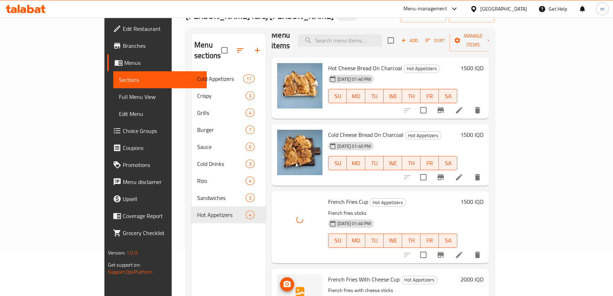
click at [280, 277] on button "upload picture" at bounding box center [287, 284] width 14 height 14
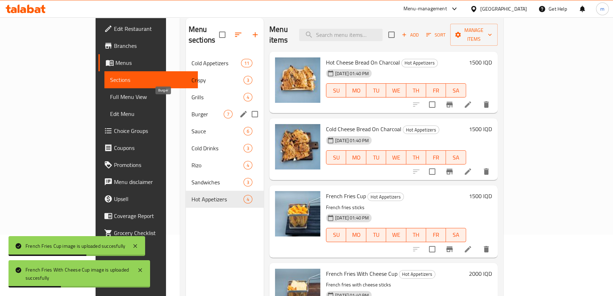
scroll to position [46, 0]
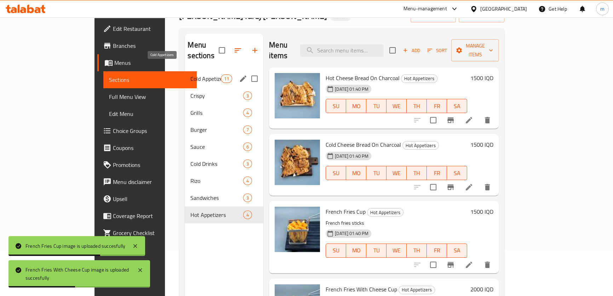
click at [191, 74] on span "Cold Appetizers" at bounding box center [206, 78] width 30 height 9
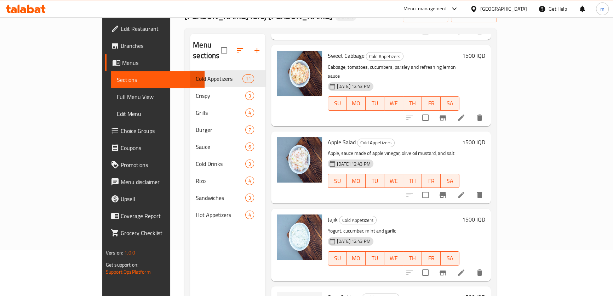
scroll to position [99, 0]
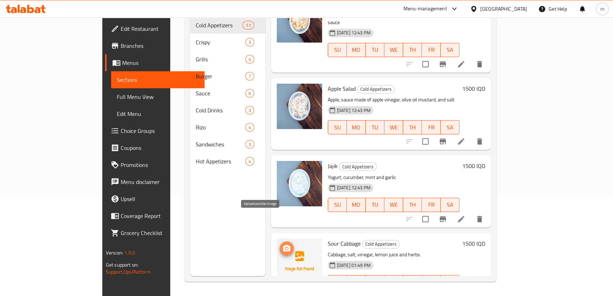
click at [283, 244] on icon "upload picture" at bounding box center [287, 248] width 9 height 9
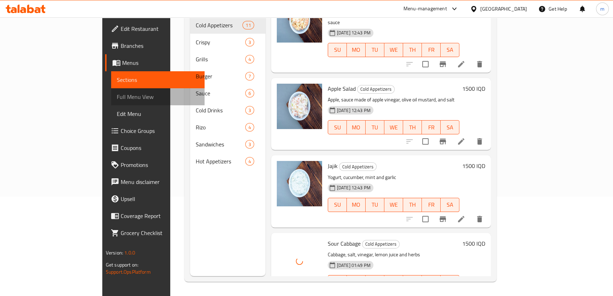
click at [117, 97] on span "Full Menu View" at bounding box center [158, 96] width 82 height 9
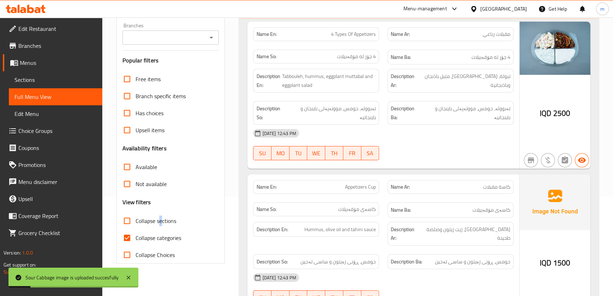
click at [161, 219] on span "Collapse sections" at bounding box center [156, 220] width 41 height 9
click at [135, 221] on input "Collapse sections" at bounding box center [127, 220] width 17 height 17
checkbox input "true"
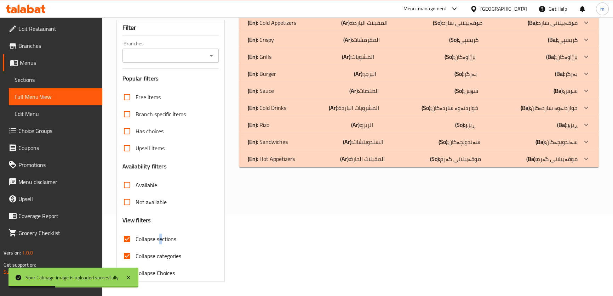
click at [130, 247] on input "Collapse categories" at bounding box center [127, 255] width 17 height 17
checkbox input "false"
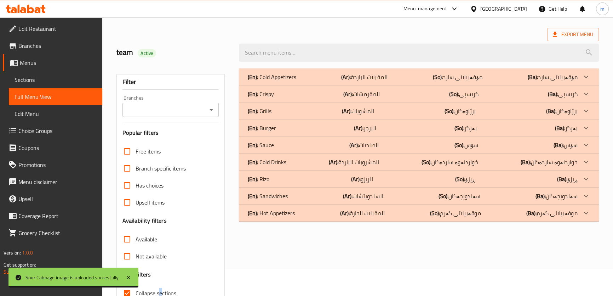
scroll to position [81, 0]
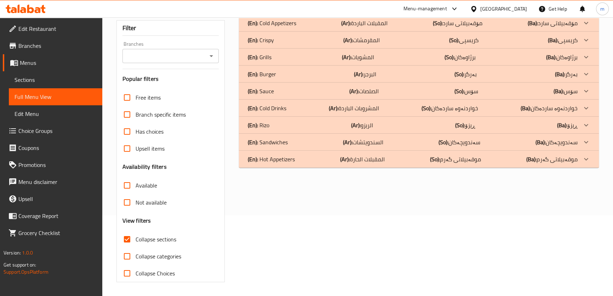
click at [151, 239] on span "Collapse sections" at bounding box center [156, 239] width 41 height 9
click at [136, 239] on input "Collapse sections" at bounding box center [127, 239] width 17 height 17
checkbox input "false"
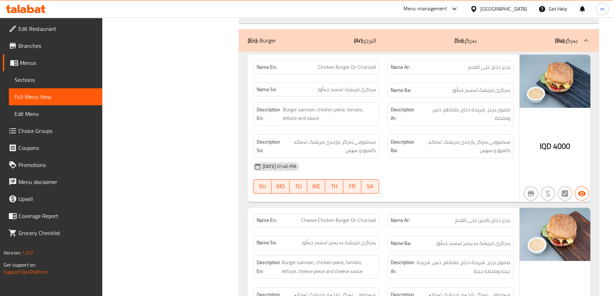
scroll to position [3569, 0]
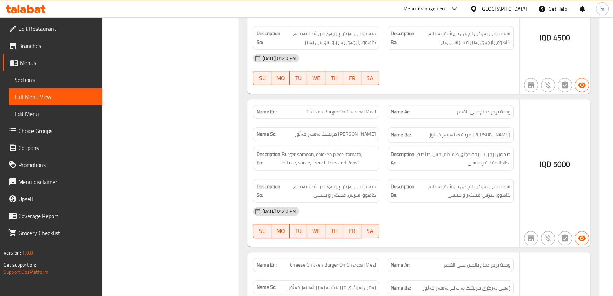
scroll to position [3837, 0]
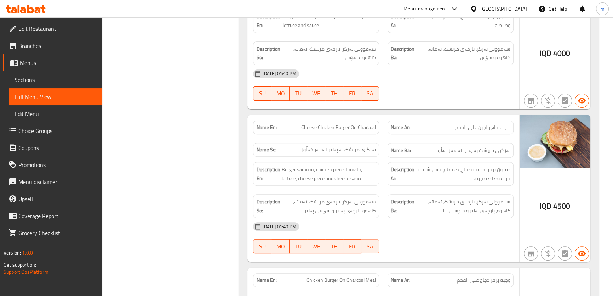
click at [62, 85] on link "Sections" at bounding box center [56, 79] width 94 height 17
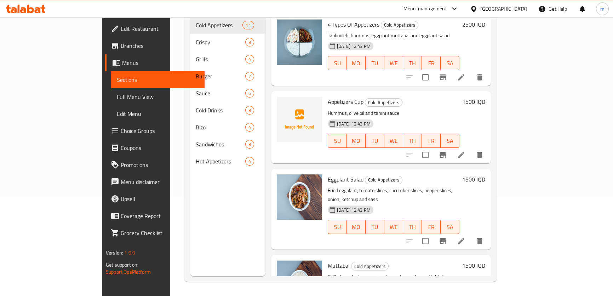
scroll to position [99, 0]
click at [117, 92] on span "Full Menu View" at bounding box center [158, 96] width 82 height 9
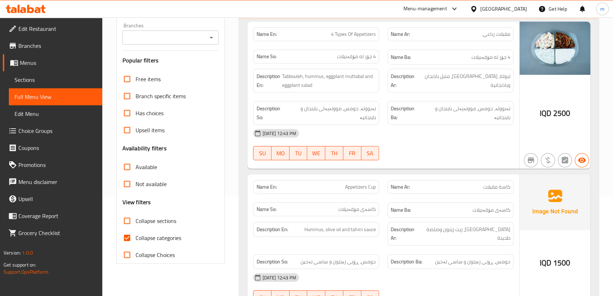
click at [160, 221] on span "Collapse sections" at bounding box center [156, 220] width 41 height 9
click at [136, 221] on input "Collapse sections" at bounding box center [127, 220] width 17 height 17
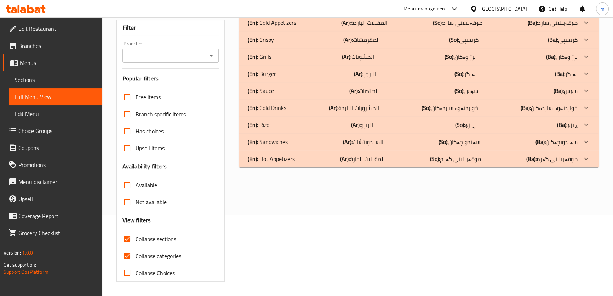
scroll to position [81, 0]
click at [168, 237] on span "Collapse sections" at bounding box center [156, 239] width 41 height 9
click at [136, 237] on input "Collapse sections" at bounding box center [127, 239] width 17 height 17
checkbox input "false"
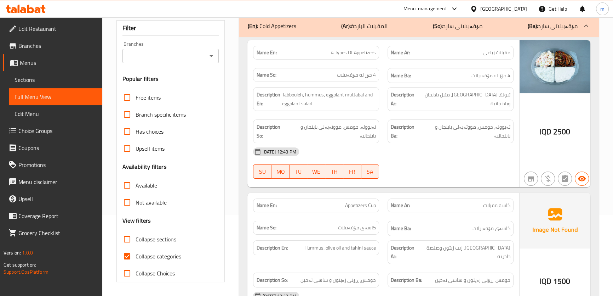
click at [154, 257] on span "Collapse categories" at bounding box center [159, 256] width 46 height 9
click at [136, 257] on input "Collapse categories" at bounding box center [127, 256] width 17 height 17
checkbox input "false"
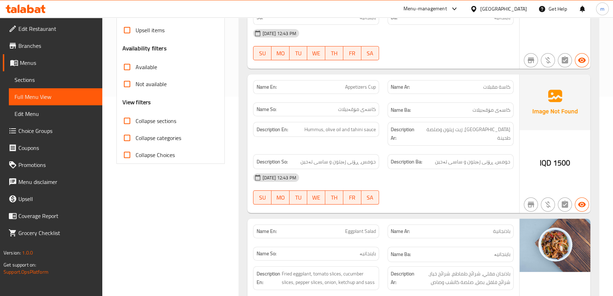
scroll to position [0, 0]
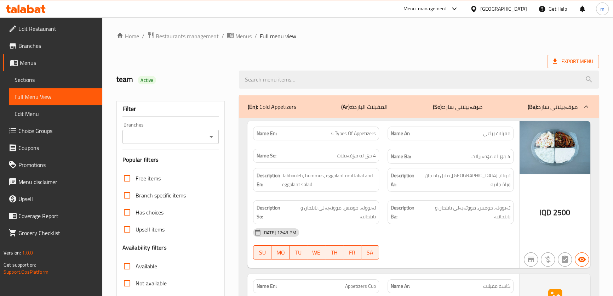
click at [41, 78] on span "Sections" at bounding box center [56, 79] width 82 height 9
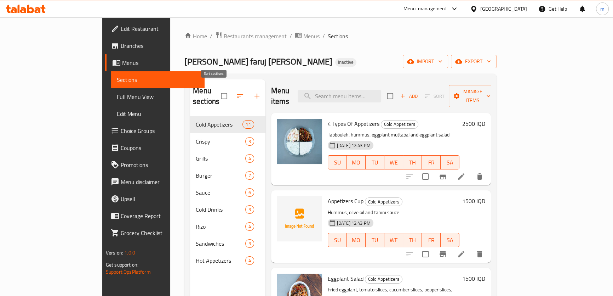
click at [236, 93] on icon "button" at bounding box center [240, 96] width 9 height 9
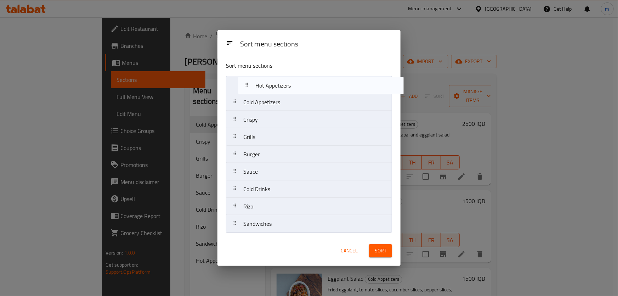
drag, startPoint x: 259, startPoint y: 224, endPoint x: 271, endPoint y: 84, distance: 140.4
click at [271, 84] on nav "Cold Appetizers Crispy Grills Burger Sauce Cold Drinks Rizo Sandwiches Hot Appe…" at bounding box center [309, 154] width 166 height 157
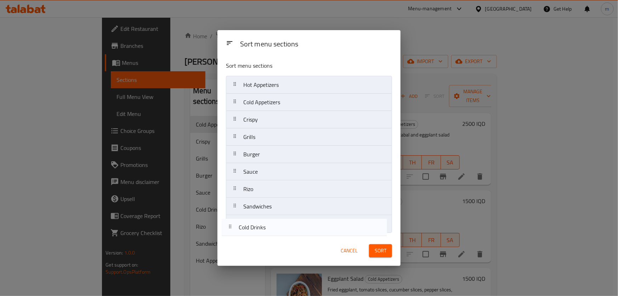
drag, startPoint x: 267, startPoint y: 193, endPoint x: 262, endPoint y: 233, distance: 40.6
click at [262, 233] on div "Sort menu sections Hot Appetizers Cold Appetizers Crispy Grills Burger Sauce Co…" at bounding box center [308, 146] width 183 height 180
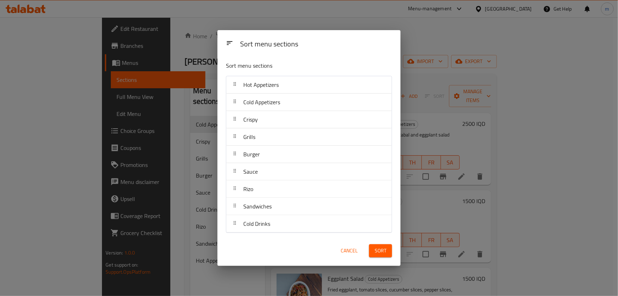
click at [385, 252] on span "Sort" at bounding box center [381, 250] width 12 height 9
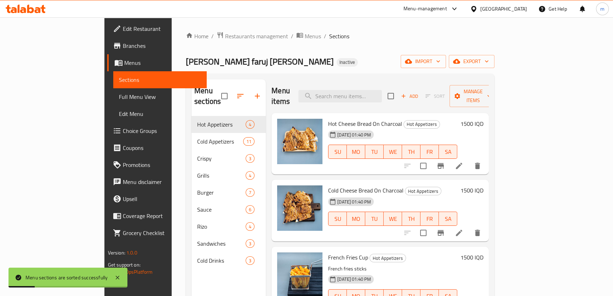
click at [119, 101] on span "Full Menu View" at bounding box center [160, 96] width 82 height 9
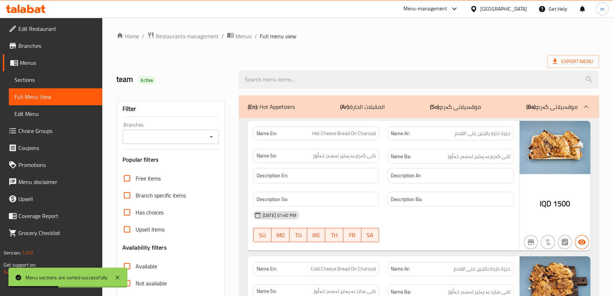
click at [215, 137] on icon "Open" at bounding box center [211, 136] width 9 height 9
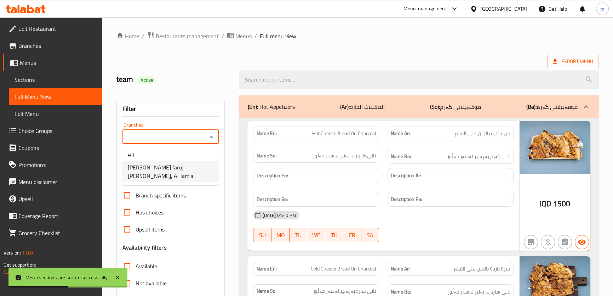
click at [174, 165] on span "[PERSON_NAME] faruj [PERSON_NAME], Al Jamia" at bounding box center [170, 171] width 85 height 17
type input "[PERSON_NAME] faruj [PERSON_NAME], Al Jamia"
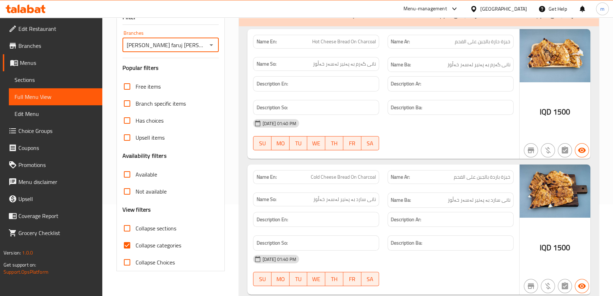
scroll to position [107, 0]
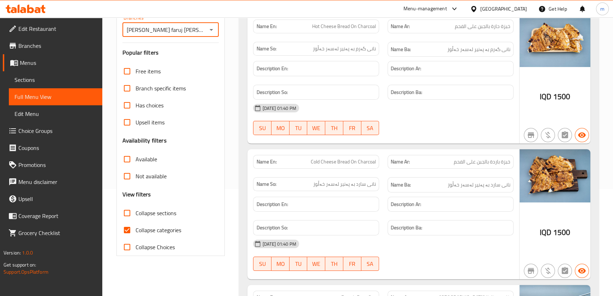
click at [149, 231] on span "Collapse categories" at bounding box center [159, 230] width 46 height 9
click at [136, 231] on input "Collapse categories" at bounding box center [127, 229] width 17 height 17
checkbox input "false"
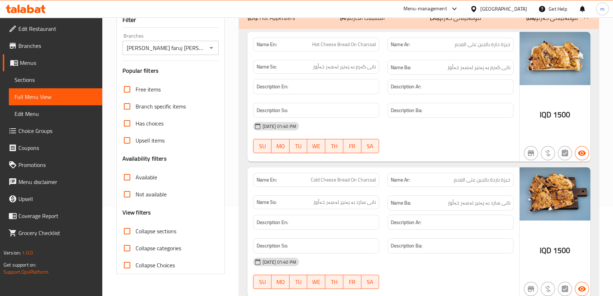
scroll to position [29, 0]
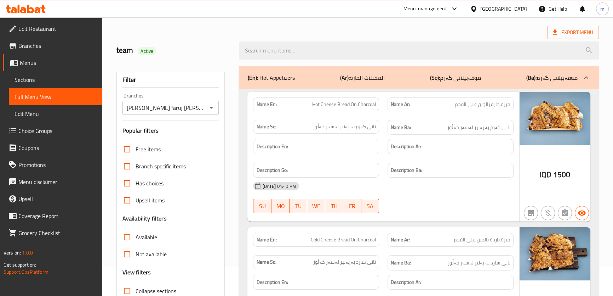
click at [57, 79] on span "Sections" at bounding box center [56, 79] width 82 height 9
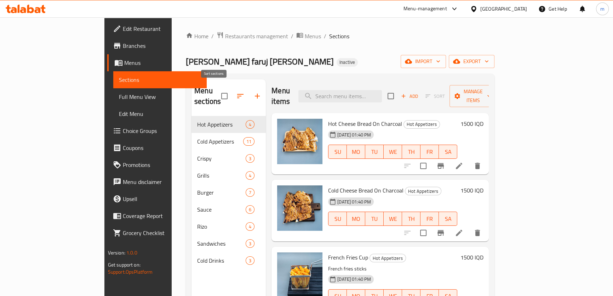
click at [236, 92] on icon "button" at bounding box center [240, 96] width 9 height 9
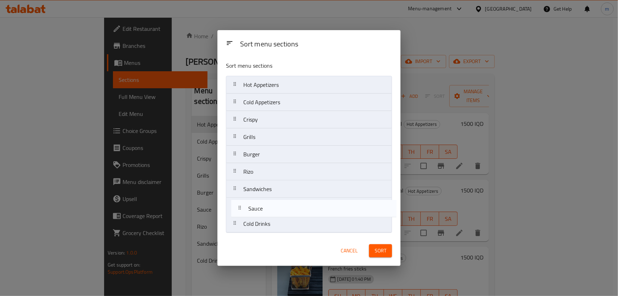
drag, startPoint x: 263, startPoint y: 174, endPoint x: 268, endPoint y: 214, distance: 39.6
click at [268, 214] on nav "Hot Appetizers Cold Appetizers Crispy Grills Burger Sauce Rizo Sandwiches Cold …" at bounding box center [309, 154] width 166 height 157
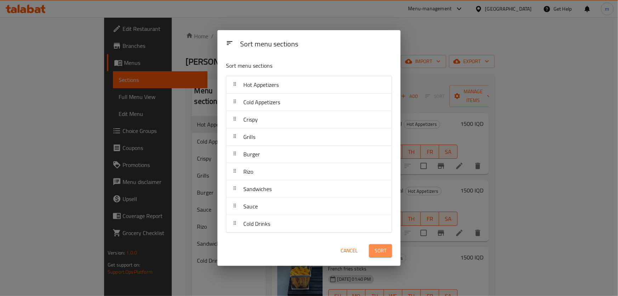
click at [382, 249] on span "Sort" at bounding box center [381, 250] width 12 height 9
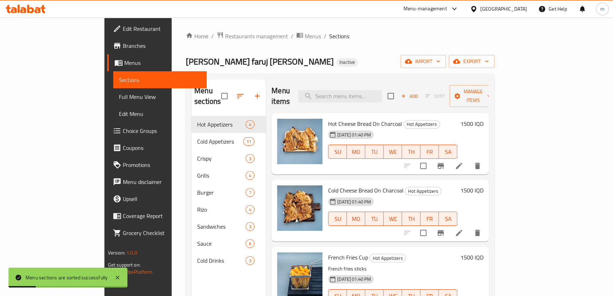
click at [119, 95] on span "Full Menu View" at bounding box center [160, 96] width 82 height 9
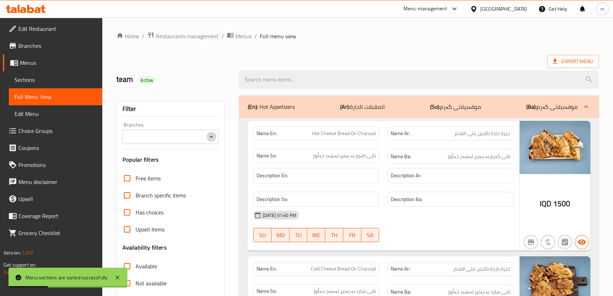
click at [213, 137] on icon "Open" at bounding box center [211, 136] width 9 height 9
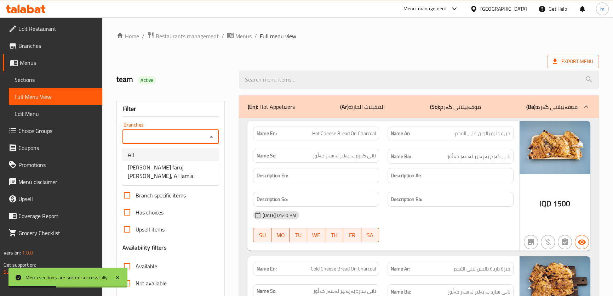
click at [170, 163] on span "[PERSON_NAME] faruj [PERSON_NAME], Al Jamia" at bounding box center [170, 171] width 85 height 17
type input "[PERSON_NAME] faruj [PERSON_NAME], Al Jamia"
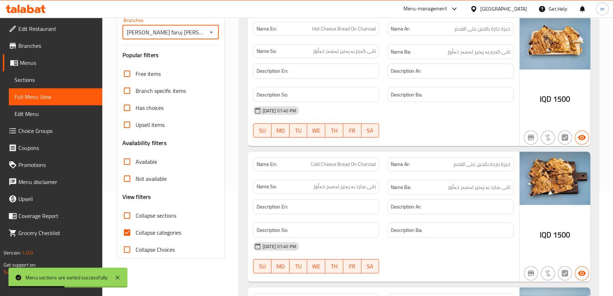
scroll to position [107, 0]
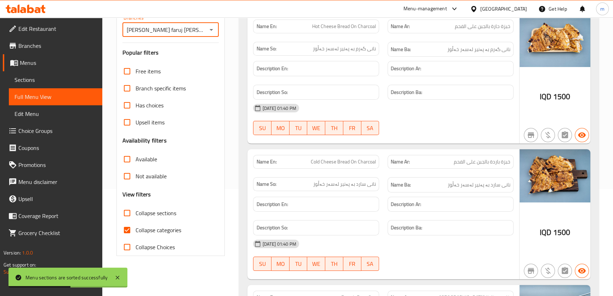
click at [152, 209] on span "Collapse sections" at bounding box center [156, 213] width 41 height 9
click at [136, 208] on input "Collapse sections" at bounding box center [127, 212] width 17 height 17
checkbox input "true"
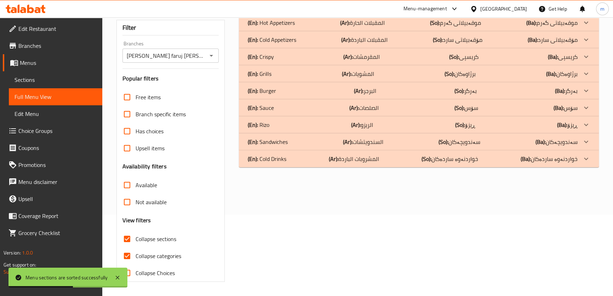
click at [154, 251] on span "Collapse categories" at bounding box center [159, 255] width 46 height 9
click at [136, 247] on input "Collapse categories" at bounding box center [127, 255] width 17 height 17
checkbox input "false"
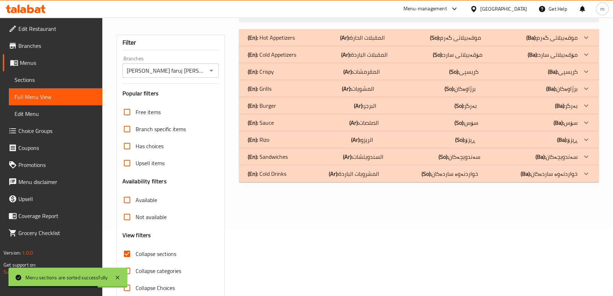
scroll to position [81, 0]
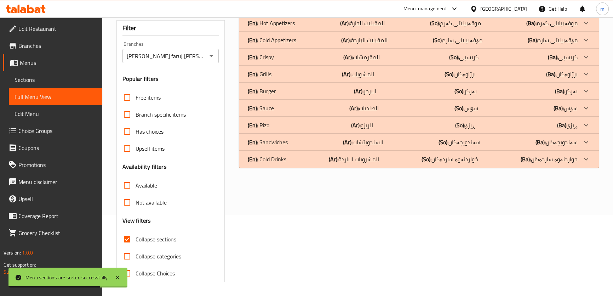
click at [161, 238] on span "Collapse sections" at bounding box center [156, 239] width 41 height 9
click at [136, 238] on input "Collapse sections" at bounding box center [127, 239] width 17 height 17
checkbox input "false"
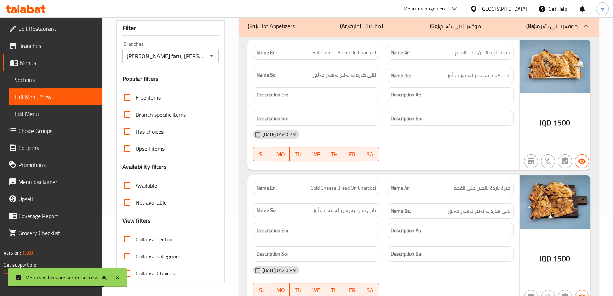
scroll to position [0, 0]
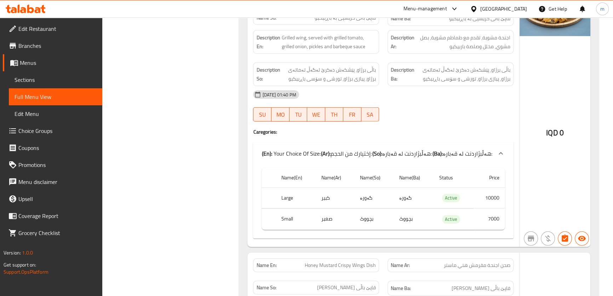
click at [55, 77] on span "Sections" at bounding box center [56, 79] width 82 height 9
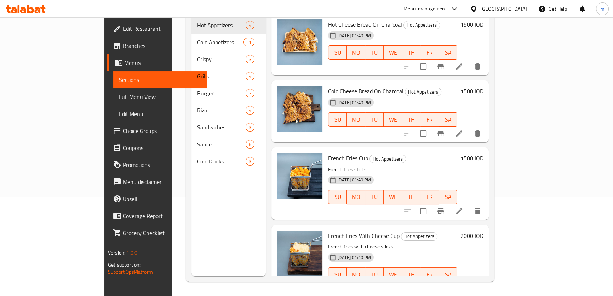
scroll to position [99, 0]
click at [119, 93] on span "Full Menu View" at bounding box center [160, 96] width 82 height 9
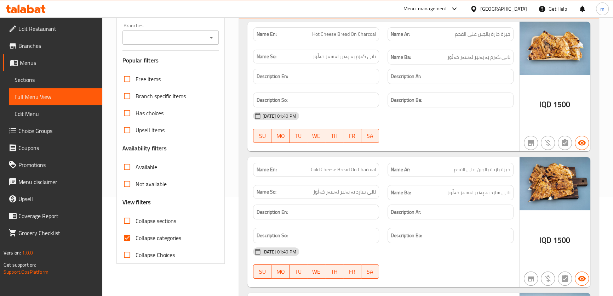
click at [154, 233] on span "Collapse categories" at bounding box center [159, 237] width 46 height 9
click at [136, 233] on input "Collapse categories" at bounding box center [127, 237] width 17 height 17
checkbox input "false"
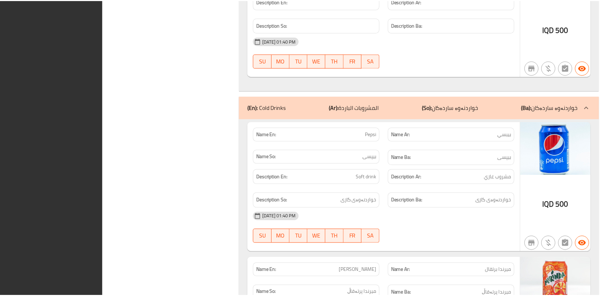
scroll to position [7381, 0]
